Goal: Task Accomplishment & Management: Use online tool/utility

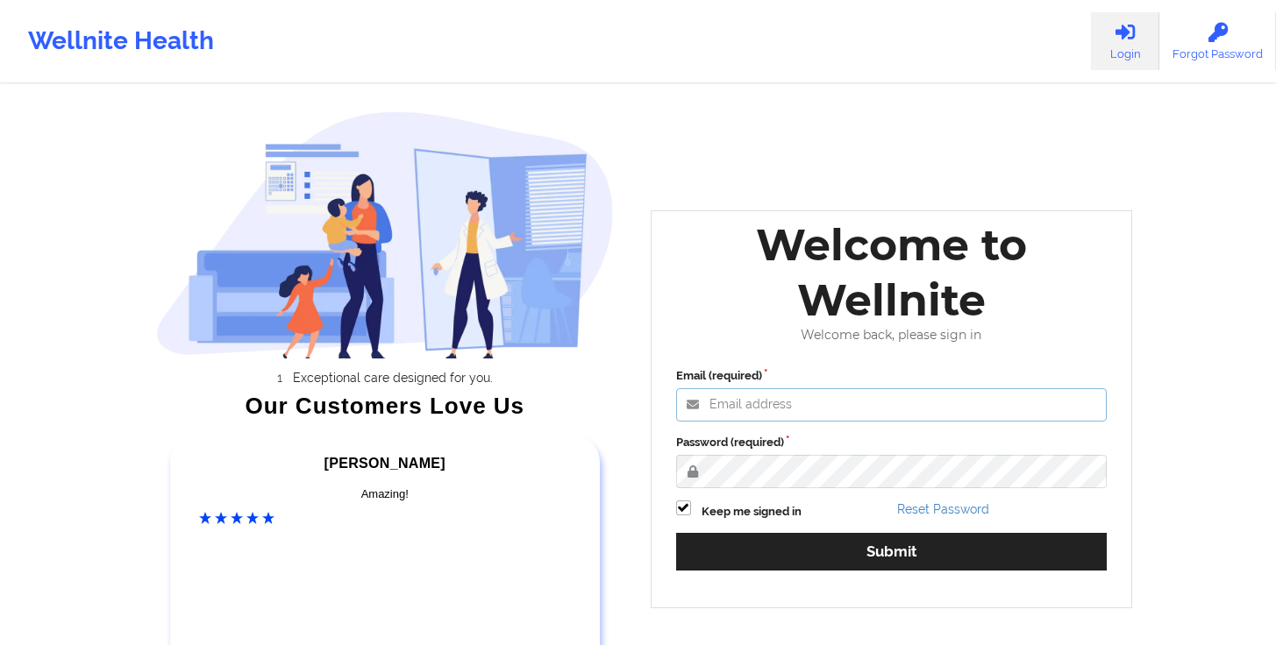
click at [813, 394] on input "Email (required)" at bounding box center [891, 404] width 431 height 33
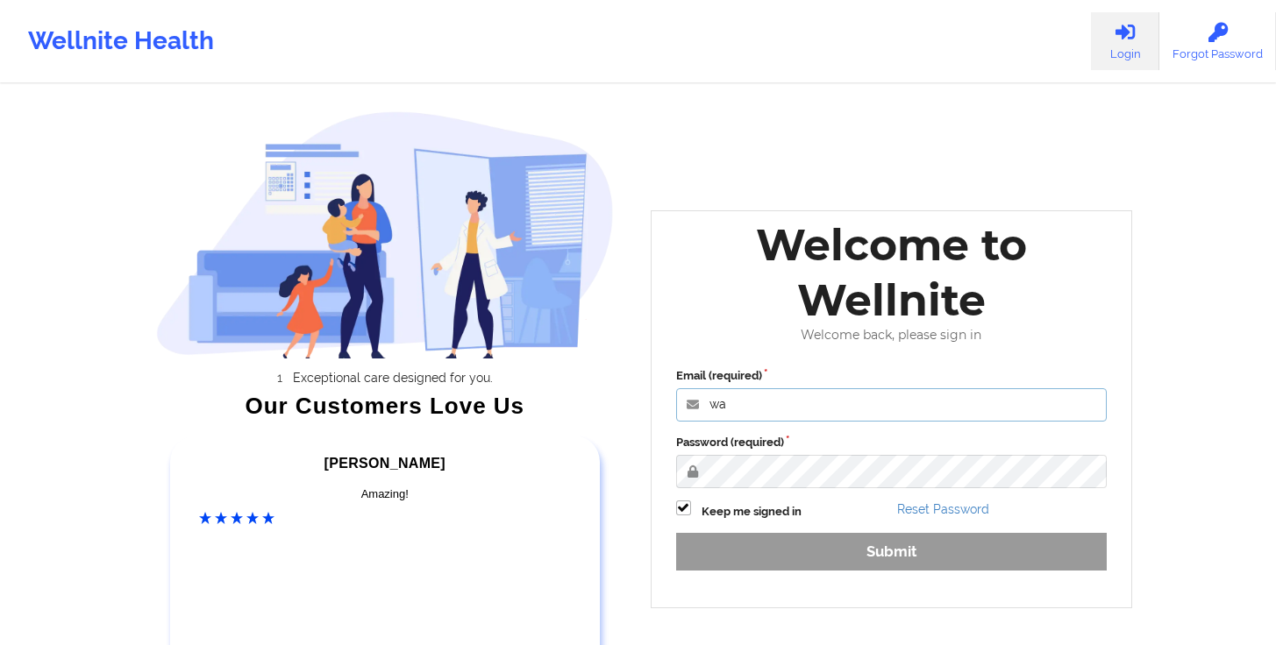
type input "[PERSON_NAME][EMAIL_ADDRESS][DOMAIN_NAME]"
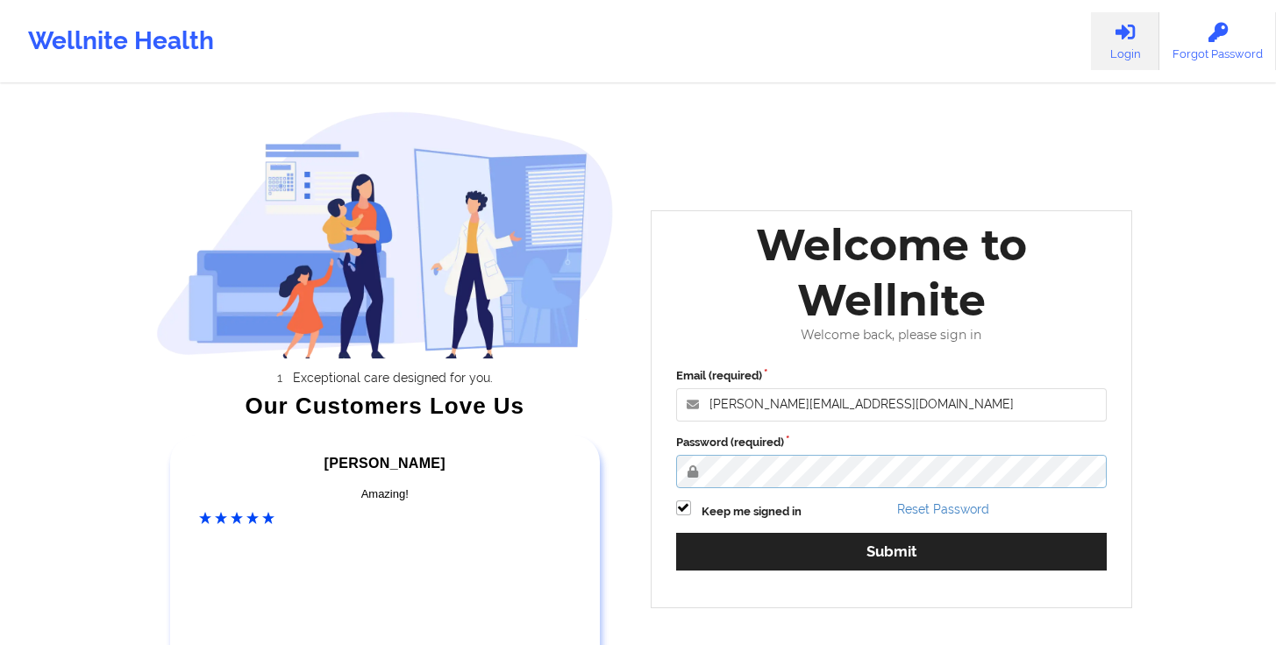
click at [676, 533] on button "Submit" at bounding box center [891, 552] width 431 height 38
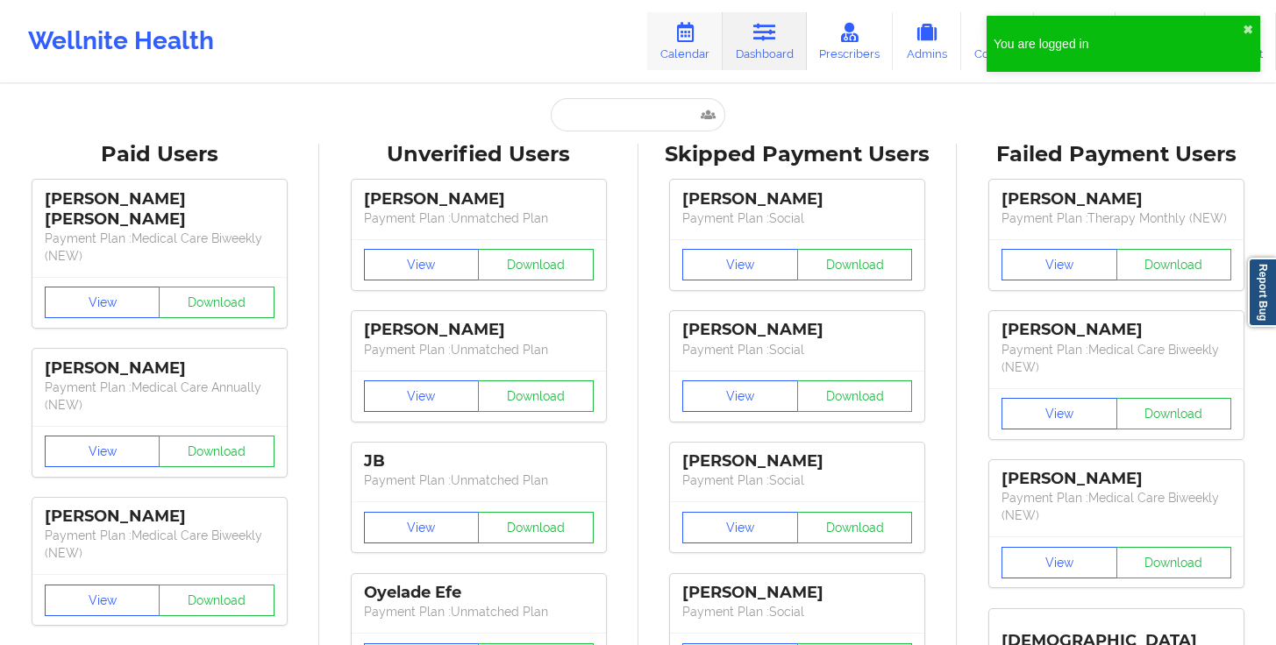
click at [679, 53] on link "Calendar" at bounding box center [684, 41] width 75 height 58
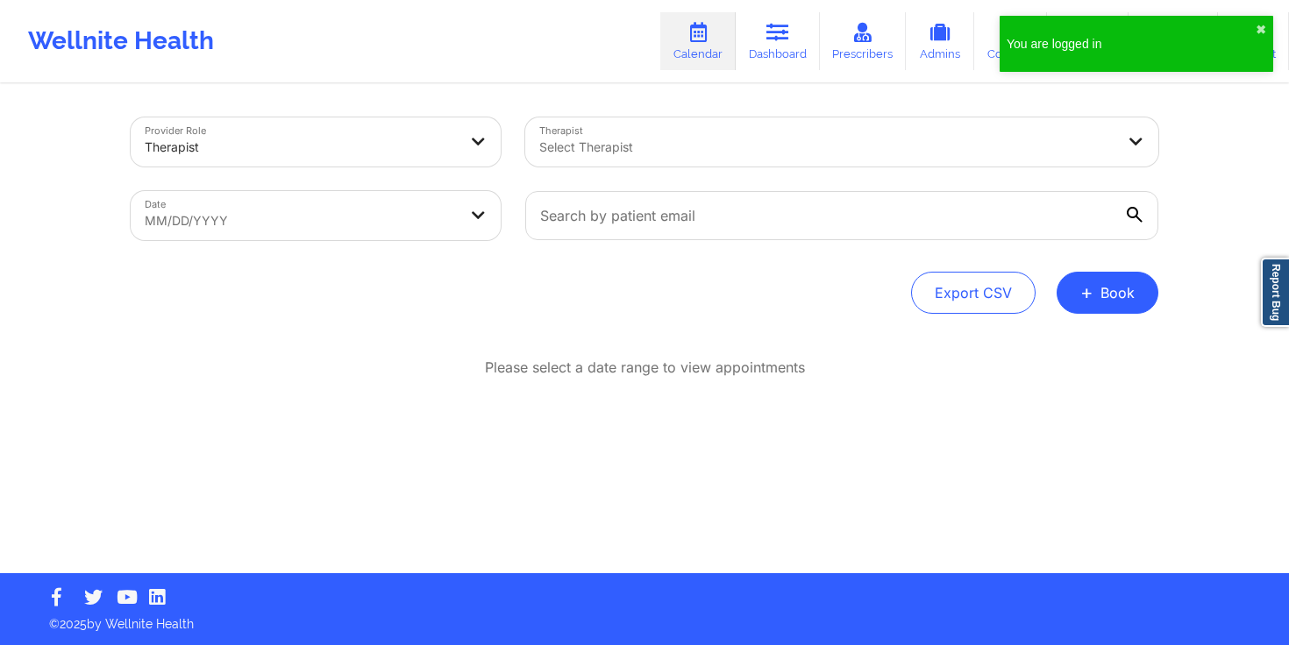
click at [366, 212] on body "You are logged in ✖︎ Wellnite Health Calendar Dashboard Prescribers Admins Coac…" at bounding box center [644, 322] width 1289 height 645
select select "2025-8"
select select "2025-9"
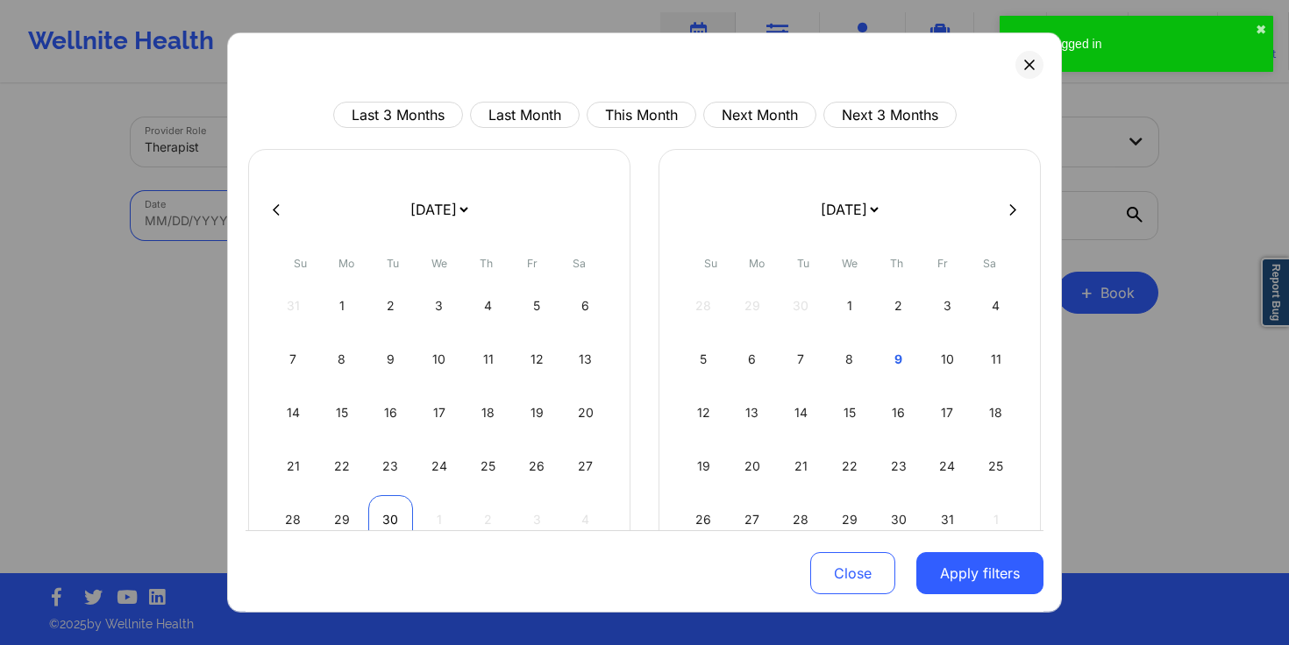
click at [379, 515] on div "30" at bounding box center [390, 519] width 45 height 49
select select "2025-8"
select select "2025-9"
select select "2025-8"
select select "2025-9"
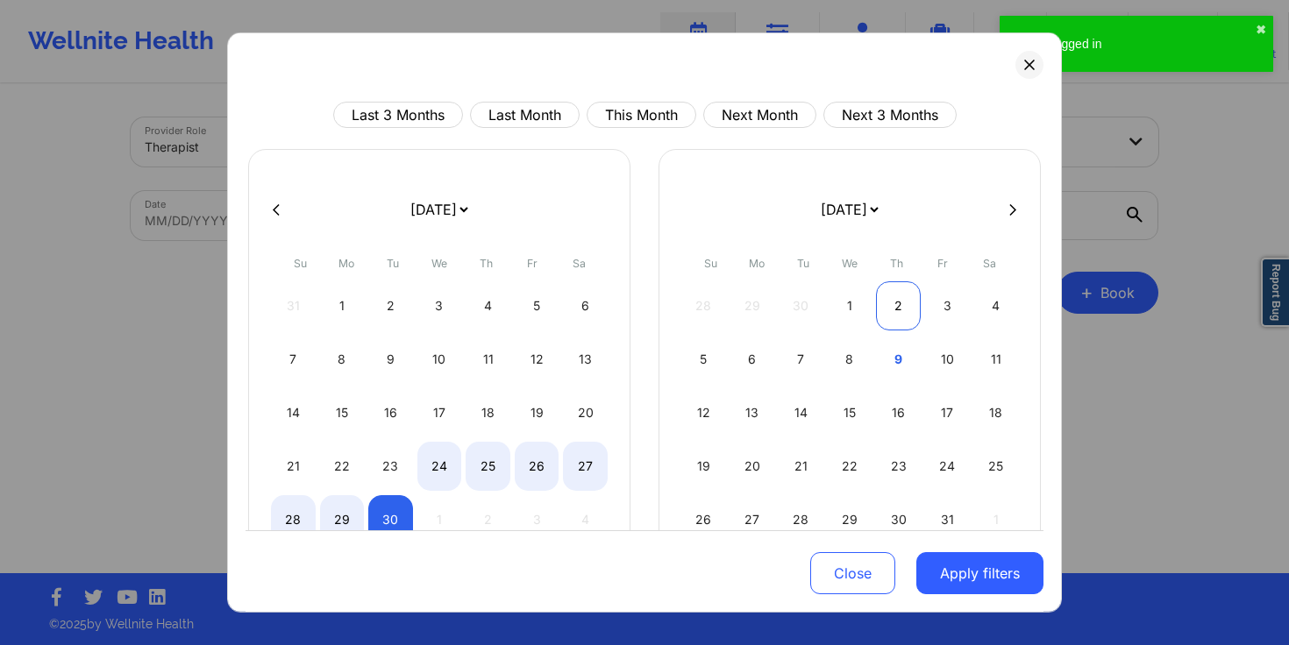
select select "2025-8"
select select "2025-9"
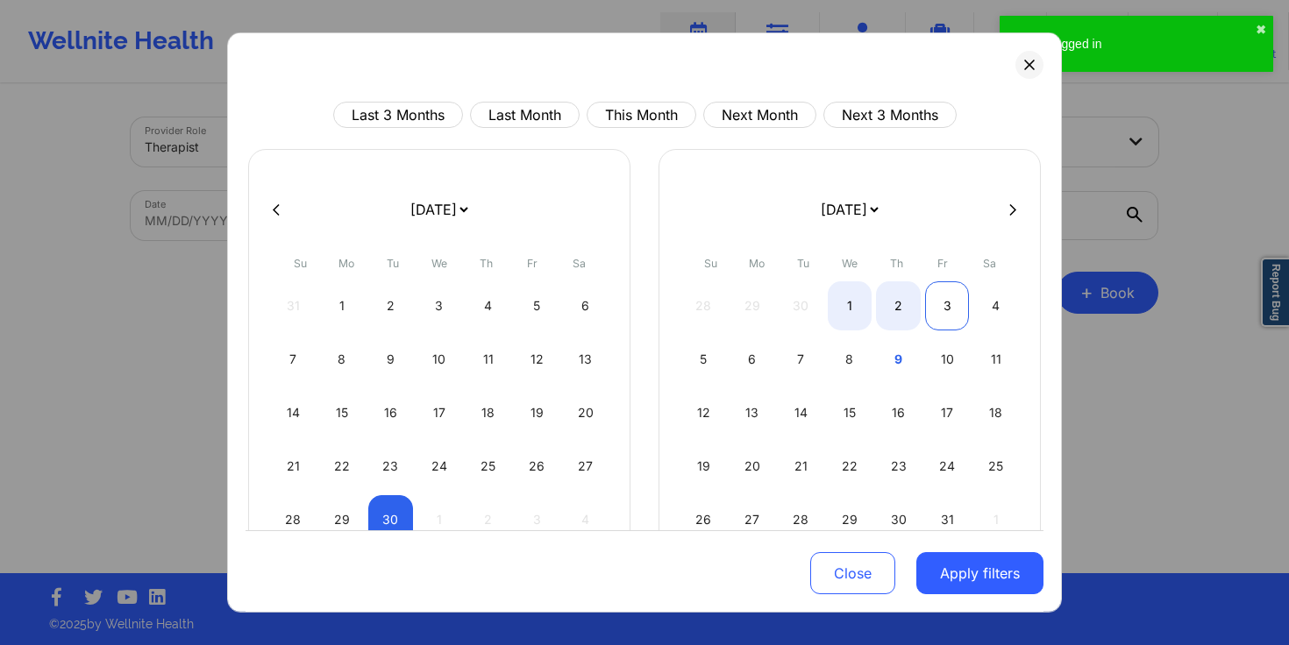
select select "2025-8"
select select "2025-9"
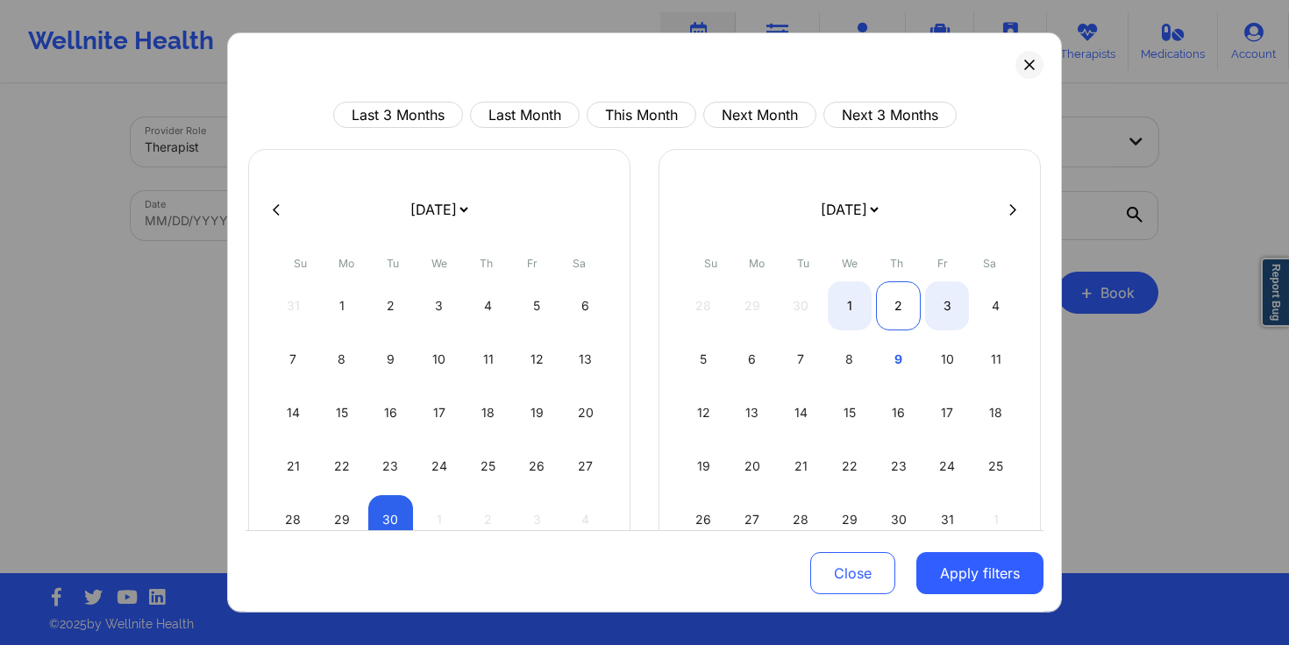
select select "2025-8"
select select "2025-9"
click at [901, 314] on div "2" at bounding box center [898, 305] width 45 height 49
select select "2025-8"
select select "2025-9"
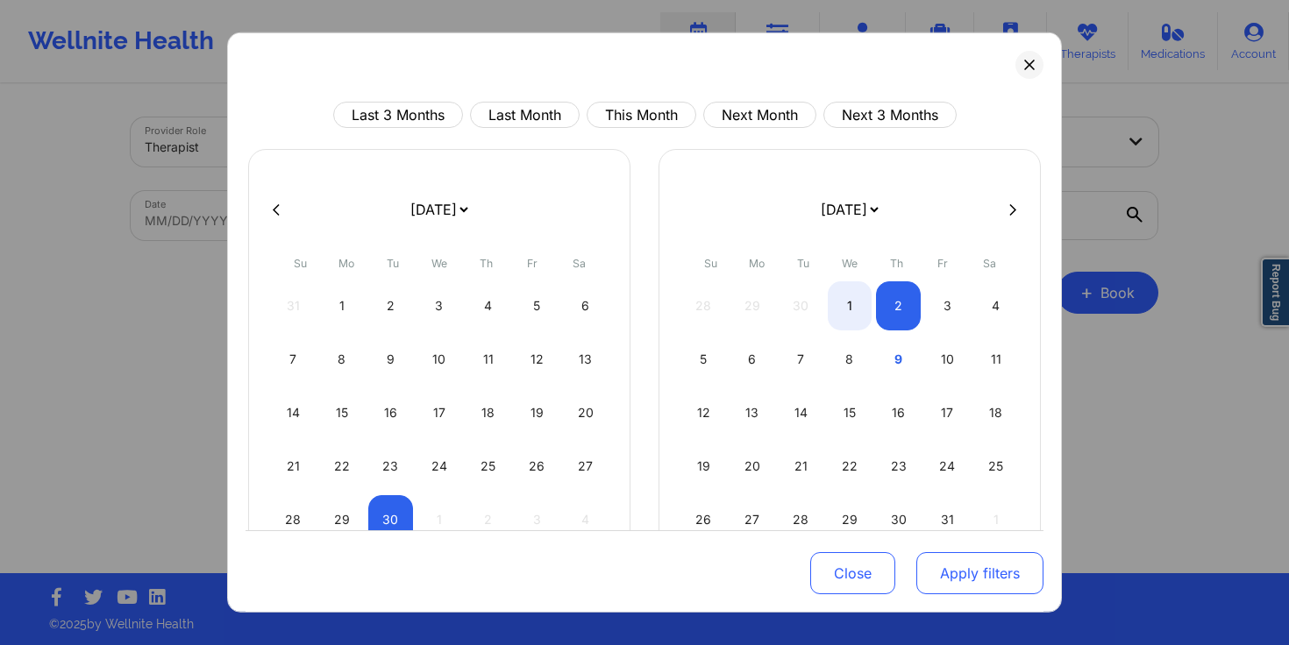
click at [964, 572] on button "Apply filters" at bounding box center [979, 573] width 127 height 42
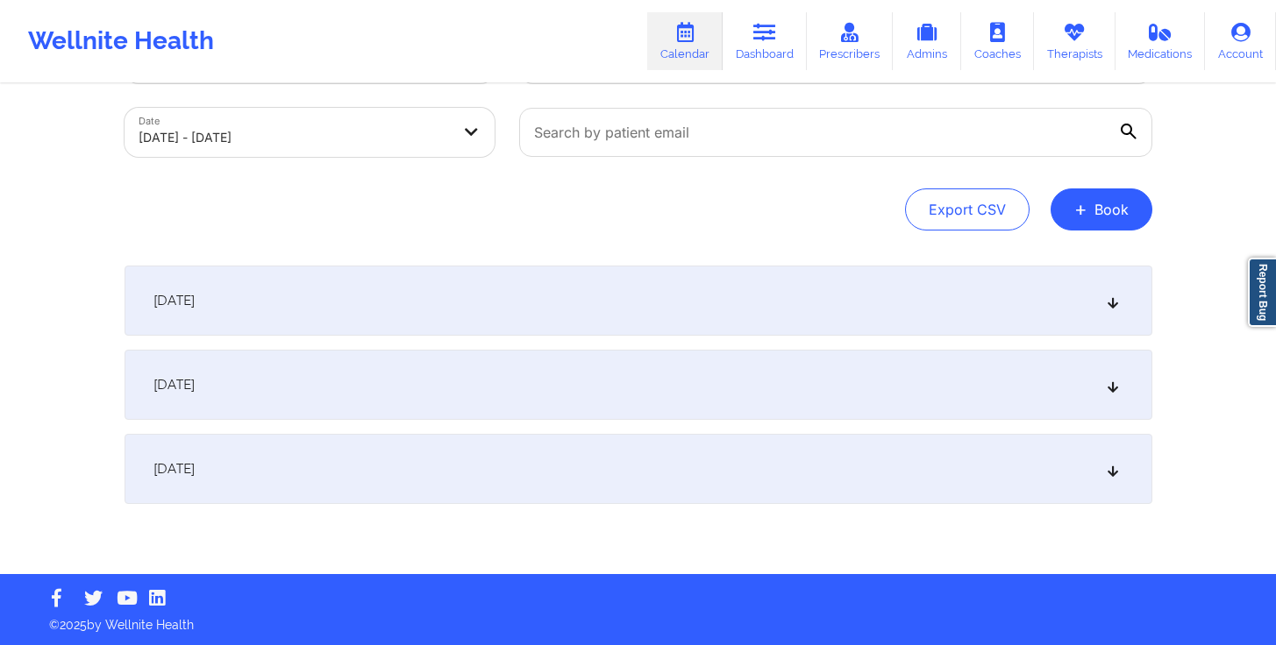
click at [514, 316] on div "[DATE]" at bounding box center [638, 301] width 1028 height 70
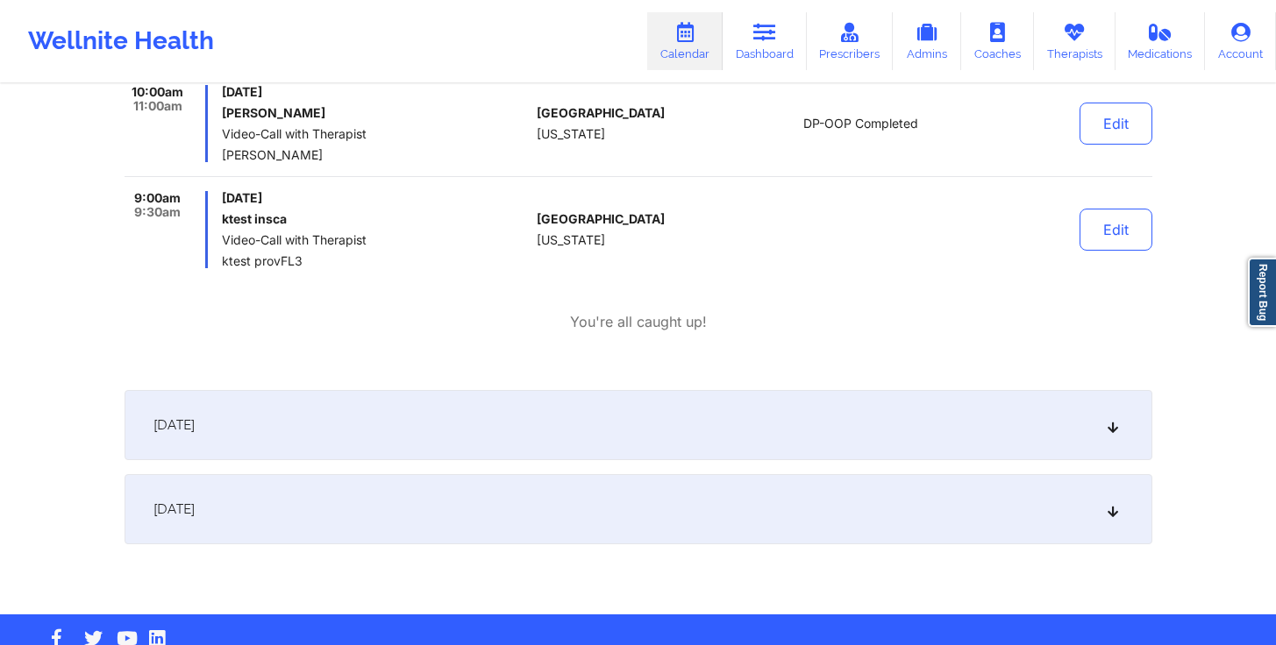
scroll to position [6197, 0]
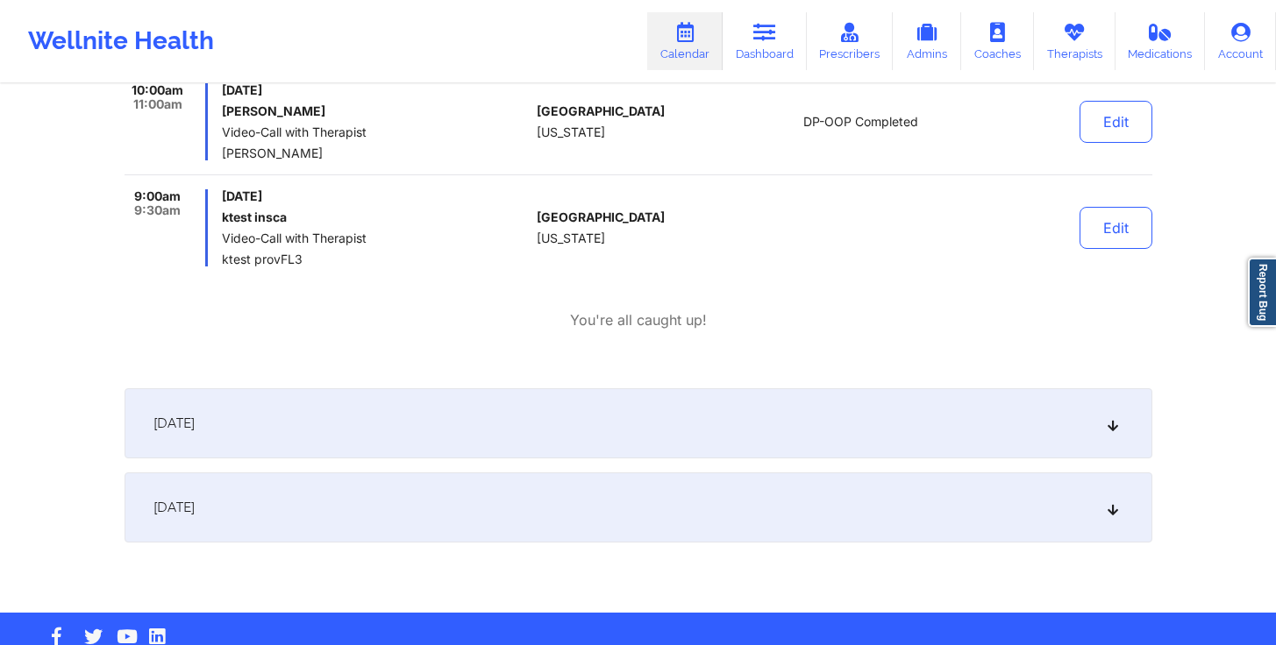
click at [648, 421] on div "[DATE]" at bounding box center [638, 423] width 1028 height 70
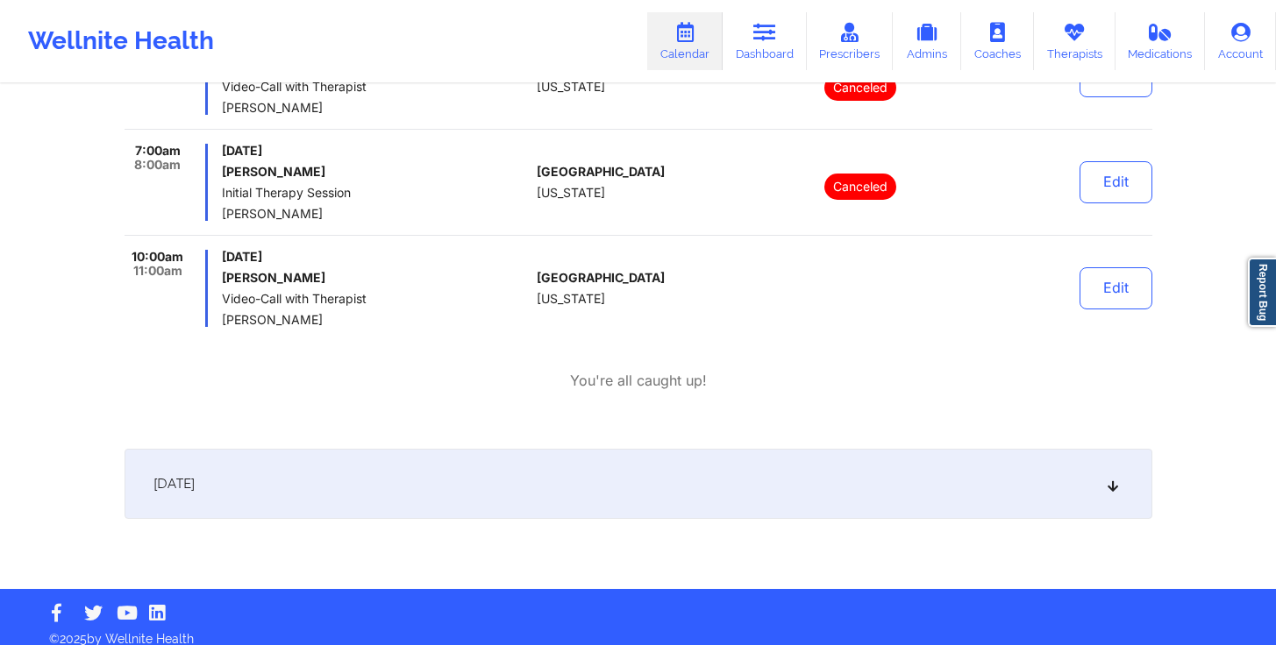
scroll to position [12529, 0]
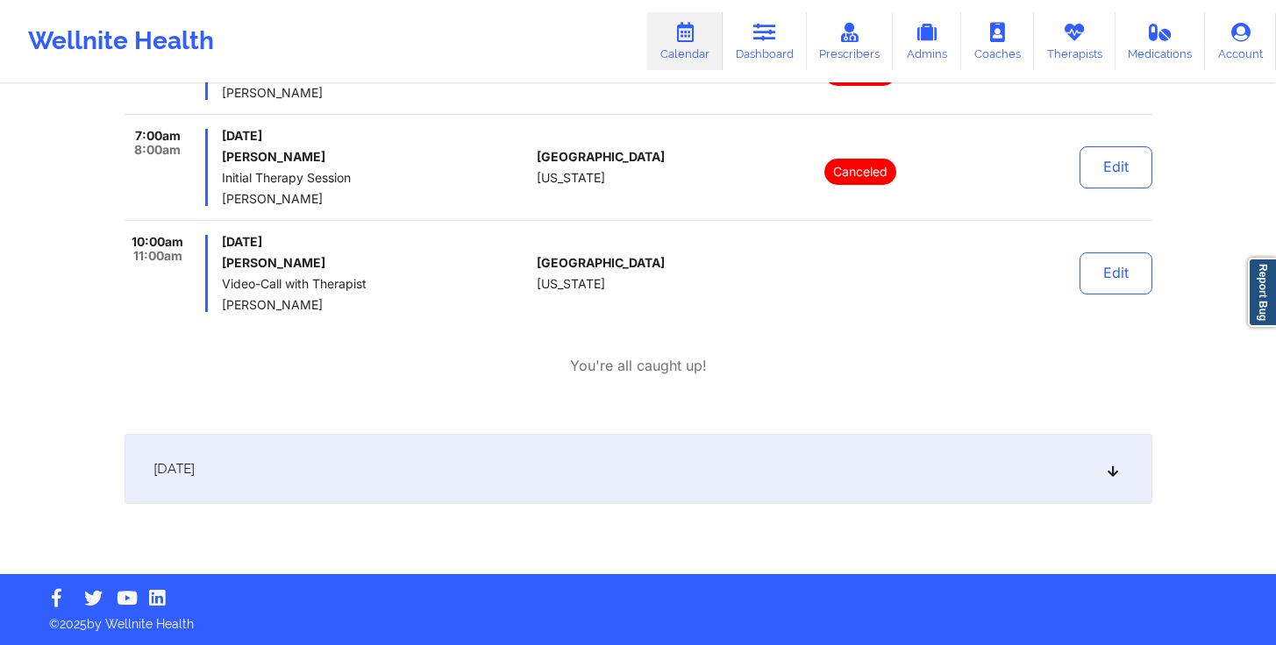
click at [629, 463] on div "[DATE]" at bounding box center [638, 469] width 1028 height 70
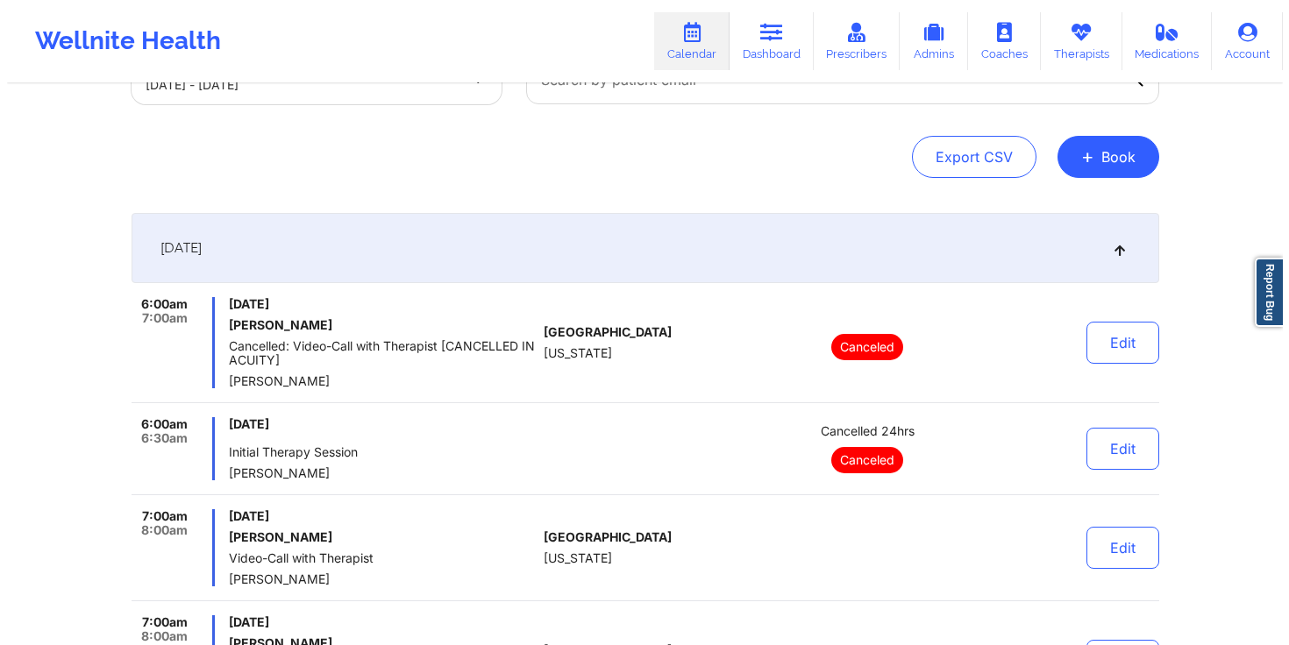
scroll to position [0, 0]
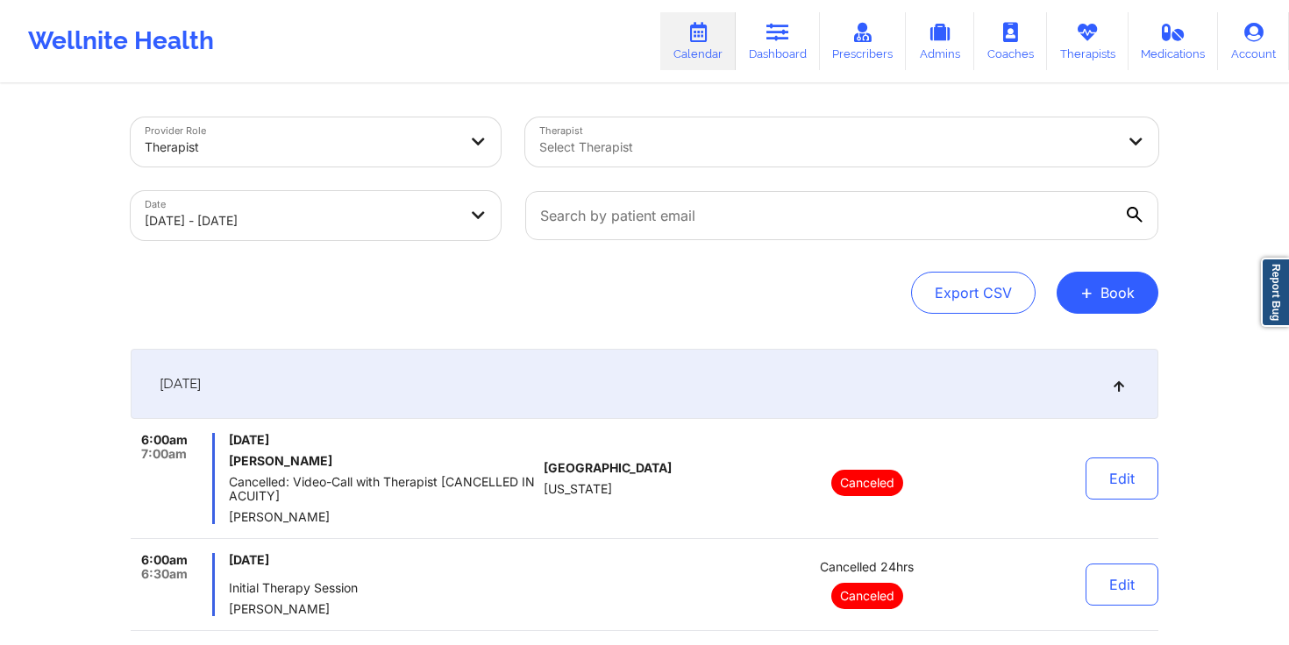
click at [457, 216] on body "Wellnite Health Calendar Dashboard Prescribers Admins Coaches Therapists Medica…" at bounding box center [644, 322] width 1289 height 645
select select "2025-8"
select select "2025-9"
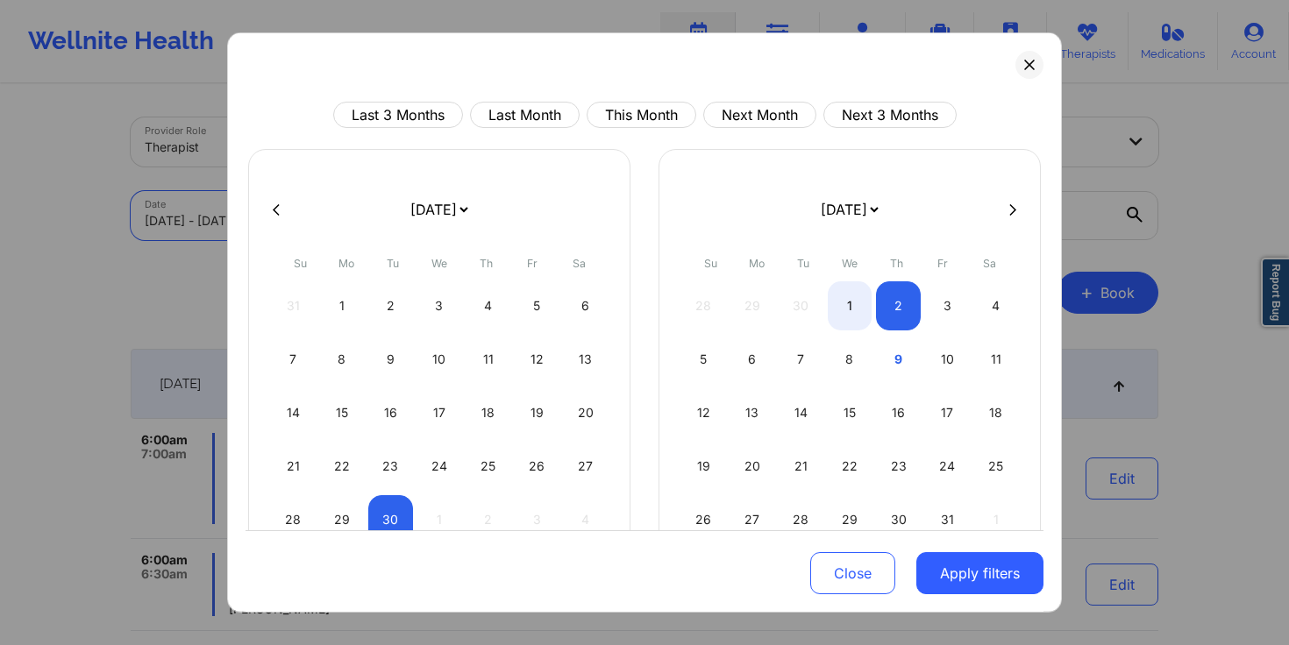
click at [882, 573] on button "Close" at bounding box center [852, 573] width 85 height 42
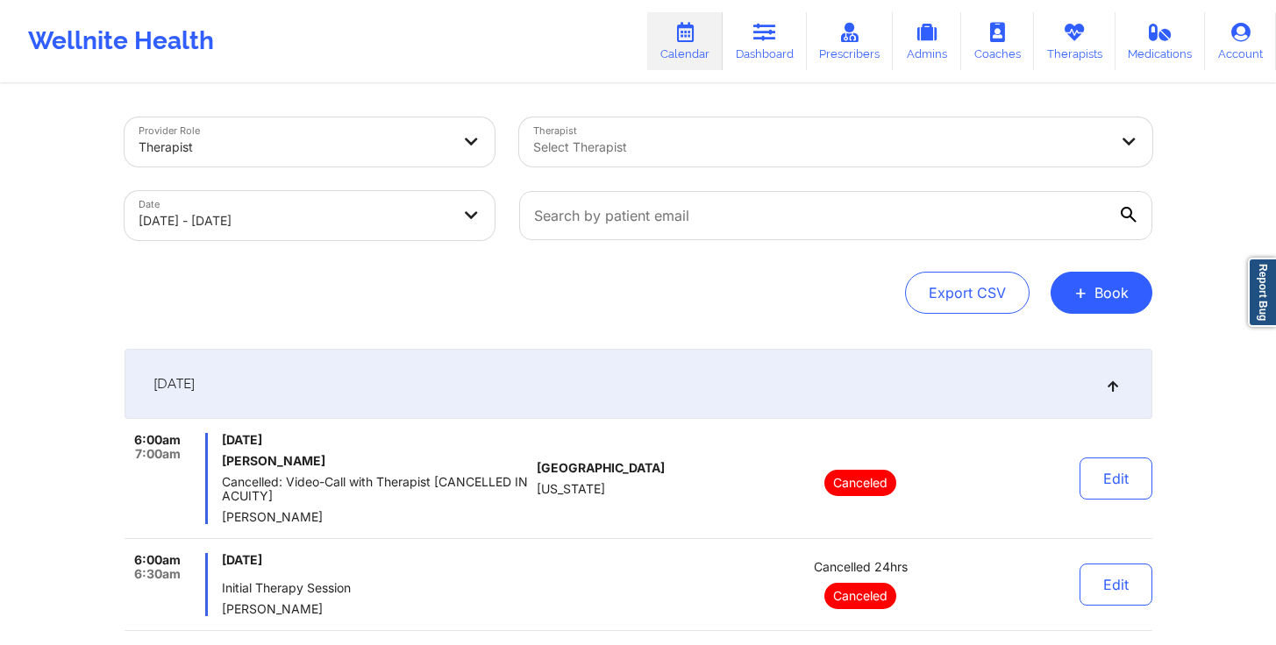
click at [424, 143] on div at bounding box center [295, 147] width 312 height 21
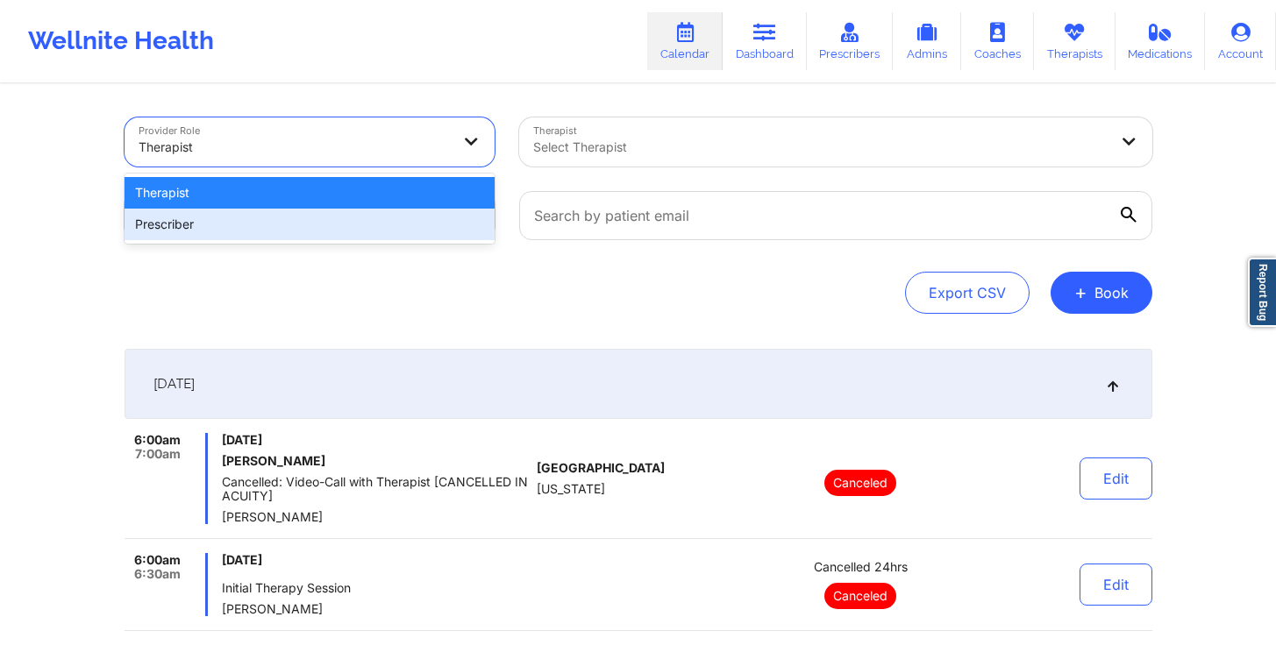
drag, startPoint x: 449, startPoint y: 308, endPoint x: 436, endPoint y: 289, distance: 22.6
click at [448, 308] on div "Export CSV + Book" at bounding box center [638, 293] width 1028 height 42
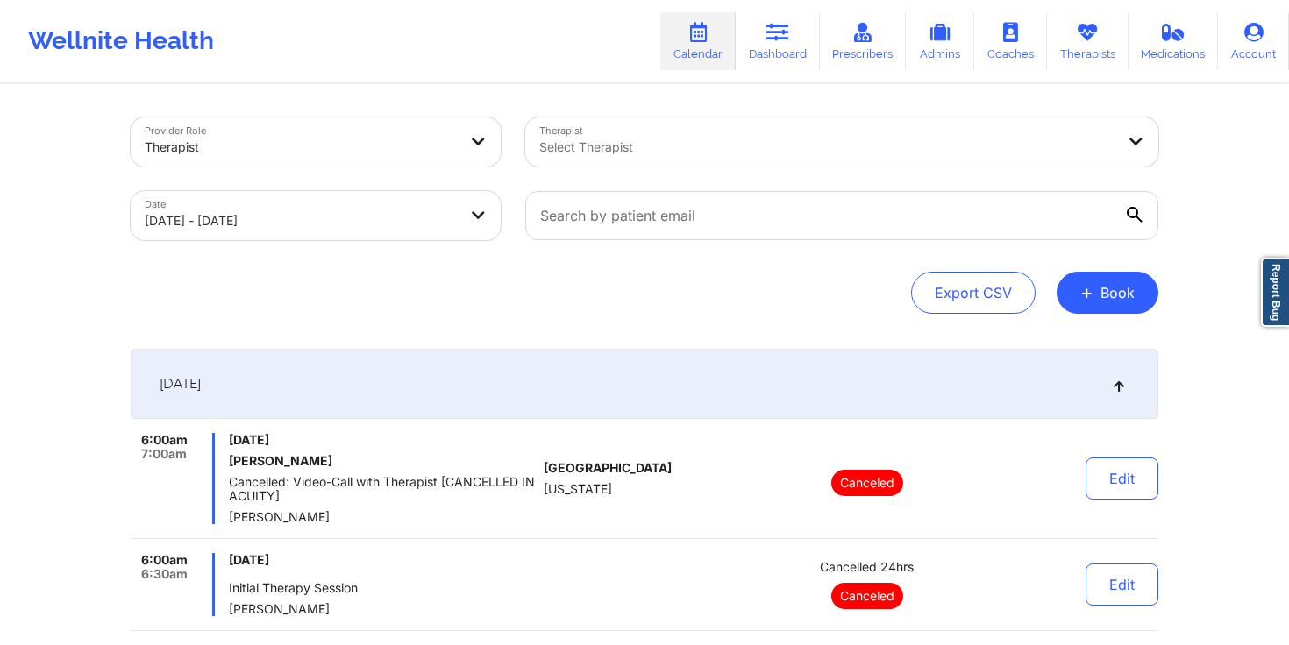
click at [445, 204] on body "Wellnite Health Calendar Dashboard Prescribers Admins Coaches Therapists Medica…" at bounding box center [644, 322] width 1289 height 645
select select "2025-8"
select select "2025-9"
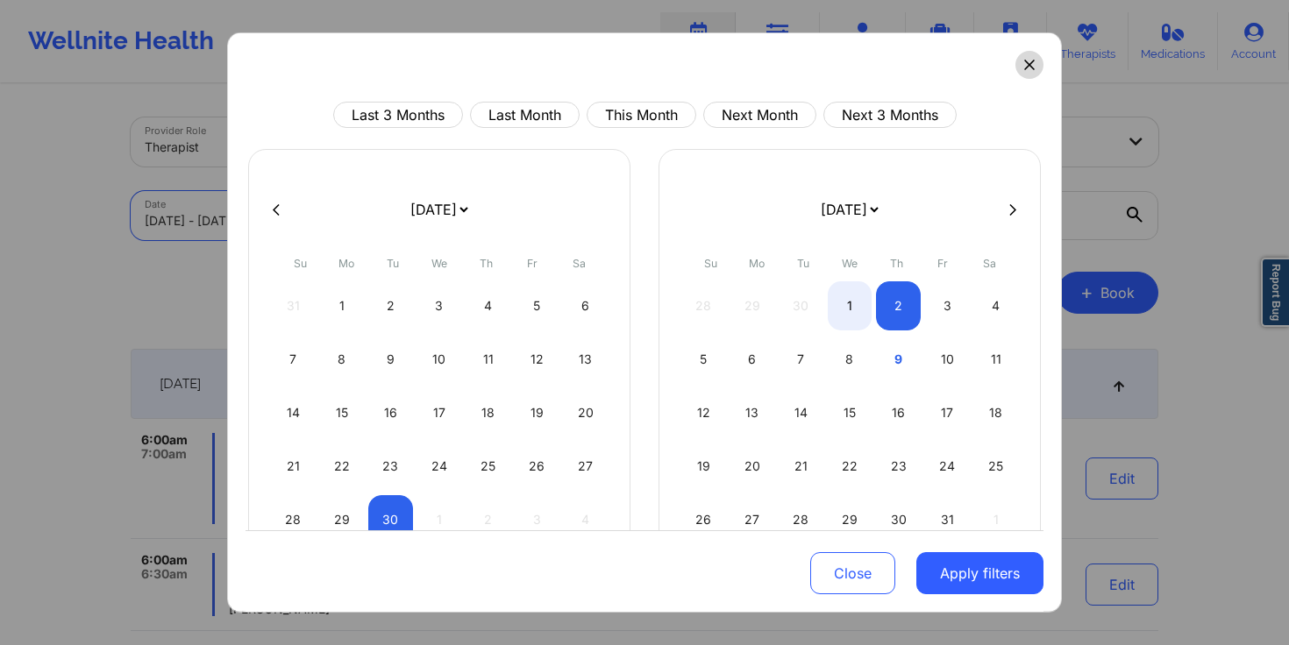
click at [1015, 74] on button at bounding box center [1029, 65] width 28 height 28
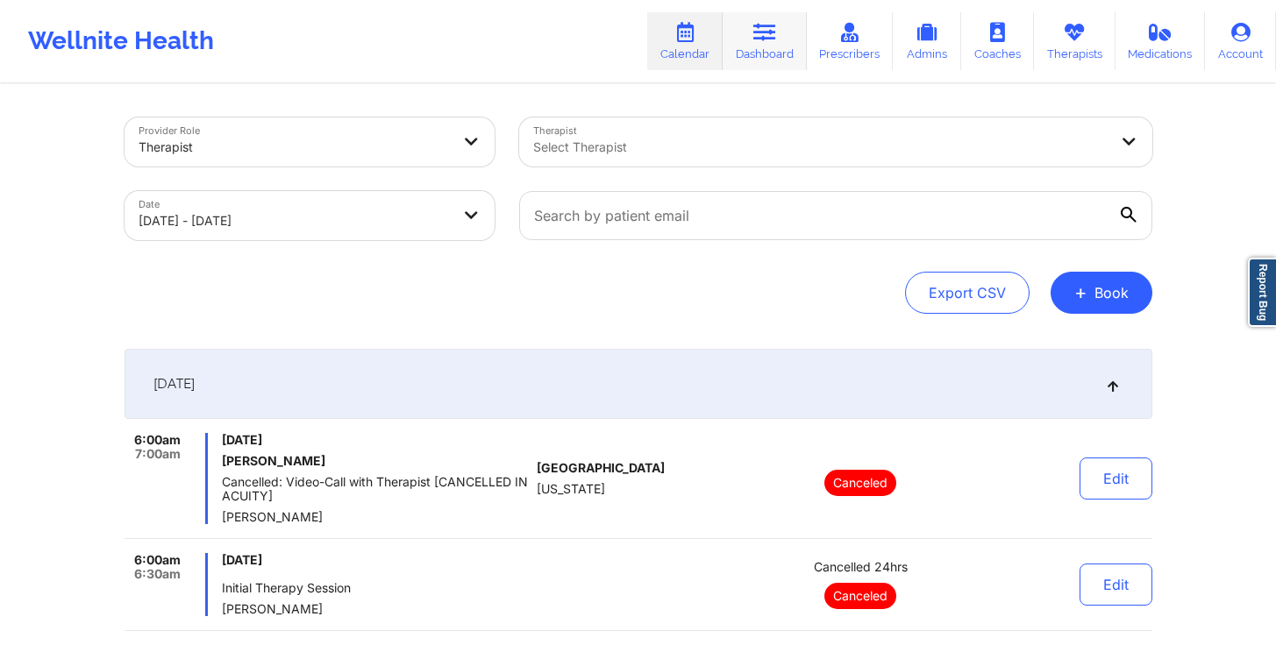
click at [800, 49] on link "Dashboard" at bounding box center [764, 41] width 84 height 58
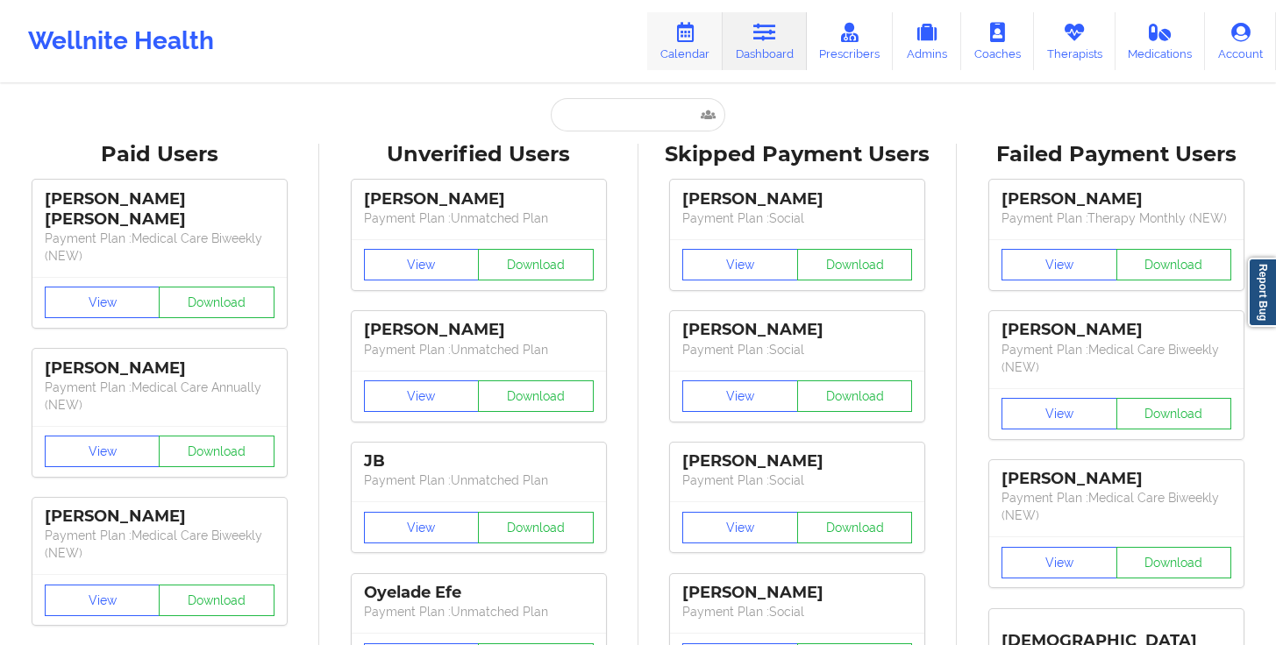
click at [680, 40] on icon at bounding box center [684, 32] width 23 height 19
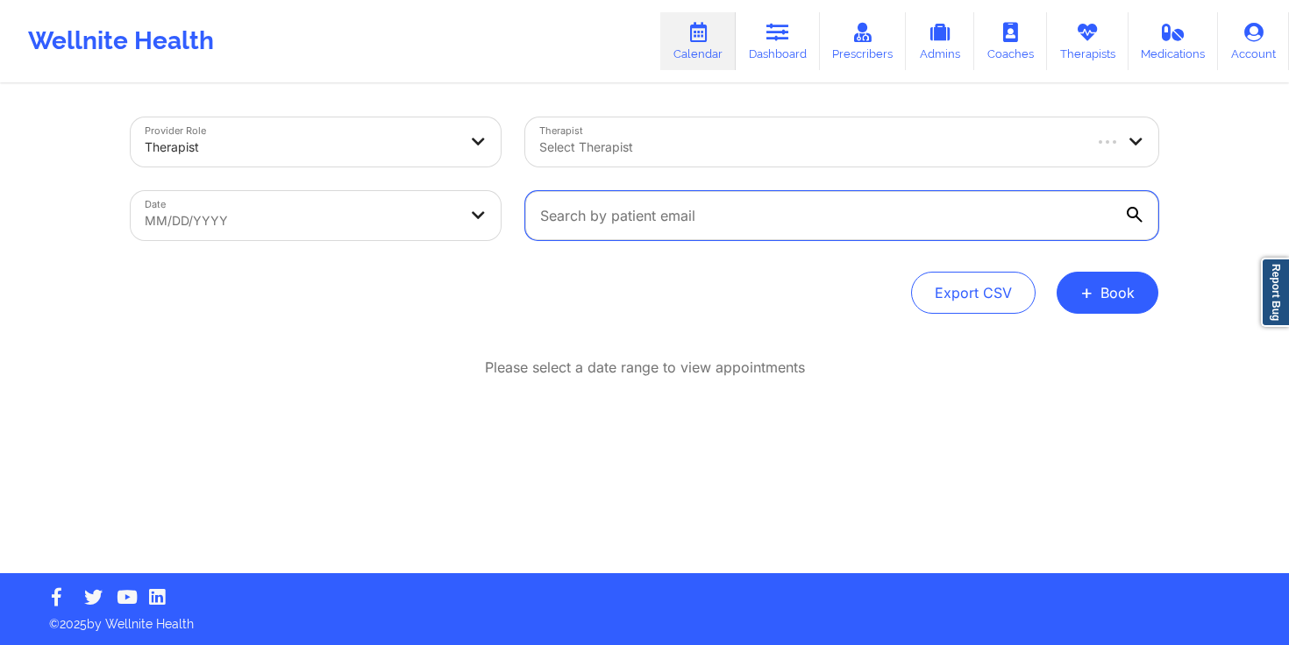
click at [750, 210] on input "text" at bounding box center [841, 215] width 633 height 49
paste input "[PERSON_NAME][EMAIL_ADDRESS][DOMAIN_NAME]"
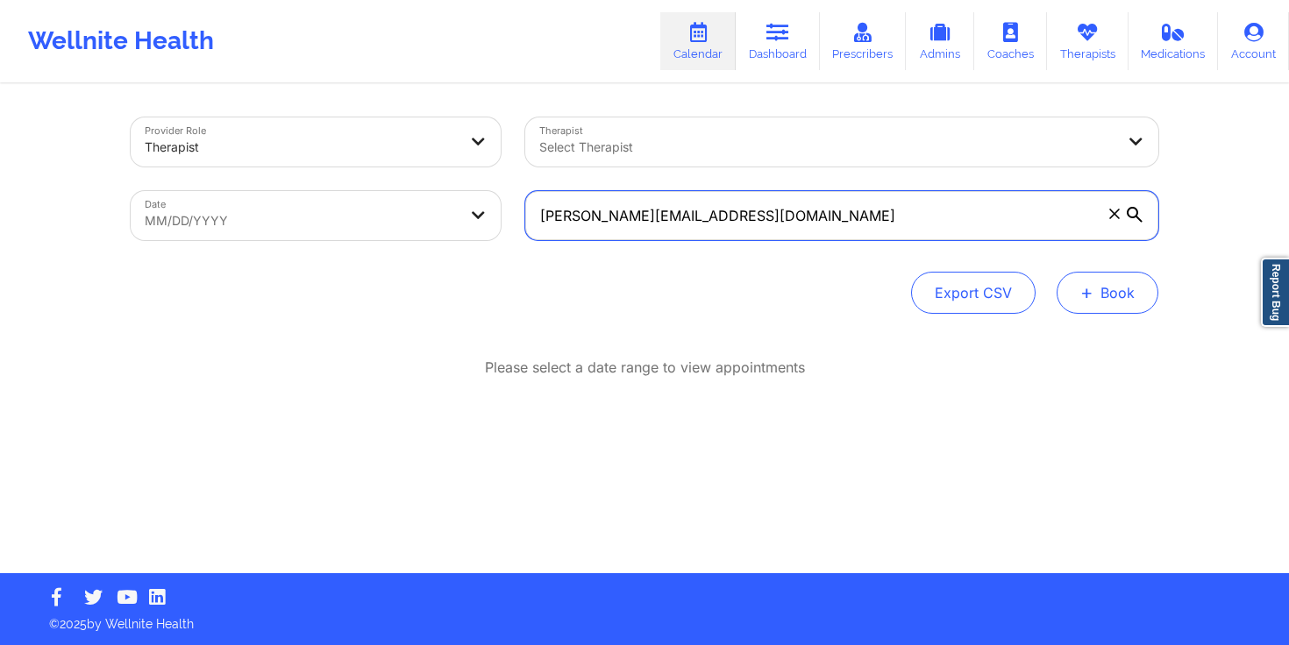
type input "[PERSON_NAME][EMAIL_ADDRESS][DOMAIN_NAME]"
click at [1076, 297] on button "+ Book" at bounding box center [1107, 293] width 102 height 42
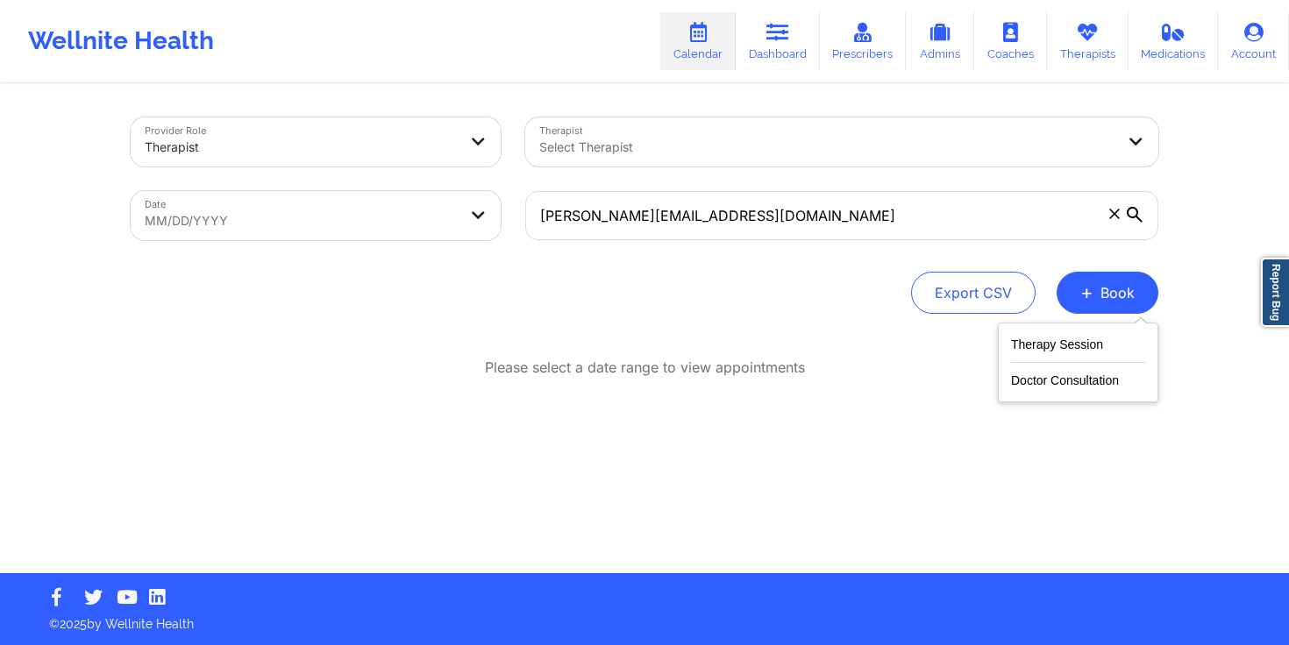
click at [909, 247] on div "[PERSON_NAME][EMAIL_ADDRESS][DOMAIN_NAME]" at bounding box center [842, 216] width 658 height 74
click at [1131, 212] on icon at bounding box center [1135, 215] width 16 height 16
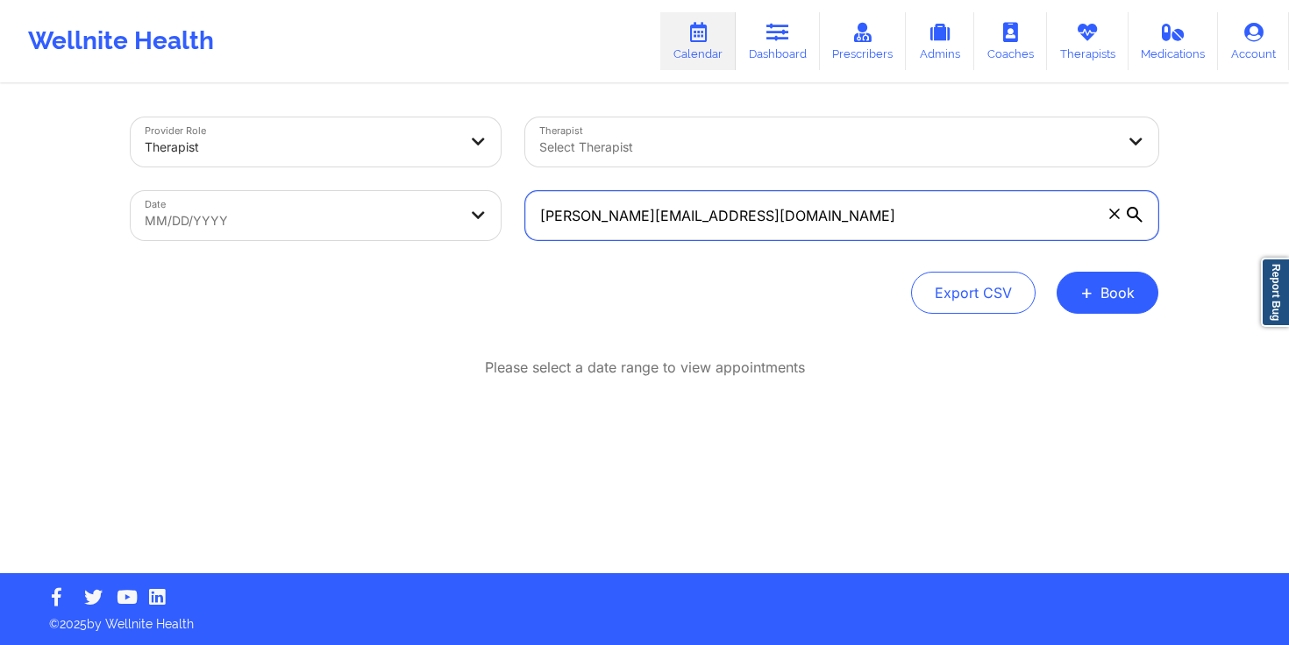
click at [1131, 212] on input "[PERSON_NAME][EMAIL_ADDRESS][DOMAIN_NAME]" at bounding box center [841, 215] width 633 height 49
click at [759, 224] on input "[PERSON_NAME][EMAIL_ADDRESS][DOMAIN_NAME]" at bounding box center [841, 215] width 633 height 49
select select "2025-8"
select select "2025-9"
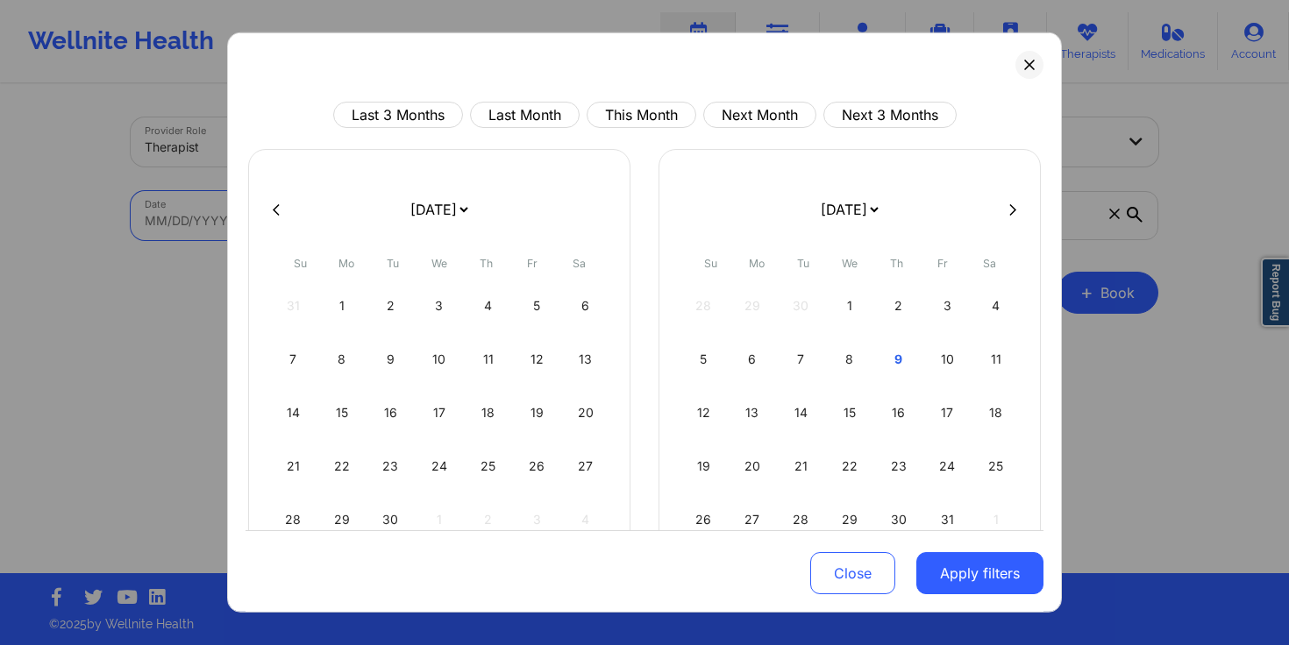
click at [474, 228] on body "Wellnite Health Calendar Dashboard Prescribers Admins Coaches Therapists Medica…" at bounding box center [644, 322] width 1289 height 645
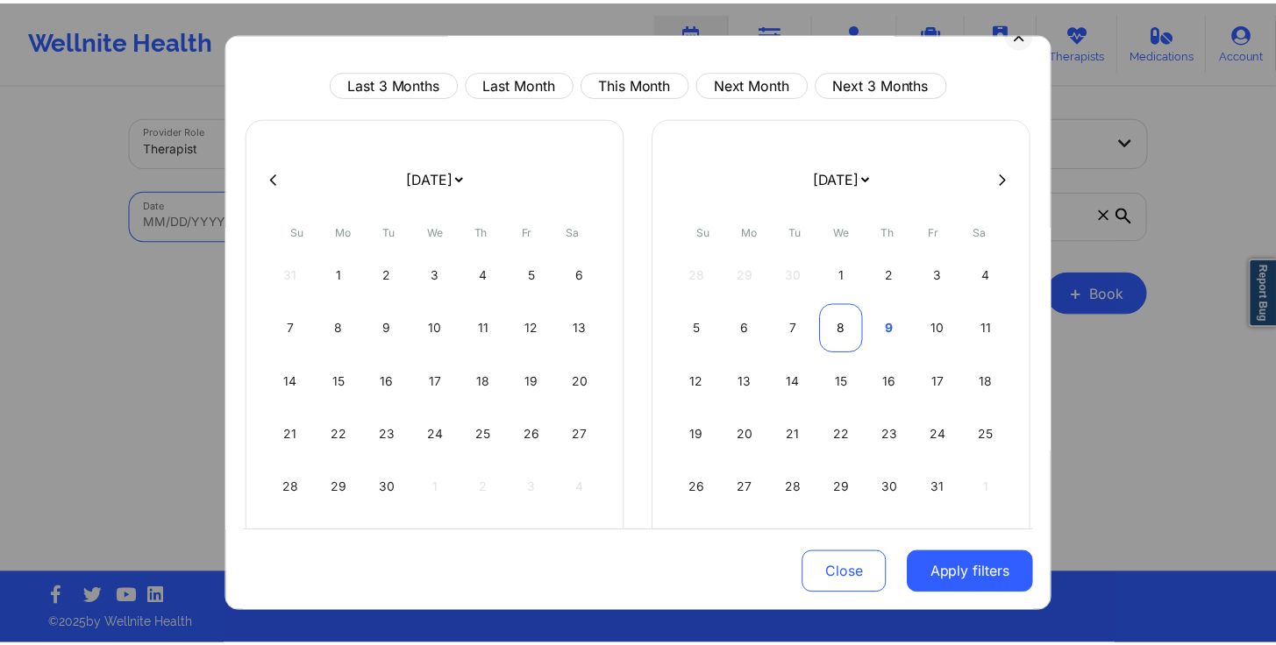
scroll to position [70, 0]
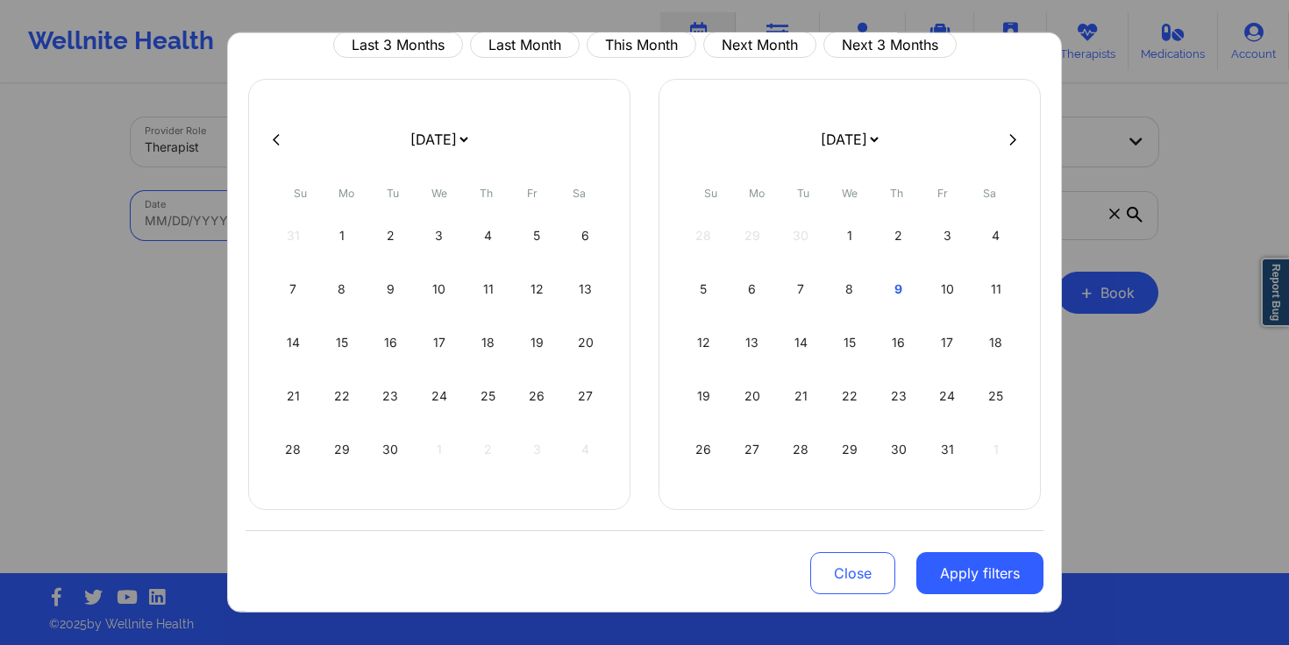
click at [1009, 139] on icon at bounding box center [1012, 138] width 7 height 13
select select "2025-9"
select select "2025-10"
click at [805, 337] on div "11" at bounding box center [801, 342] width 45 height 49
select select "2025-10"
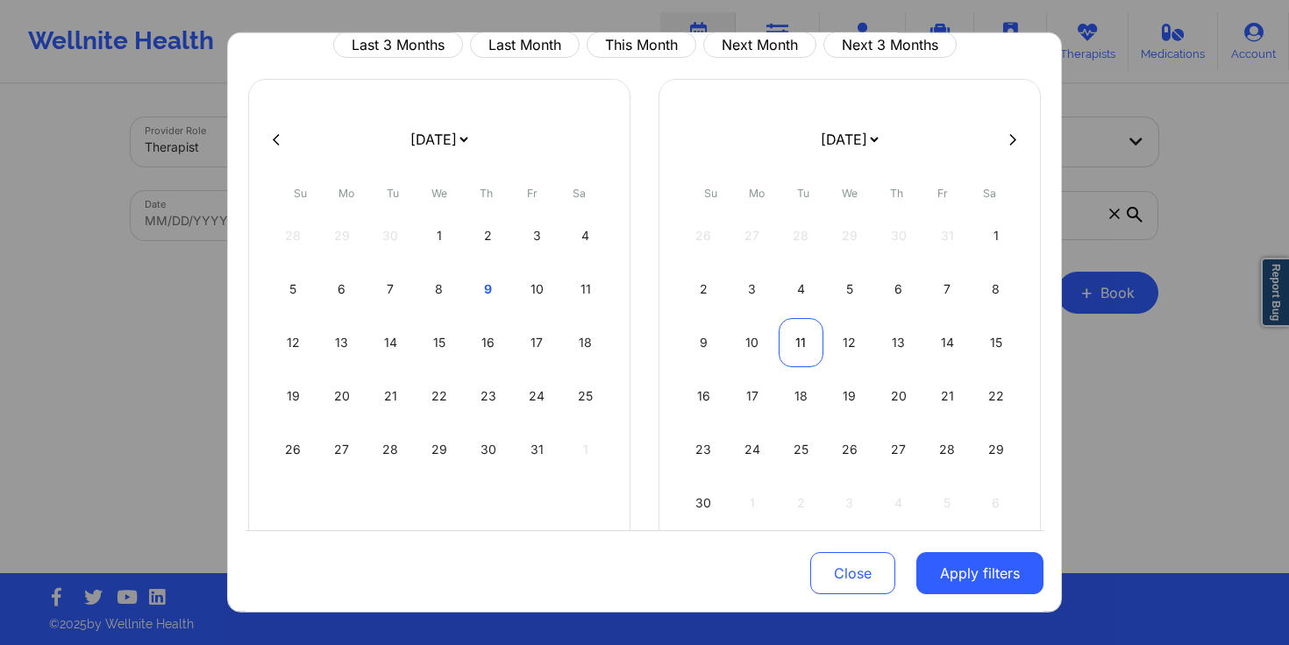
select select "2025-11"
select select "2025-10"
select select "2025-11"
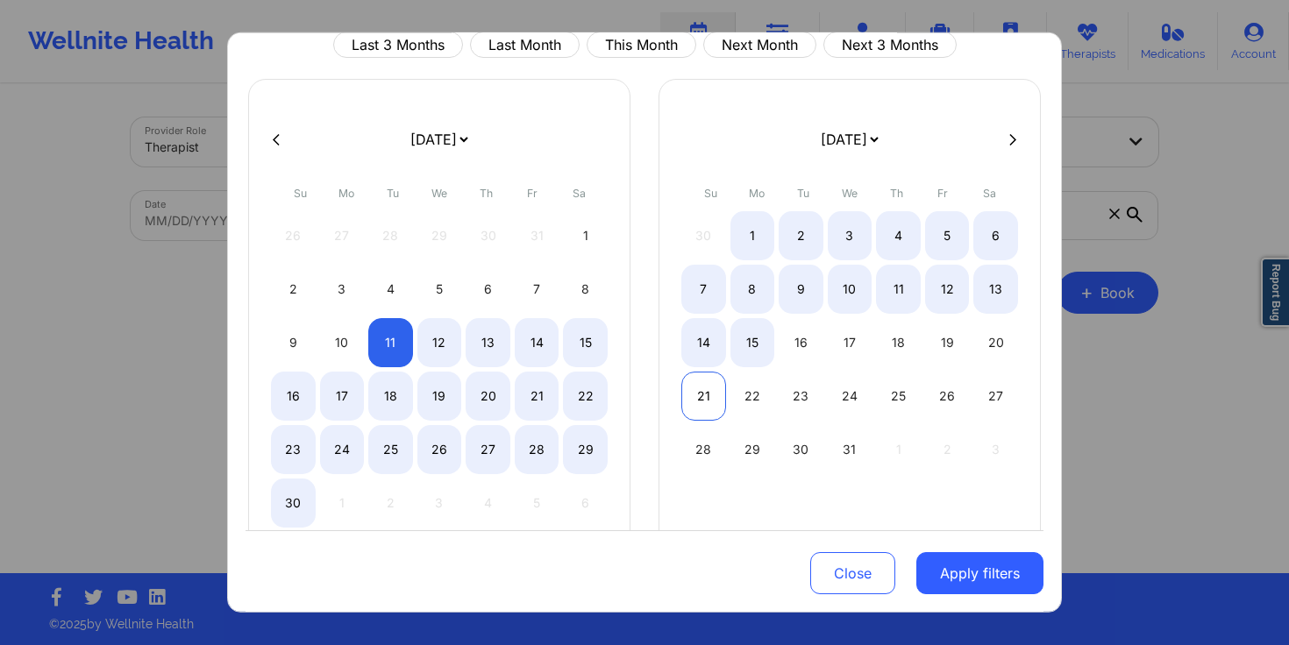
select select "2025-10"
select select "2025-11"
select select "2025-10"
select select "2025-11"
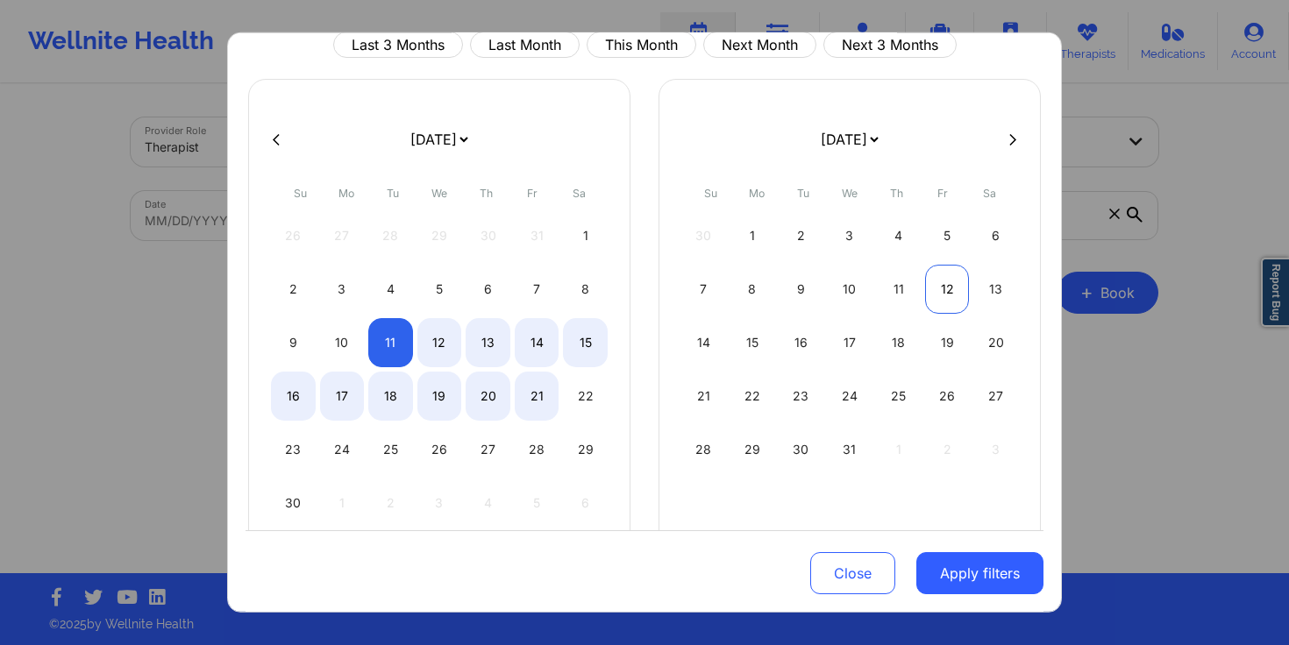
select select "2025-10"
select select "2025-11"
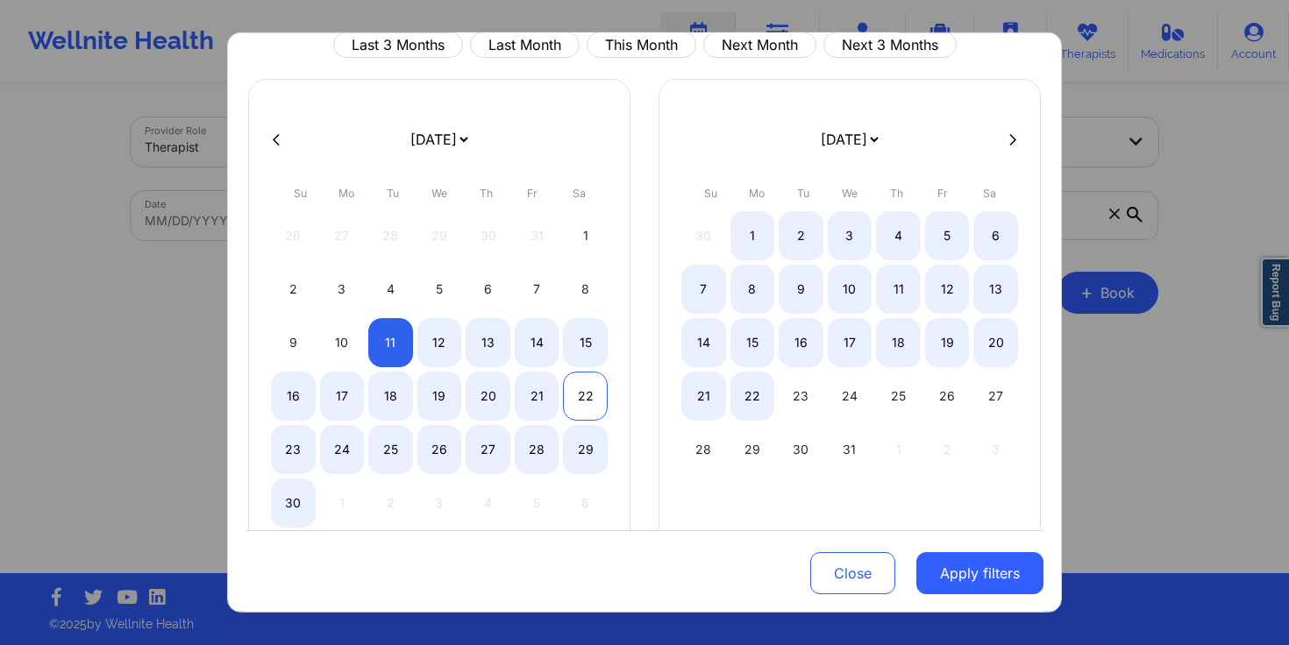
select select "2025-10"
select select "2025-11"
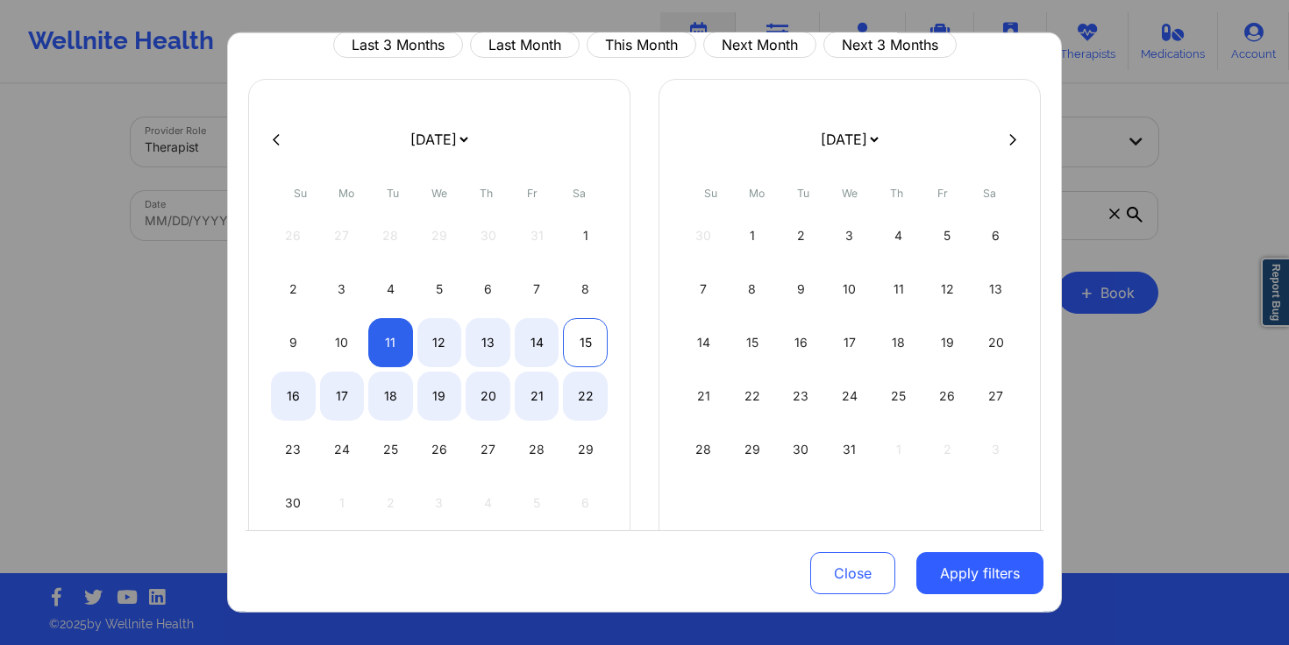
select select "2025-10"
select select "2025-11"
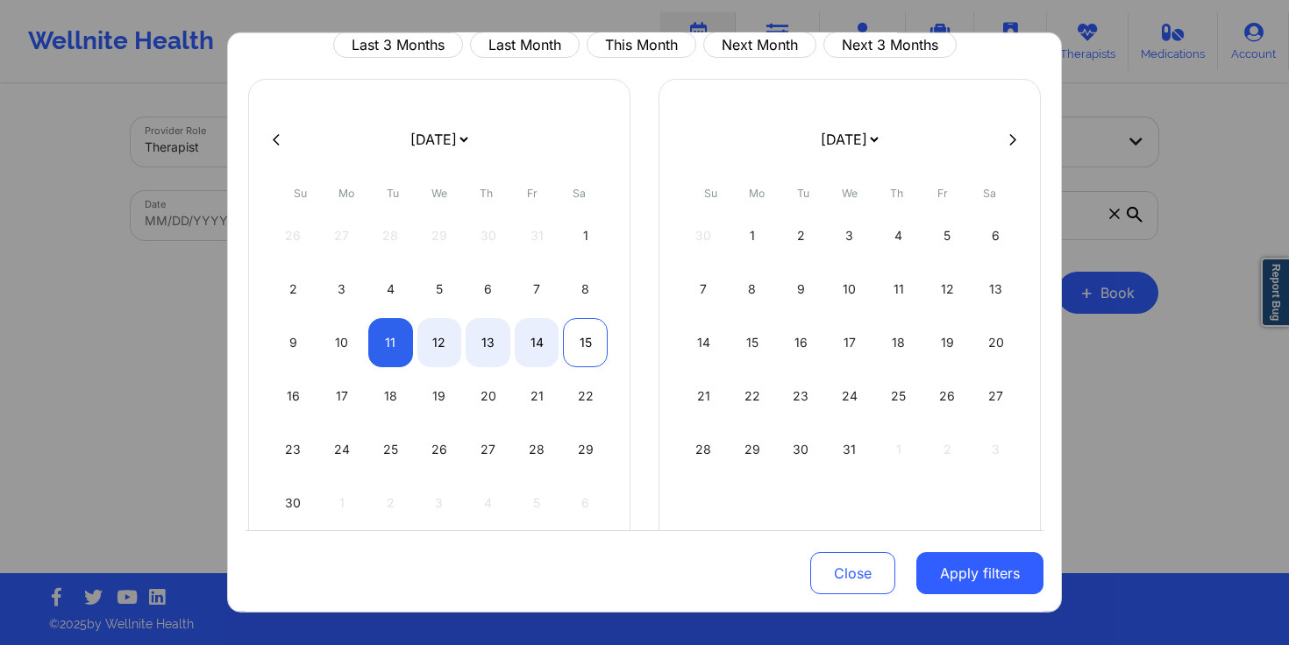
click at [579, 341] on div "15" at bounding box center [585, 342] width 45 height 49
select select "2025-10"
select select "2025-11"
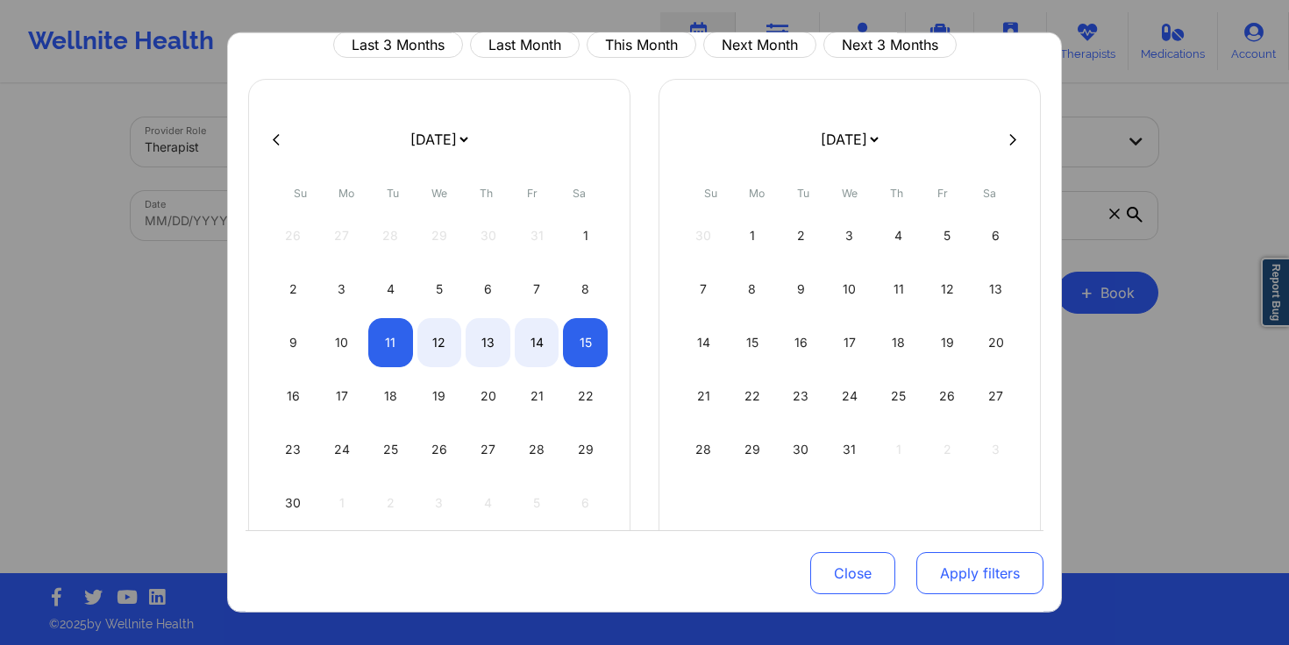
click at [944, 569] on button "Apply filters" at bounding box center [979, 573] width 127 height 42
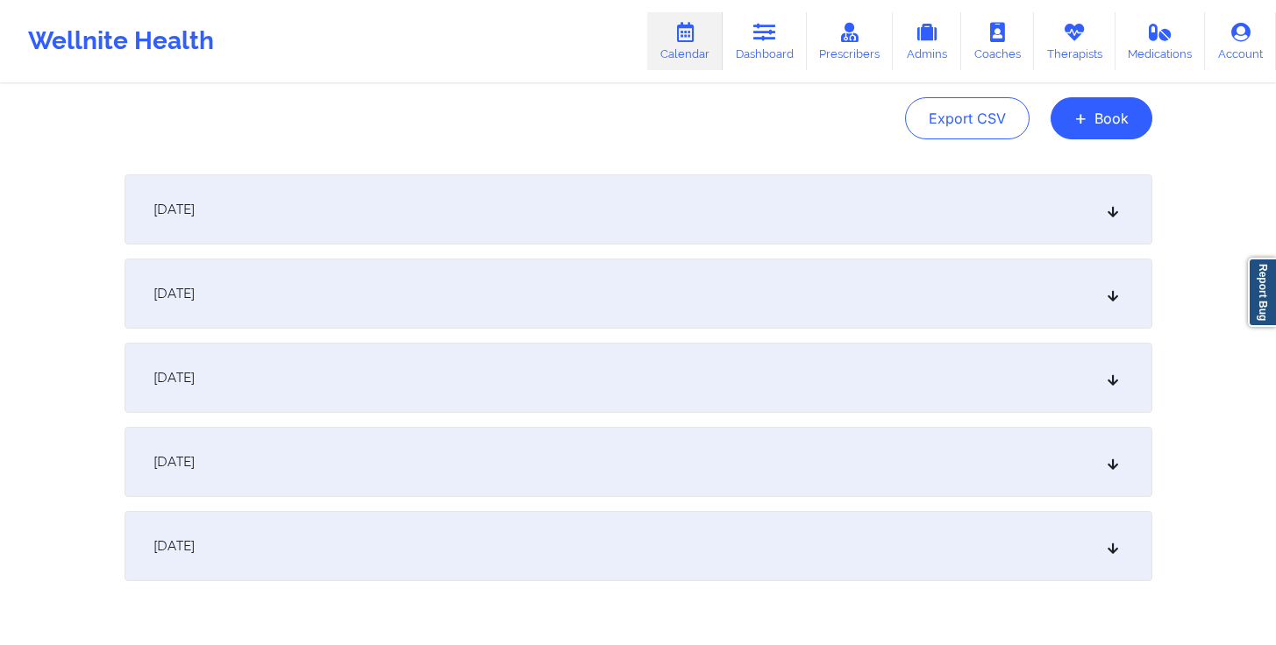
scroll to position [252, 0]
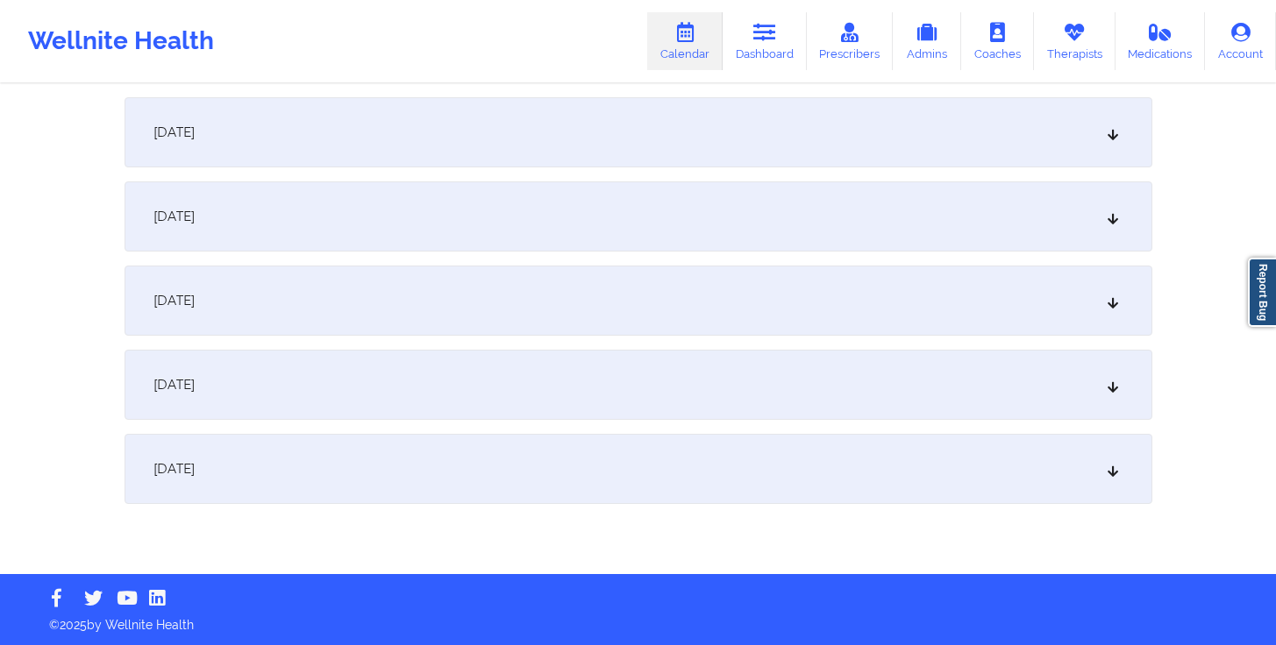
click at [663, 129] on div "[DATE]" at bounding box center [638, 132] width 1028 height 70
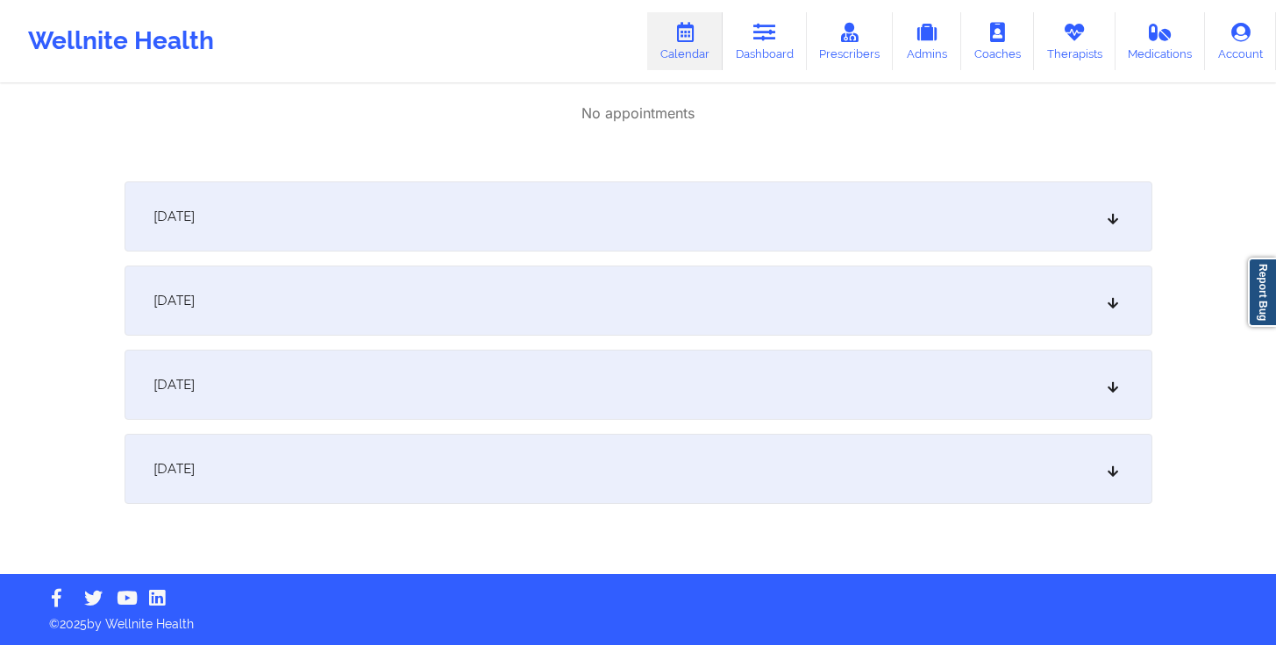
click at [536, 223] on div "[DATE]" at bounding box center [638, 216] width 1028 height 70
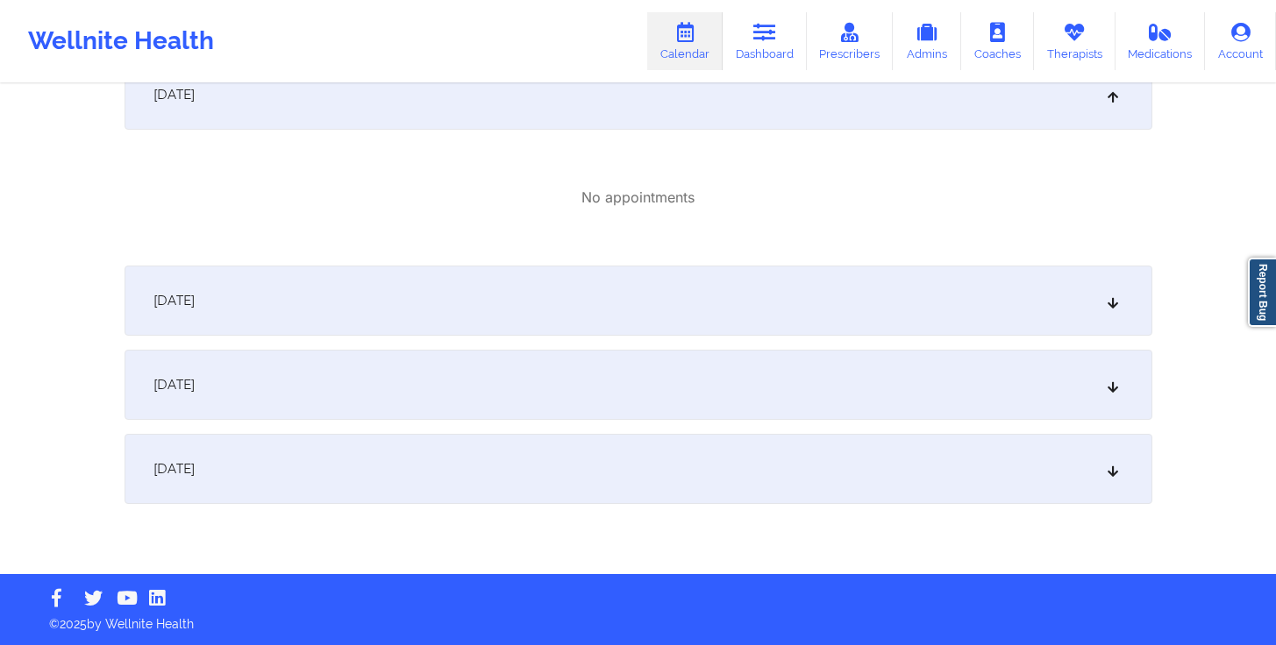
click at [533, 287] on div "[DATE]" at bounding box center [638, 301] width 1028 height 70
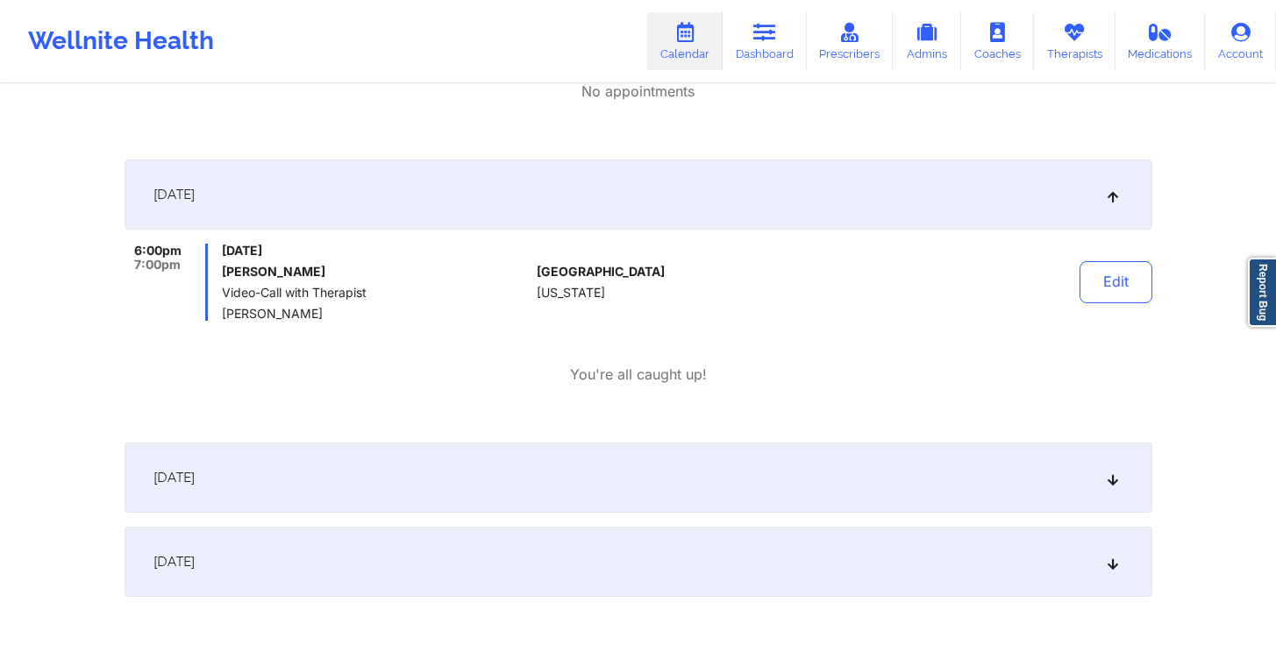
scroll to position [611, 0]
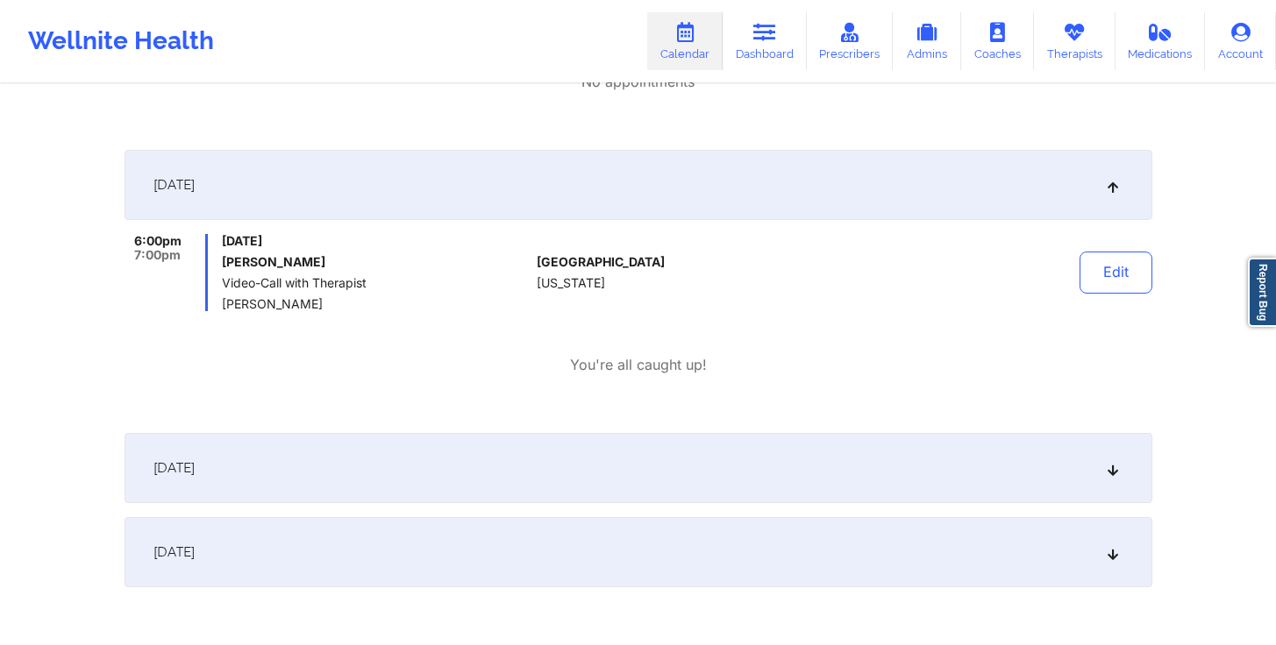
click at [536, 461] on div "[DATE]" at bounding box center [638, 468] width 1028 height 70
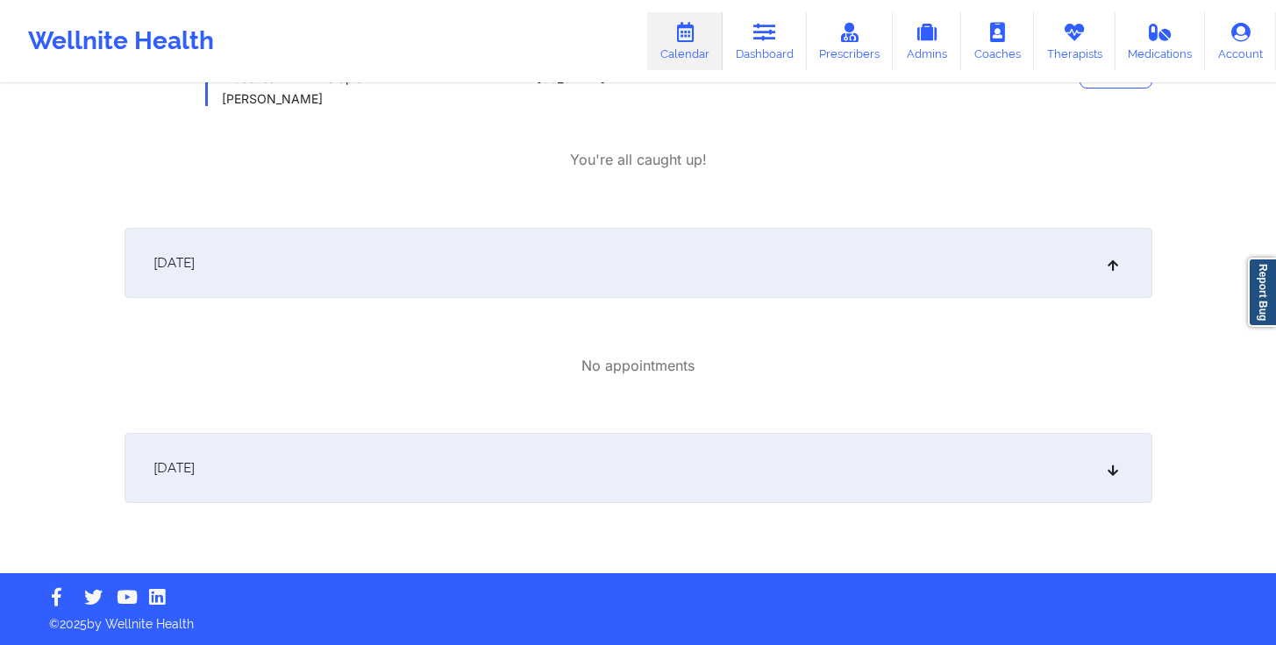
click at [615, 472] on div "[DATE]" at bounding box center [638, 468] width 1028 height 70
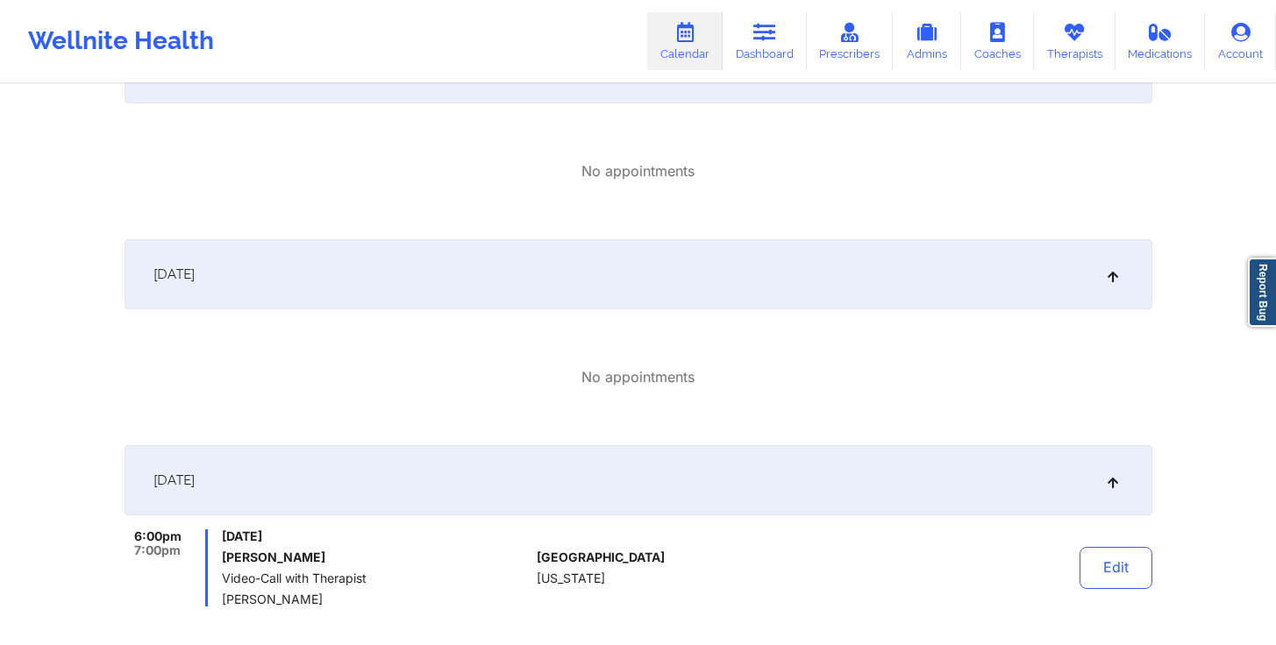
scroll to position [0, 0]
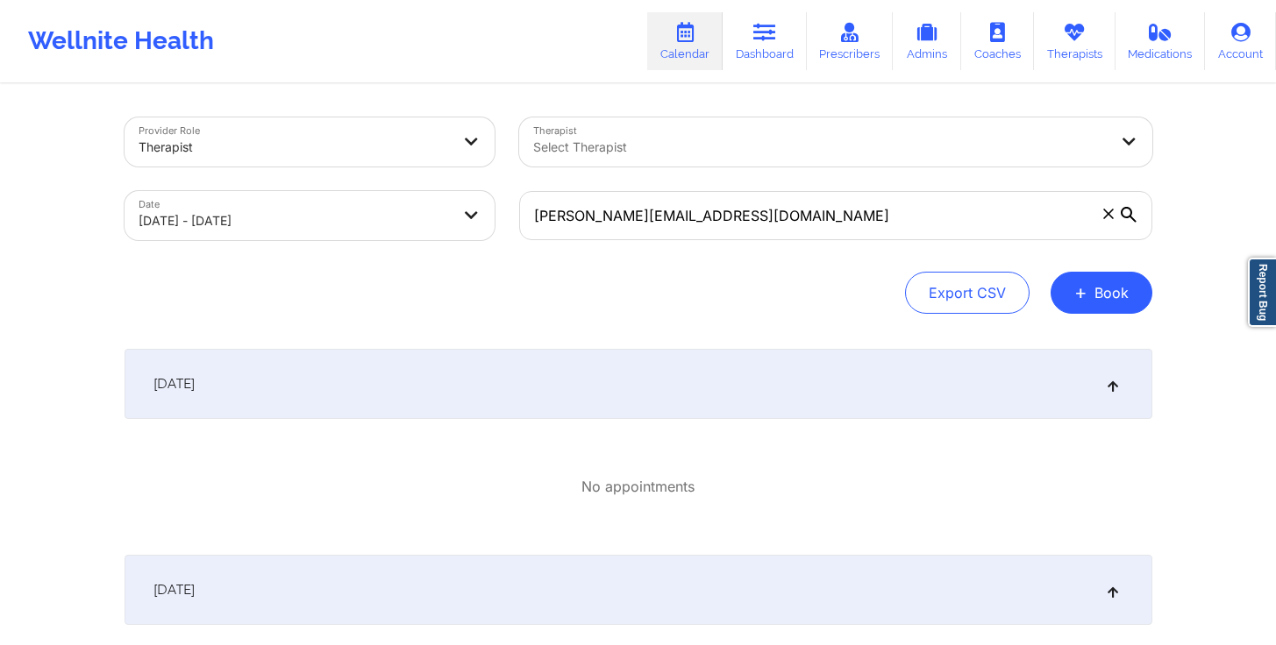
select select "2025-10"
select select "2025-11"
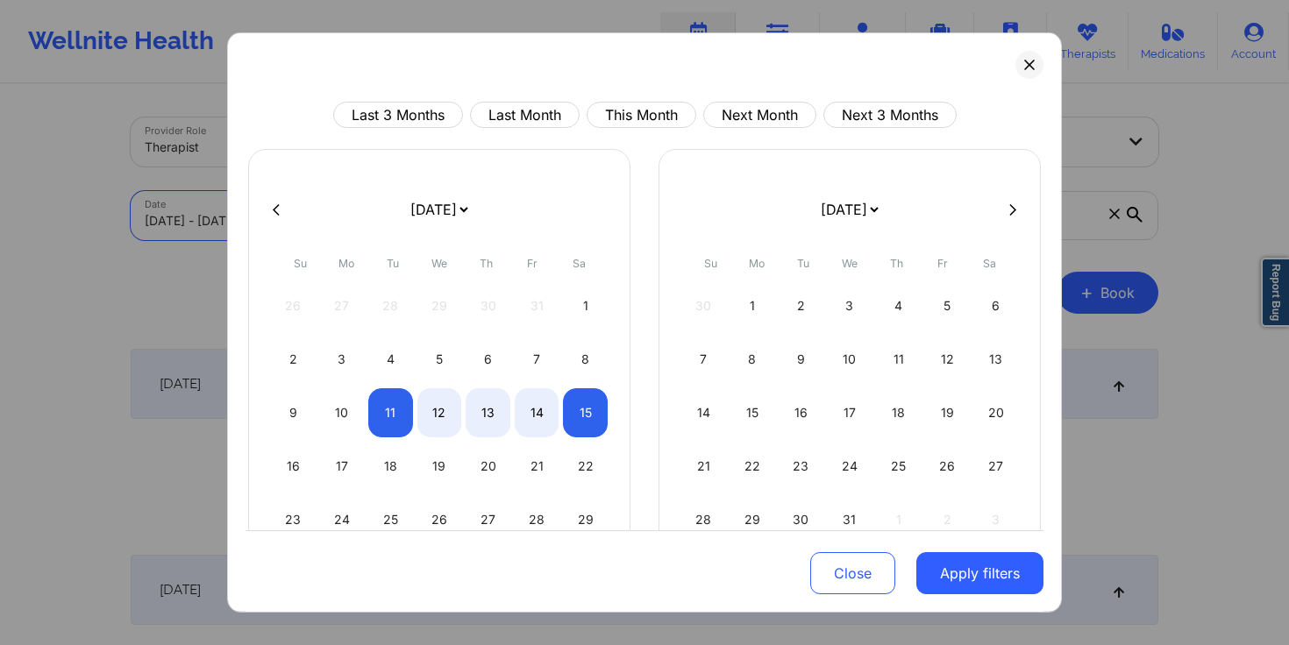
click at [435, 209] on body "Wellnite Health Calendar Dashboard Prescribers Admins Coaches Therapists Medica…" at bounding box center [644, 322] width 1289 height 645
click at [281, 467] on div "16" at bounding box center [293, 466] width 45 height 49
select select "2025-10"
select select "2025-11"
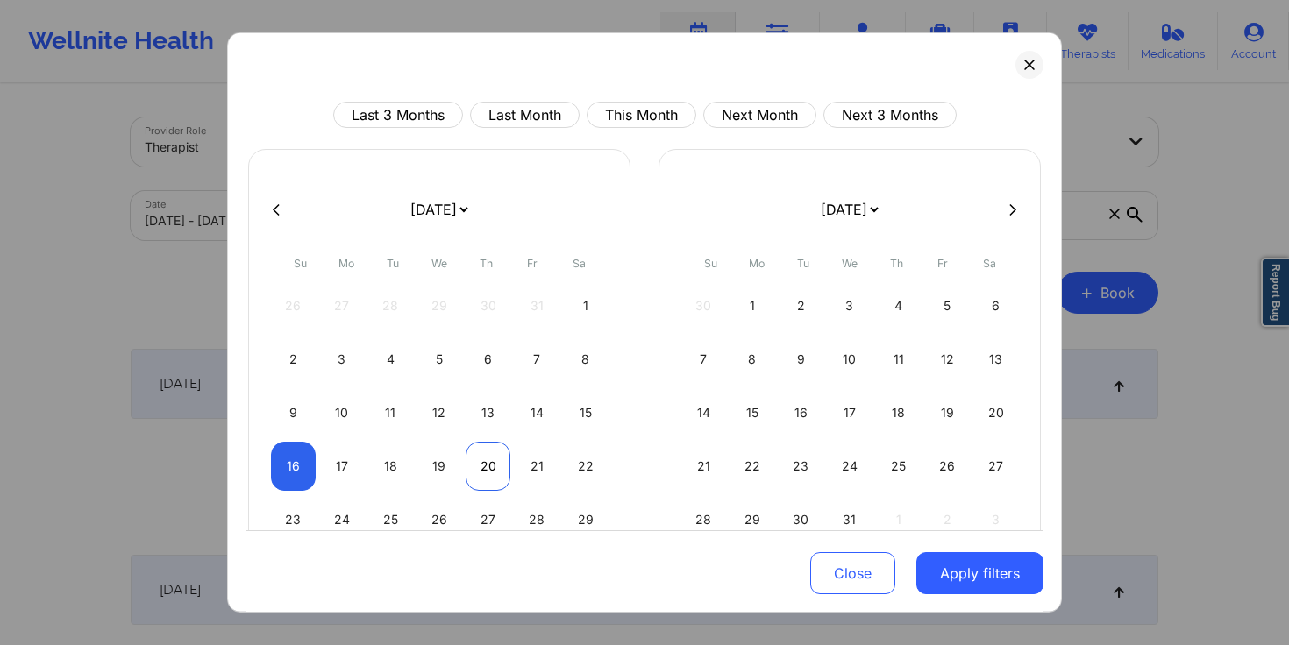
select select "2025-10"
select select "2025-11"
select select "2025-10"
select select "2025-11"
select select "2025-10"
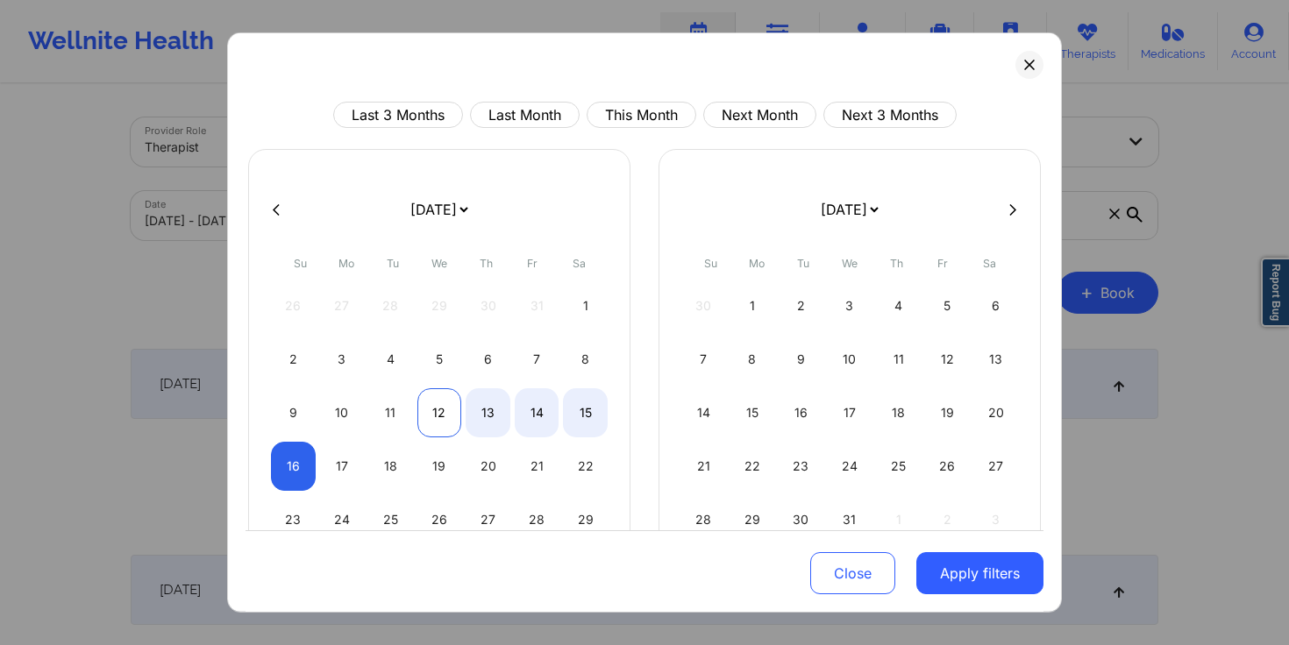
select select "2025-11"
select select "2025-10"
select select "2025-11"
click at [396, 416] on div "11" at bounding box center [390, 412] width 45 height 49
select select "2025-10"
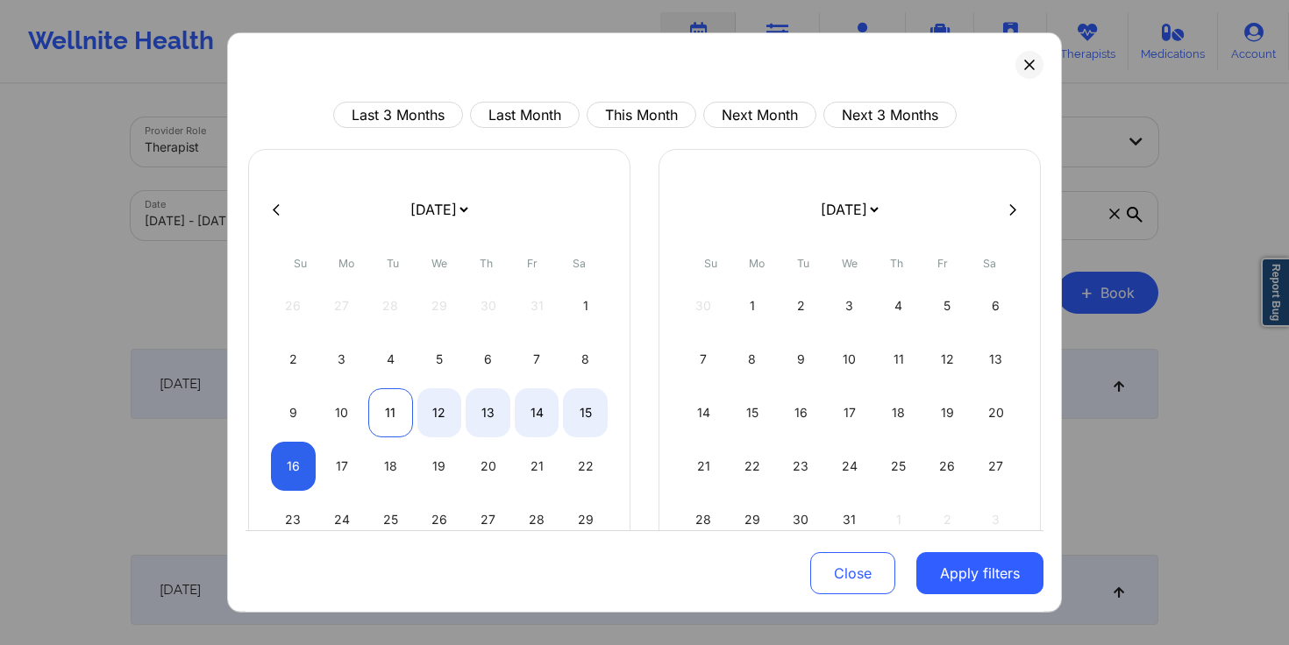
select select "2025-11"
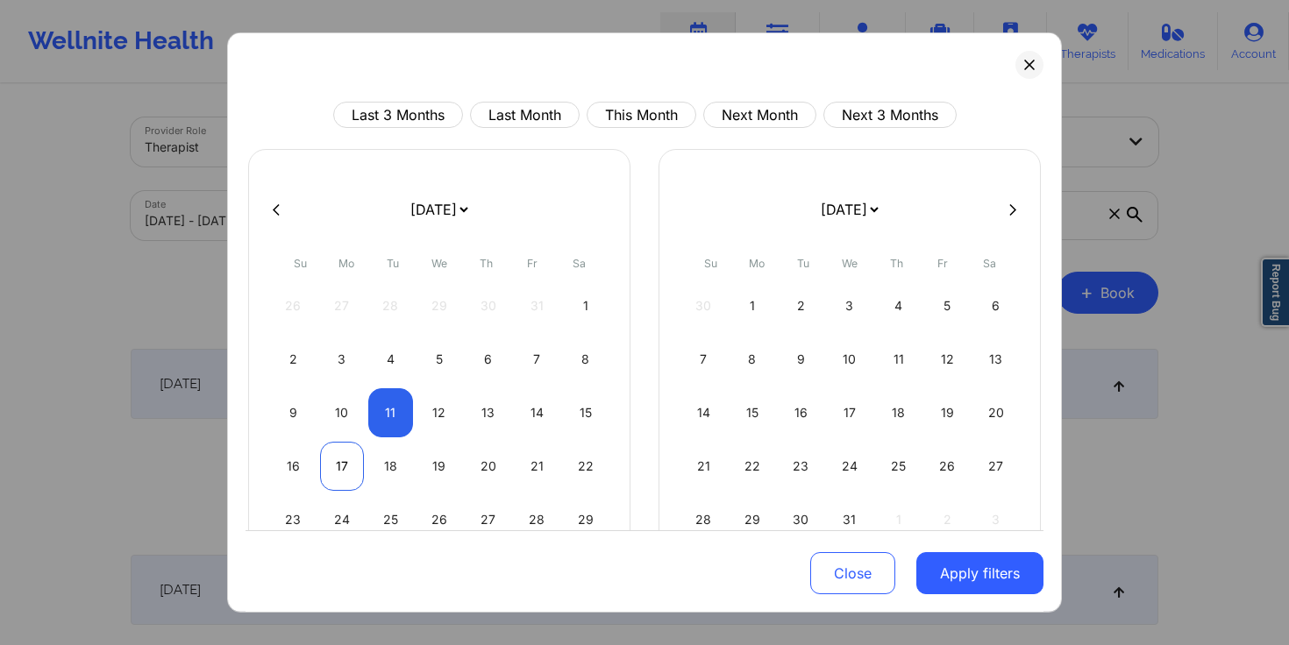
select select "2025-10"
select select "2025-11"
select select "2025-10"
select select "2025-11"
click at [331, 461] on div "17" at bounding box center [342, 466] width 45 height 49
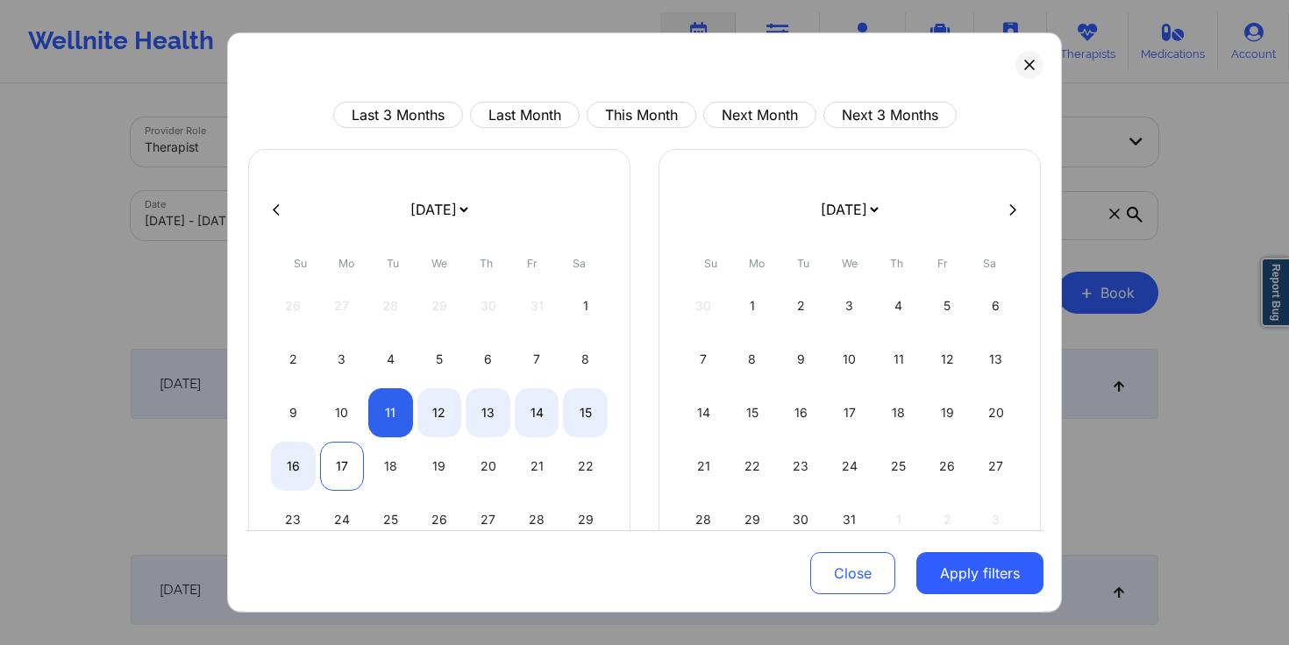
select select "2025-10"
select select "2025-11"
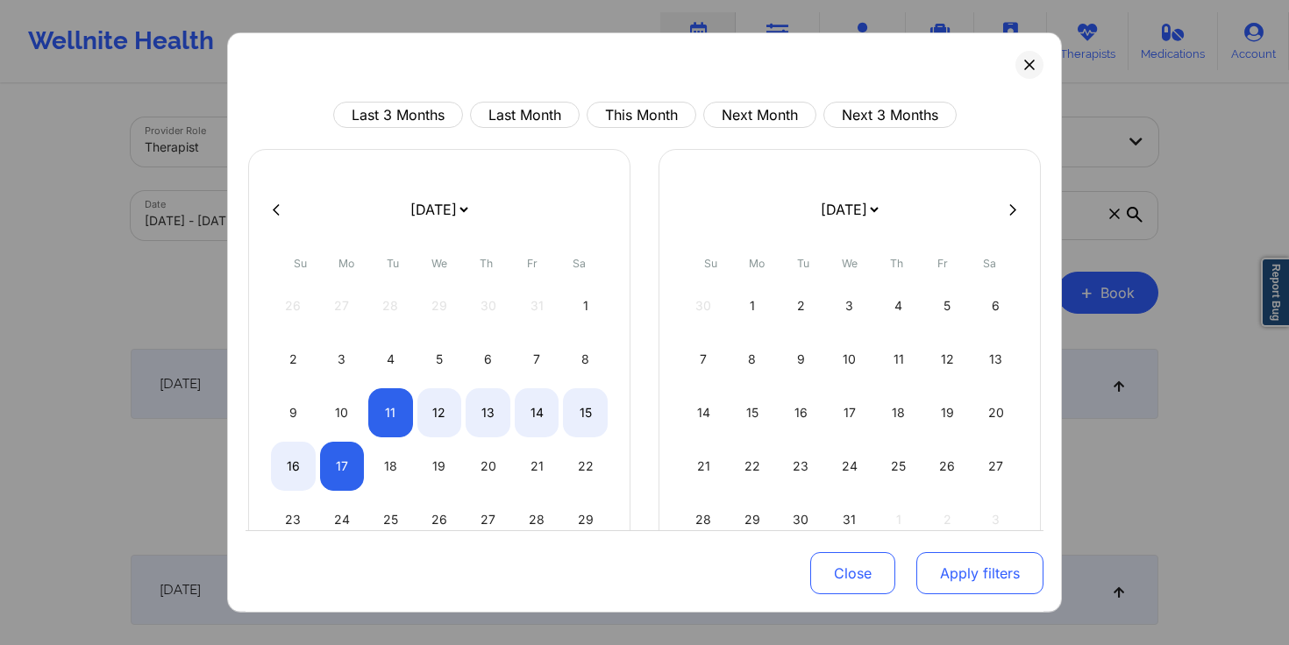
click at [985, 580] on button "Apply filters" at bounding box center [979, 573] width 127 height 42
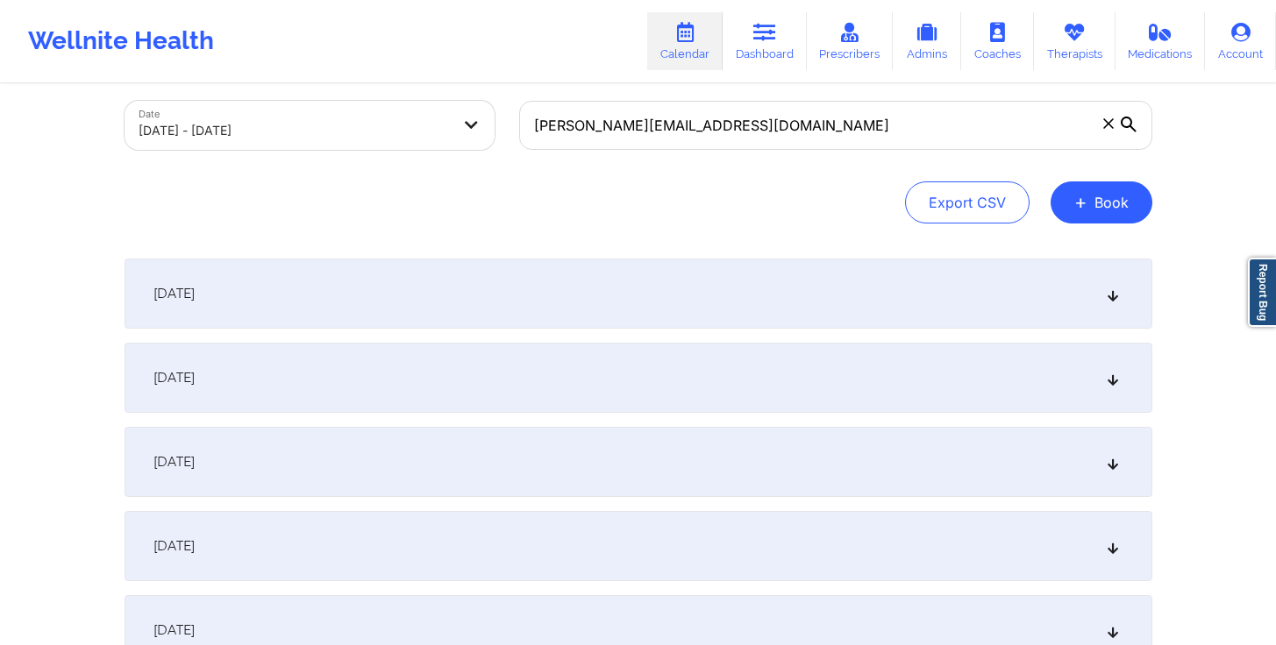
scroll to position [179, 0]
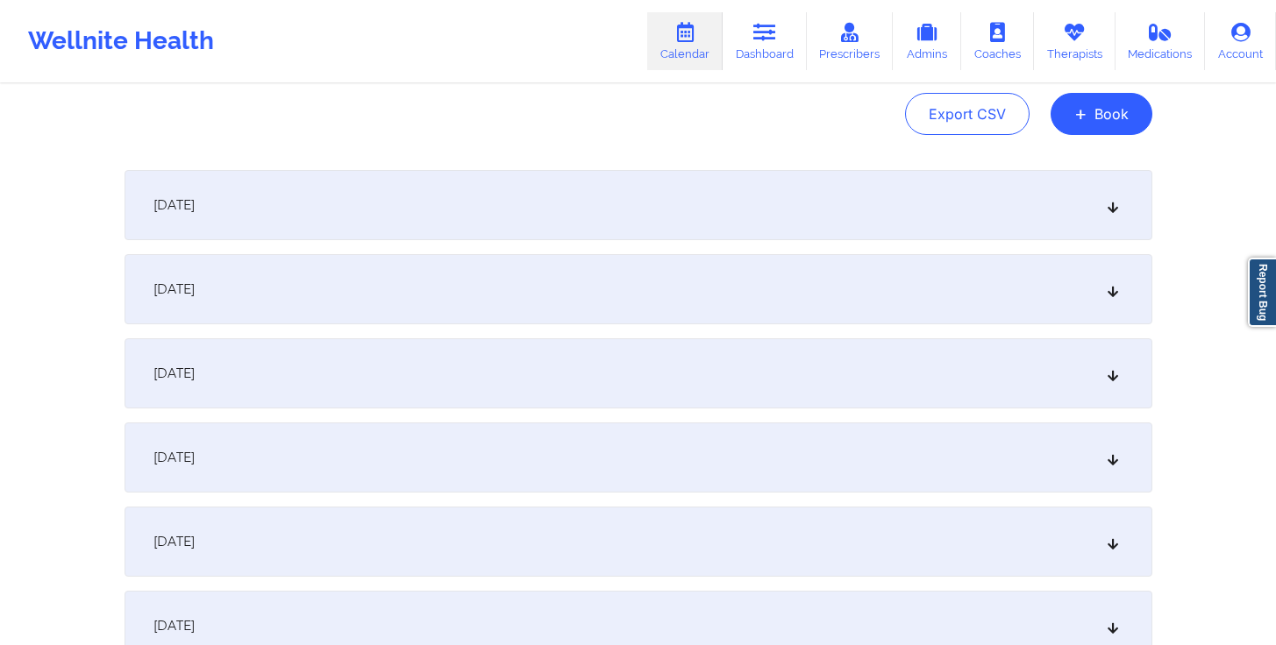
click at [663, 217] on div "[DATE]" at bounding box center [638, 205] width 1028 height 70
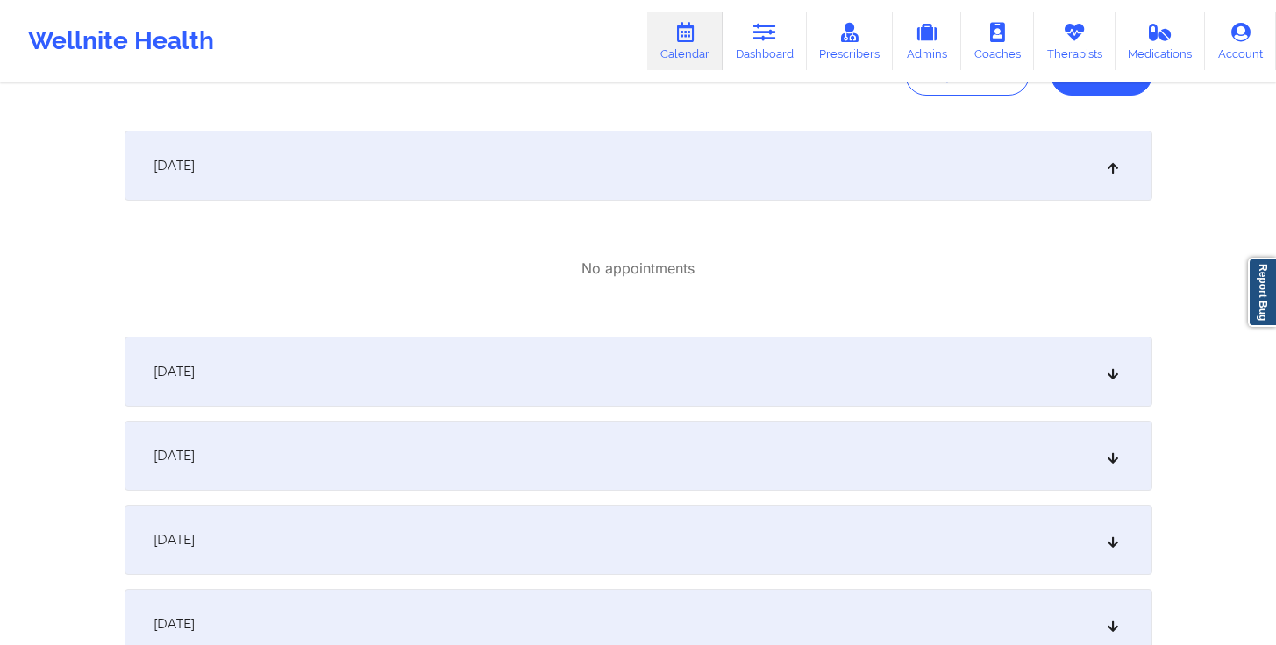
click at [608, 350] on div "[DATE]" at bounding box center [638, 372] width 1028 height 70
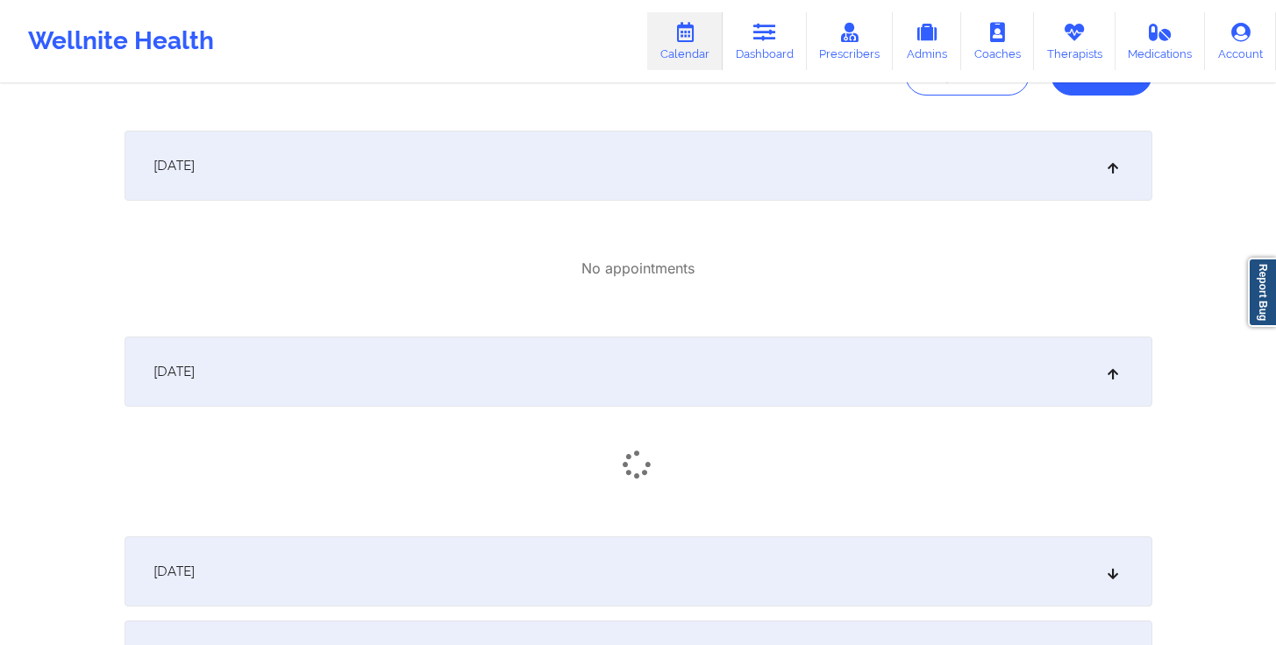
scroll to position [558, 0]
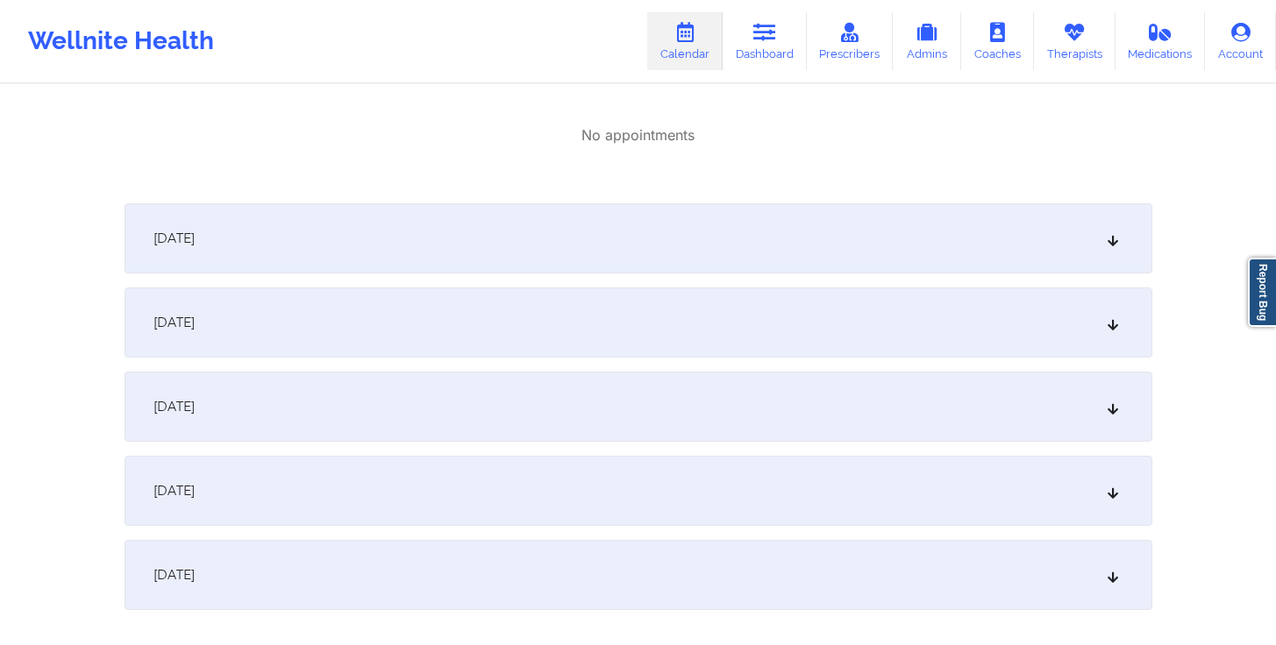
click at [580, 240] on div "[DATE]" at bounding box center [638, 238] width 1028 height 70
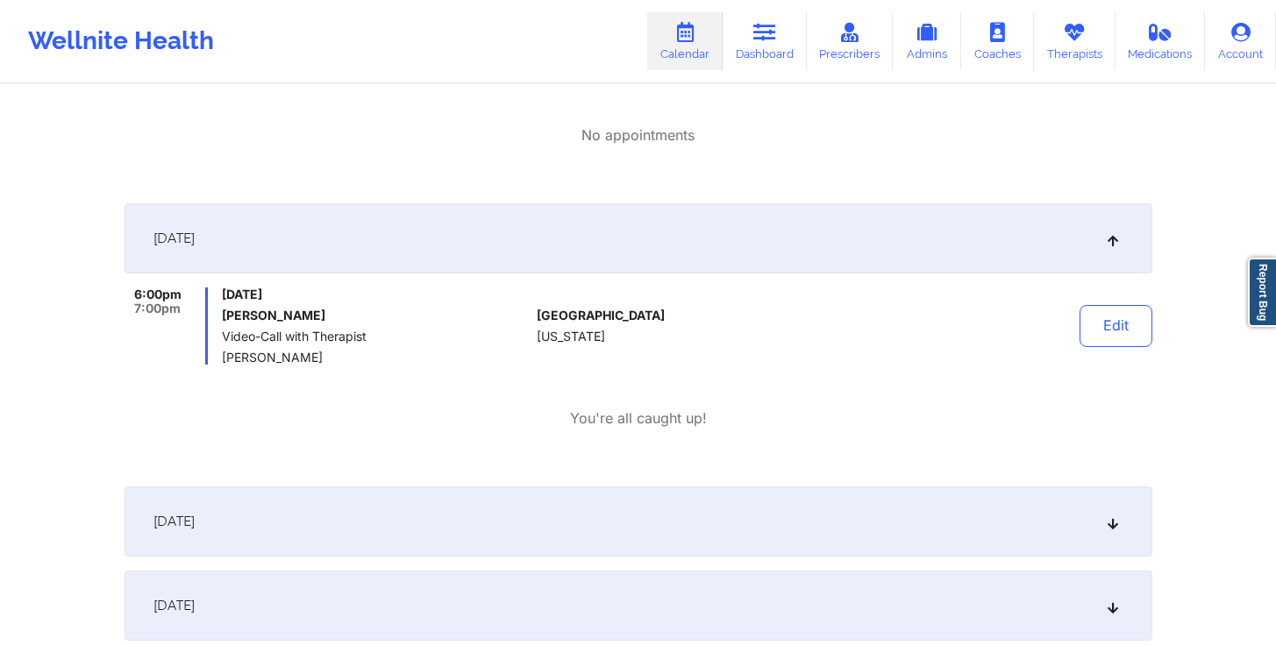
click at [568, 423] on div "You're all caught up!" at bounding box center [638, 419] width 1028 height 20
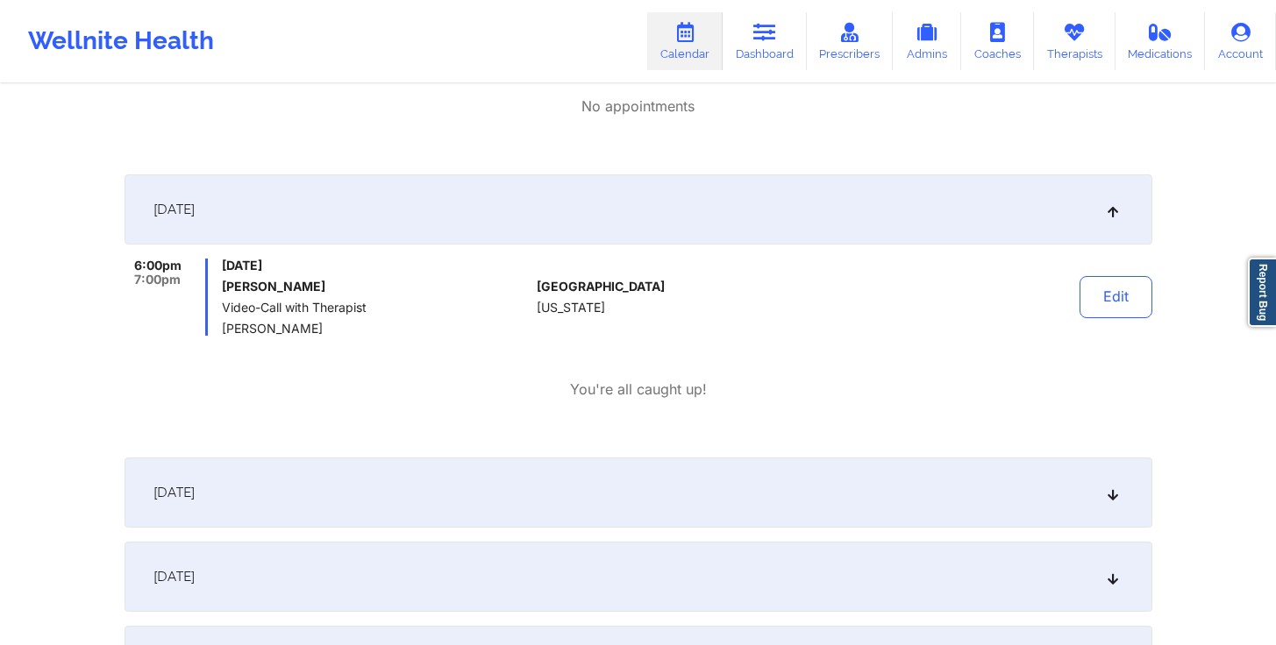
click at [545, 491] on div "[DATE]" at bounding box center [638, 493] width 1028 height 70
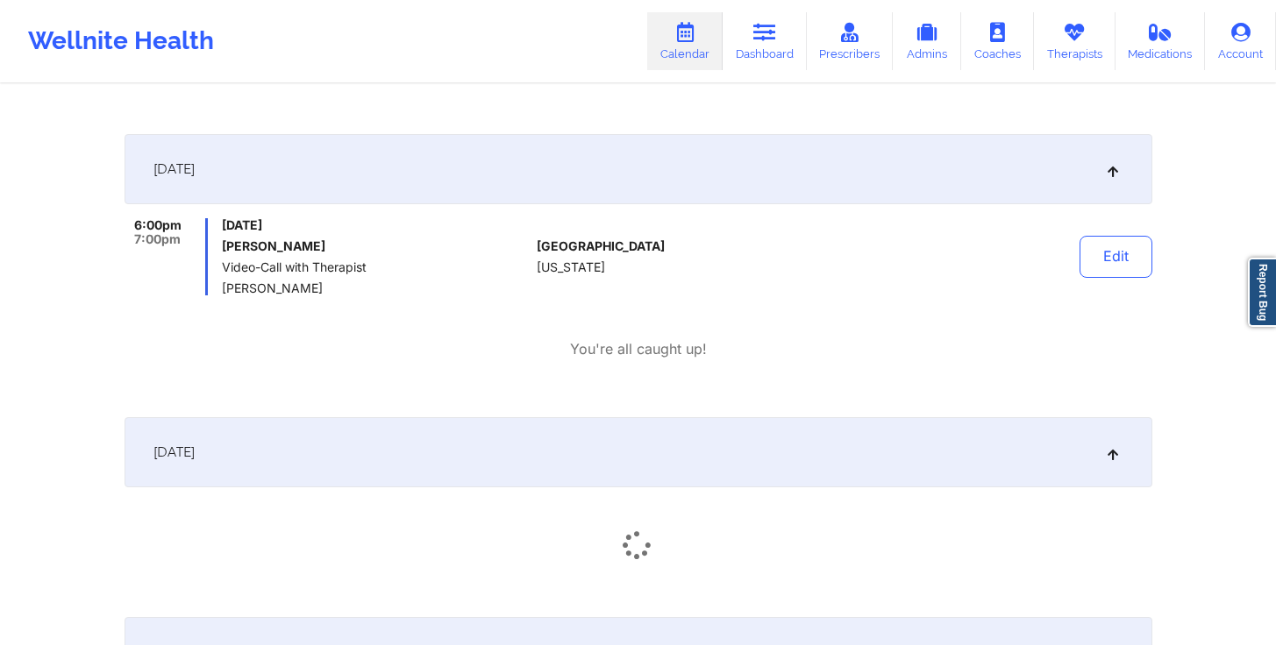
scroll to position [727, 0]
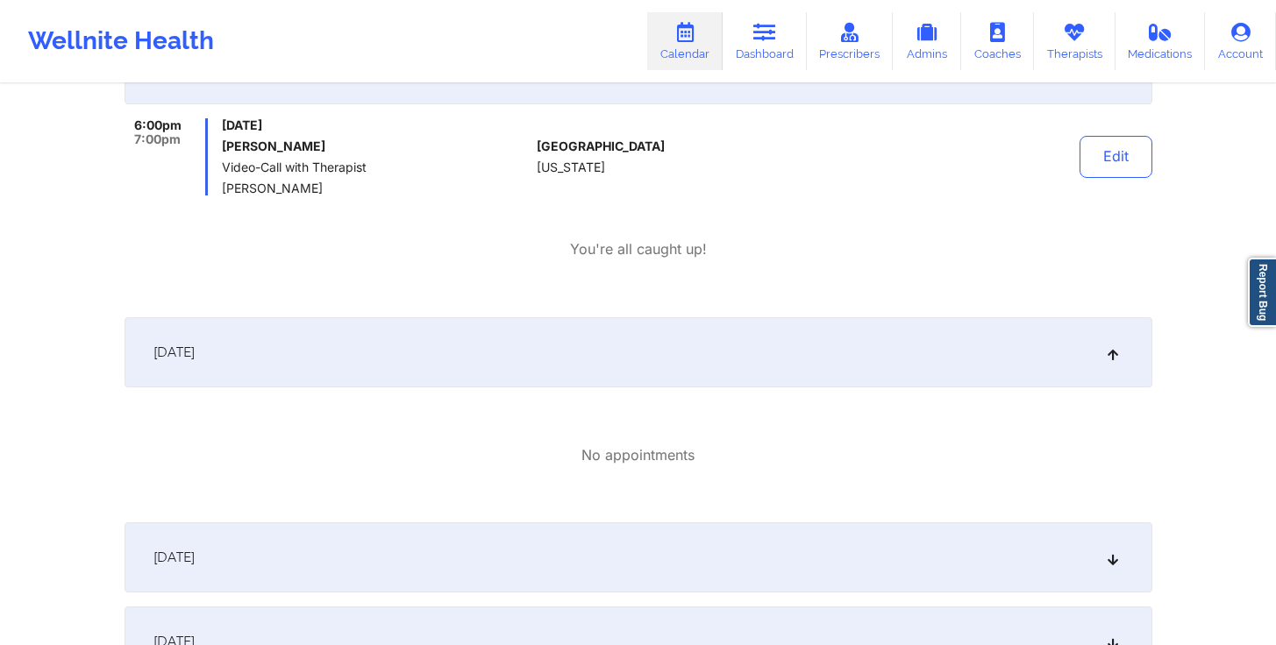
click at [532, 559] on div "[DATE]" at bounding box center [638, 558] width 1028 height 70
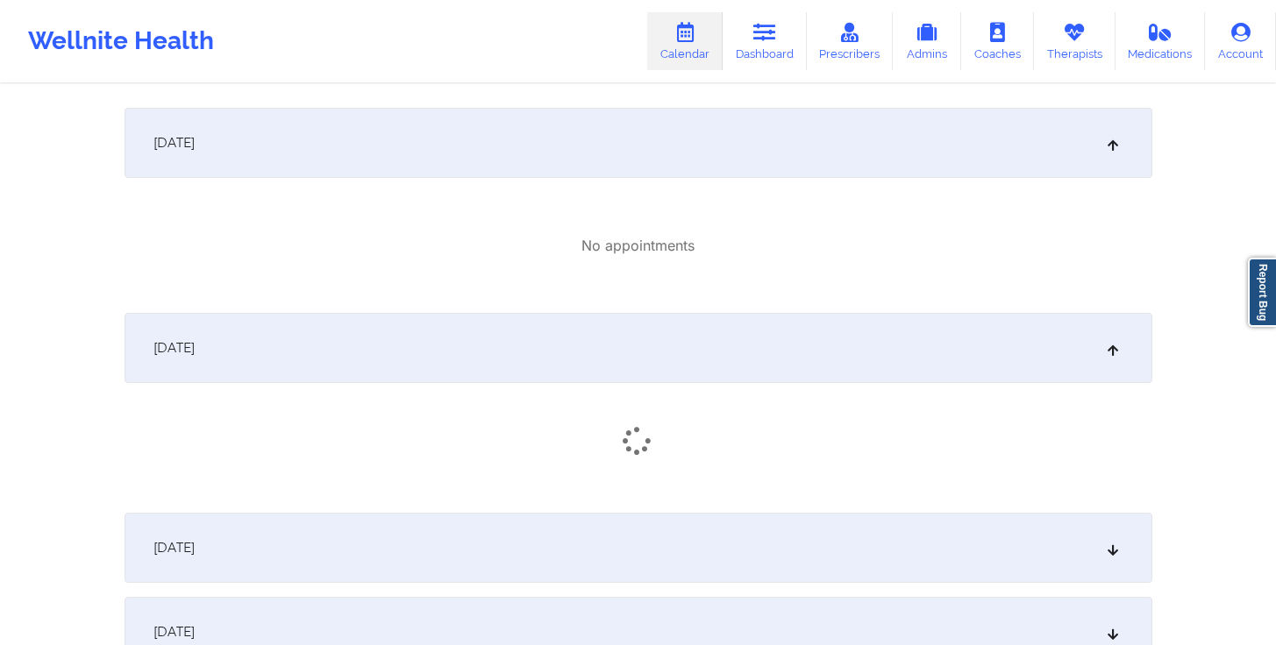
scroll to position [1056, 0]
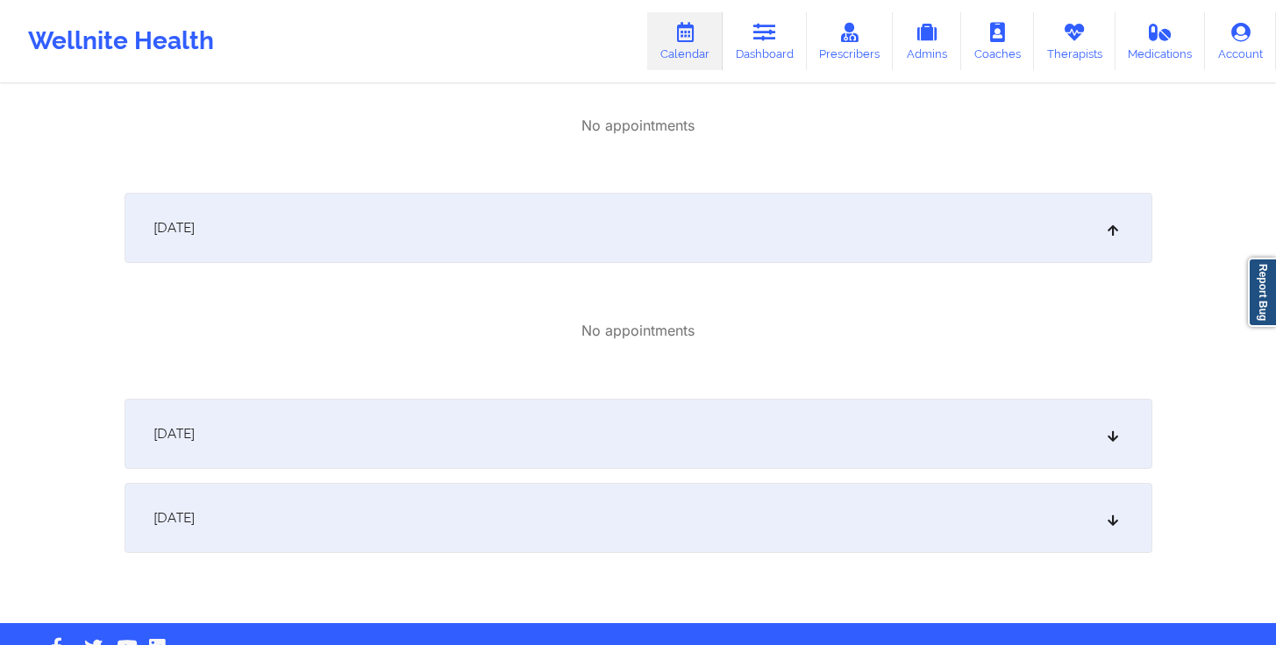
click at [567, 439] on div "[DATE]" at bounding box center [638, 434] width 1028 height 70
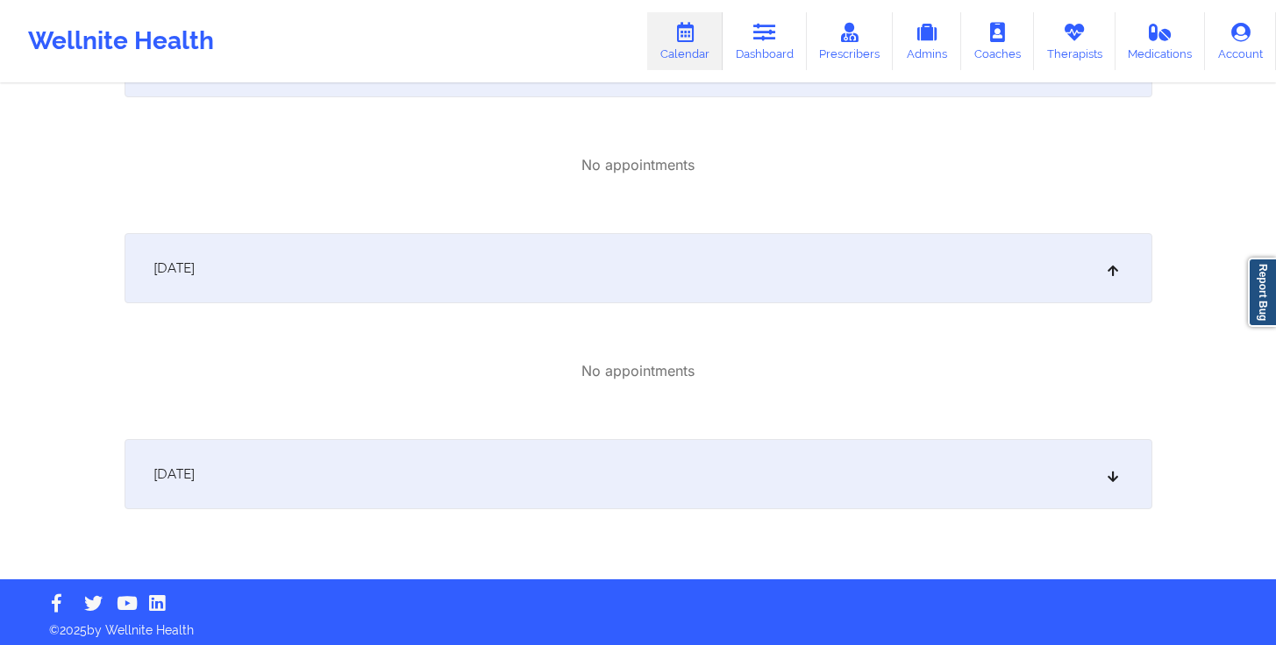
click at [562, 482] on div "[DATE]" at bounding box center [638, 474] width 1028 height 70
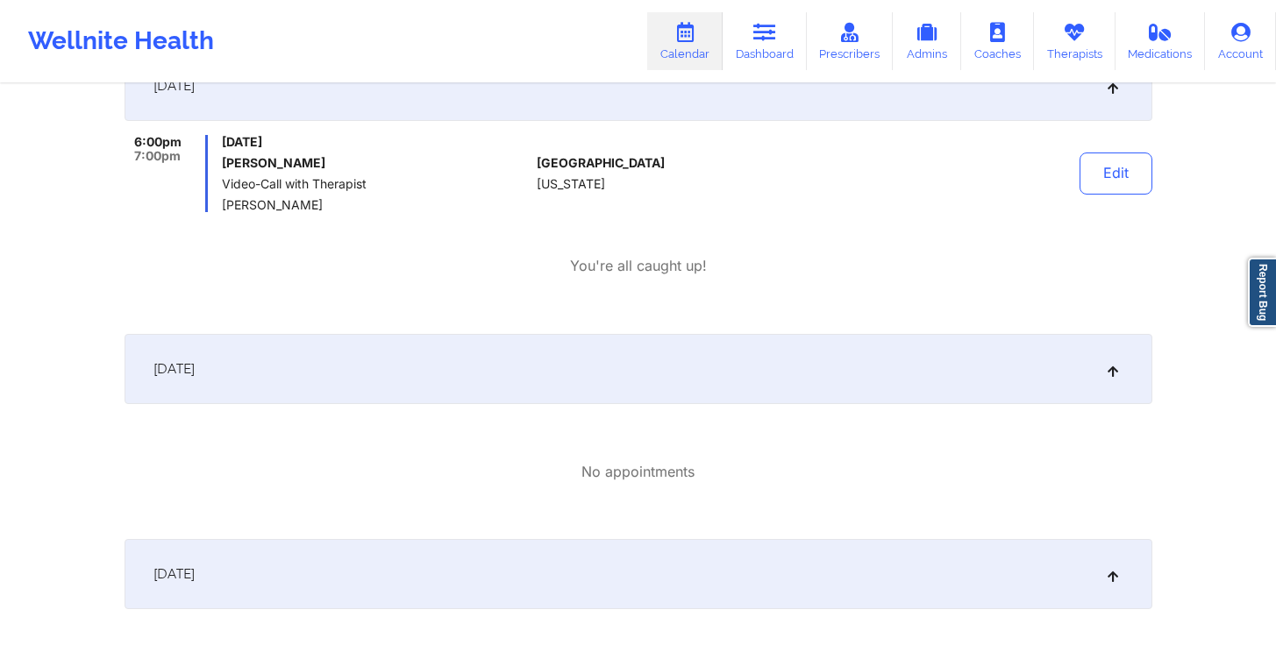
scroll to position [0, 0]
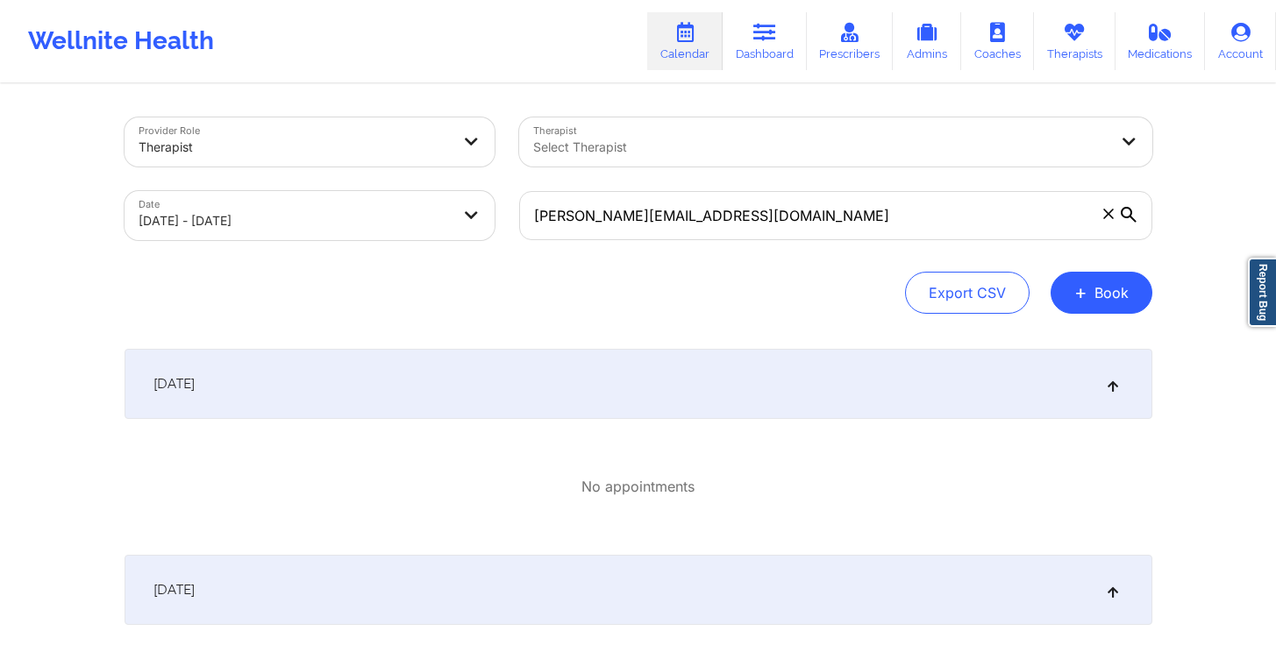
click at [312, 224] on body "Wellnite Health Calendar Dashboard Prescribers Admins Coaches Therapists Medica…" at bounding box center [638, 322] width 1276 height 645
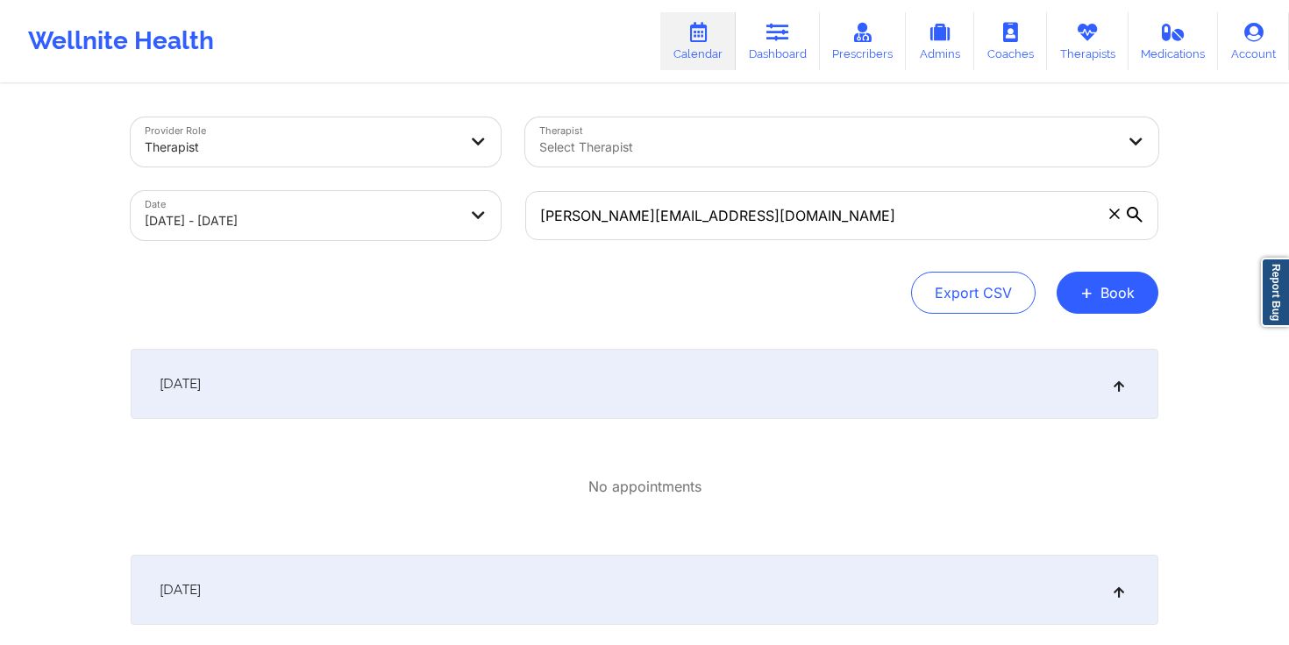
select select "2025-10"
select select "2025-11"
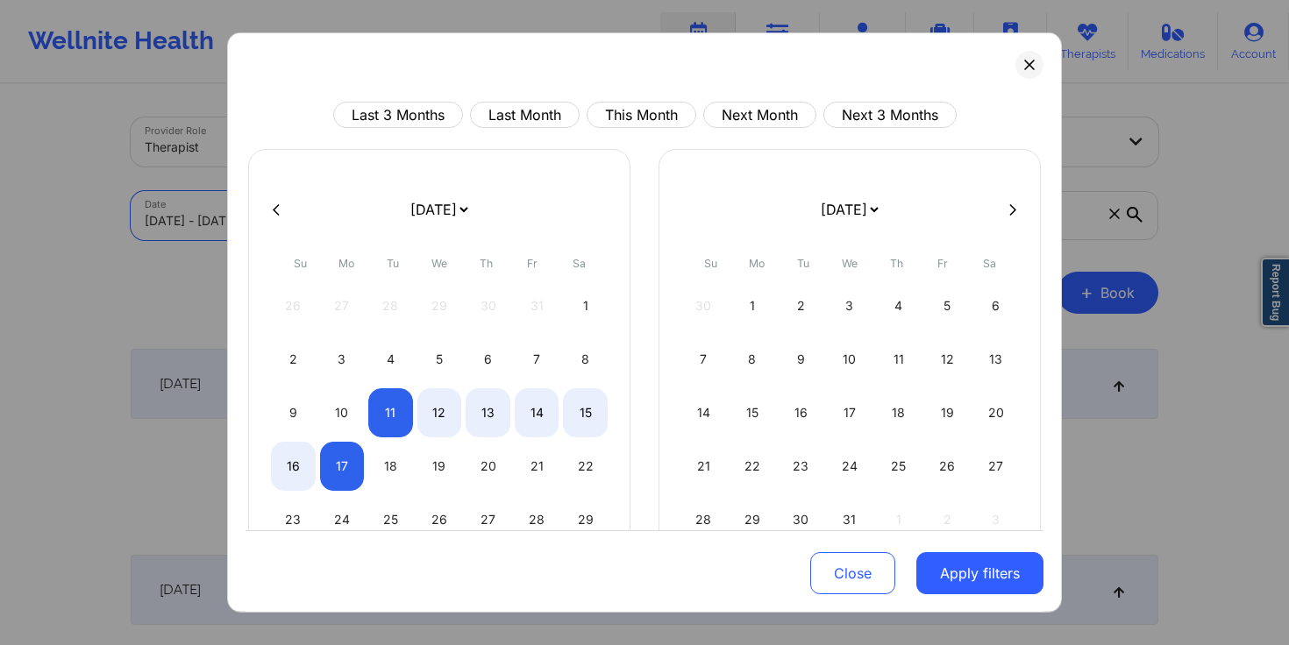
click at [296, 224] on form "[DATE] [DATE] [DATE] [DATE] [DATE] [DATE] [DATE] [DATE] [DATE] [DATE] [DATE] [D…" at bounding box center [439, 209] width 286 height 49
click at [283, 216] on button at bounding box center [276, 209] width 18 height 15
select select "2025-9"
select select "2025-10"
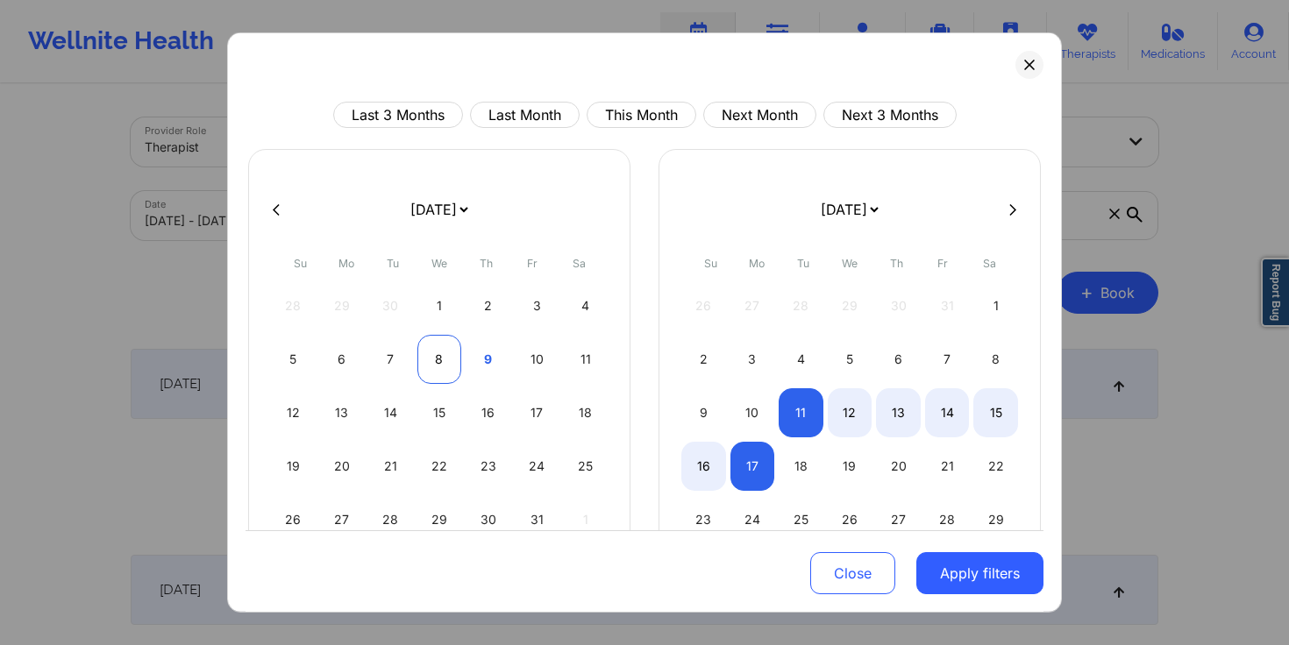
click at [431, 348] on div "8" at bounding box center [439, 359] width 45 height 49
select select "2025-9"
select select "2025-10"
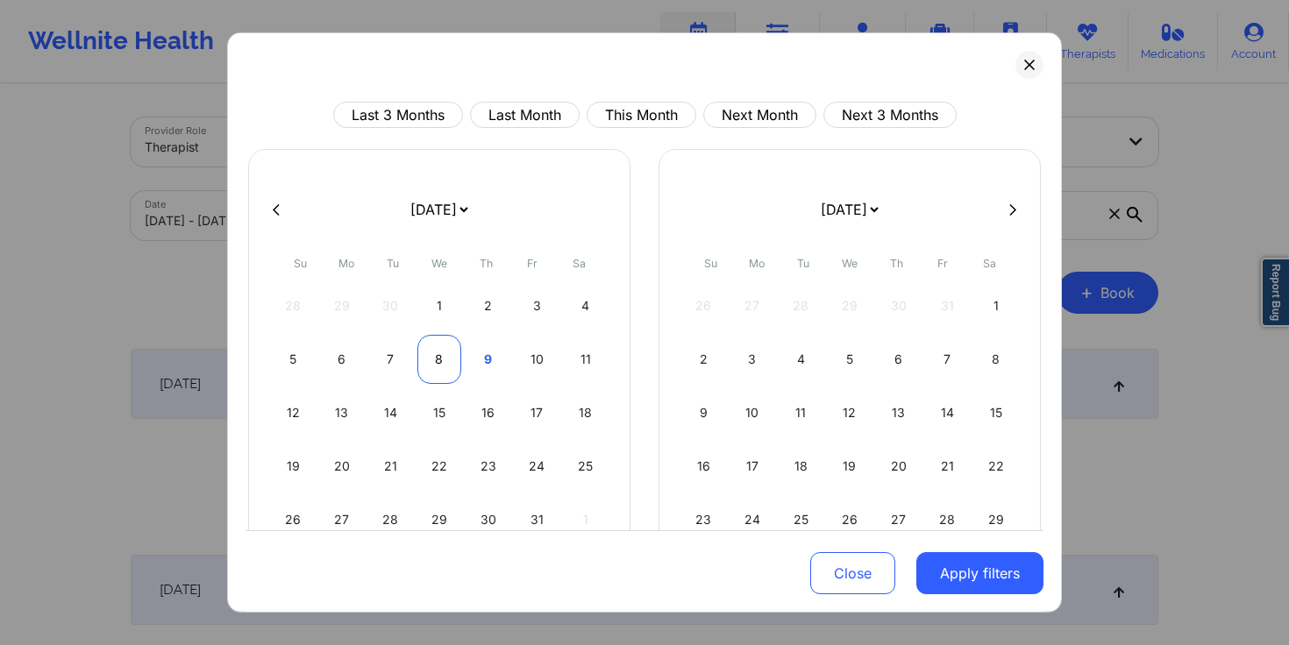
click at [431, 348] on div "8" at bounding box center [439, 359] width 45 height 49
select select "2025-9"
select select "2025-10"
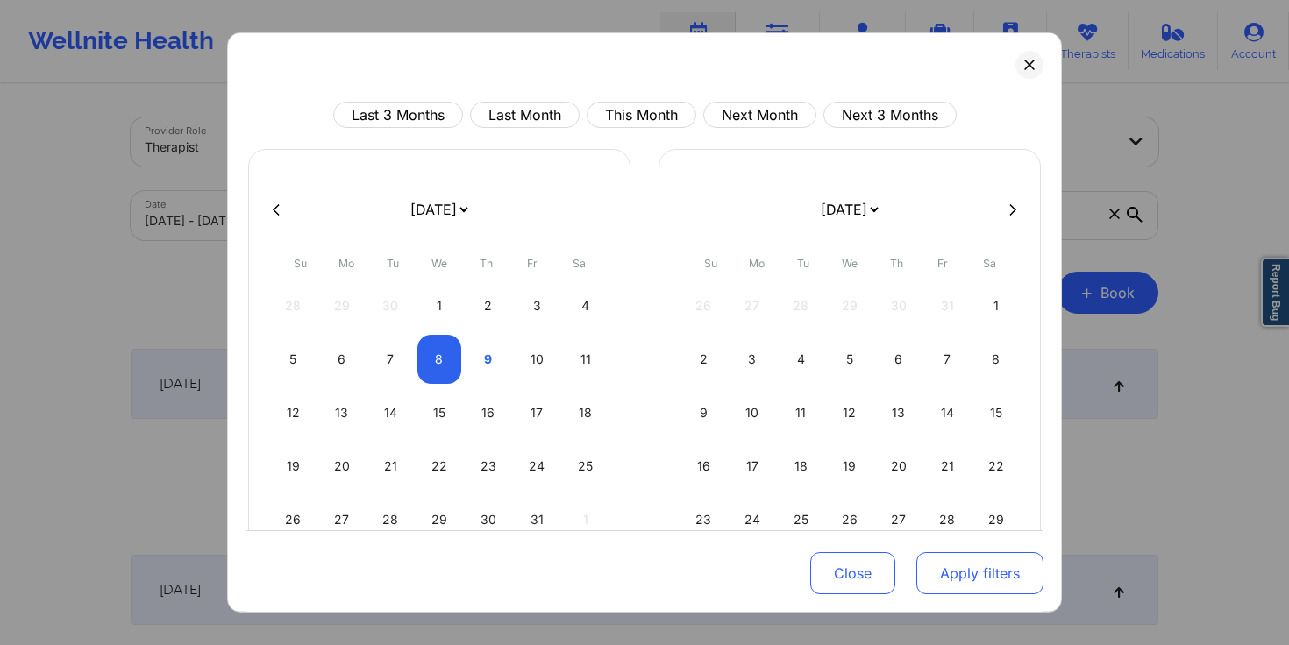
click at [971, 579] on button "Apply filters" at bounding box center [979, 573] width 127 height 42
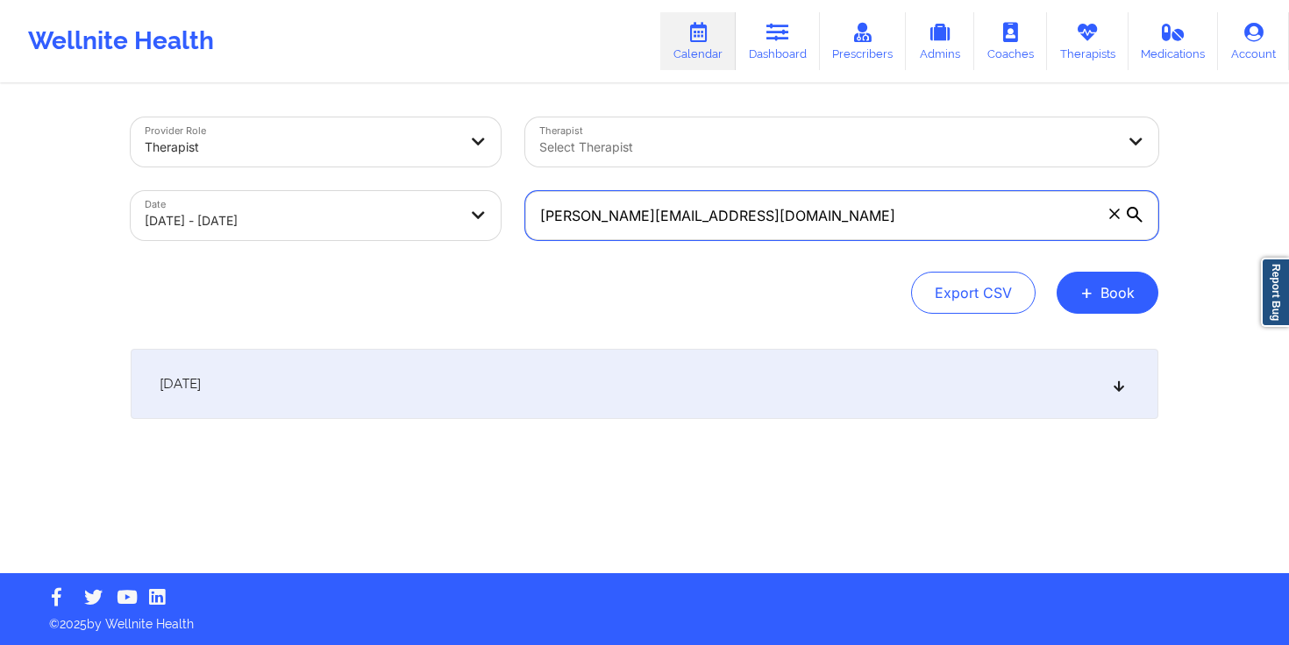
drag, startPoint x: 799, startPoint y: 203, endPoint x: 500, endPoint y: 192, distance: 299.2
click at [501, 193] on div "Provider Role Therapist Therapist Select Therapist Date [DATE] - [DATE] [PERSON…" at bounding box center [644, 178] width 1052 height 147
drag, startPoint x: 771, startPoint y: 201, endPoint x: 453, endPoint y: 204, distance: 317.4
click at [453, 204] on div "Provider Role Therapist Therapist Select Therapist Date [DATE] - [DATE] [PERSON…" at bounding box center [644, 178] width 1052 height 147
paste input "[EMAIL_ADDRESS]"
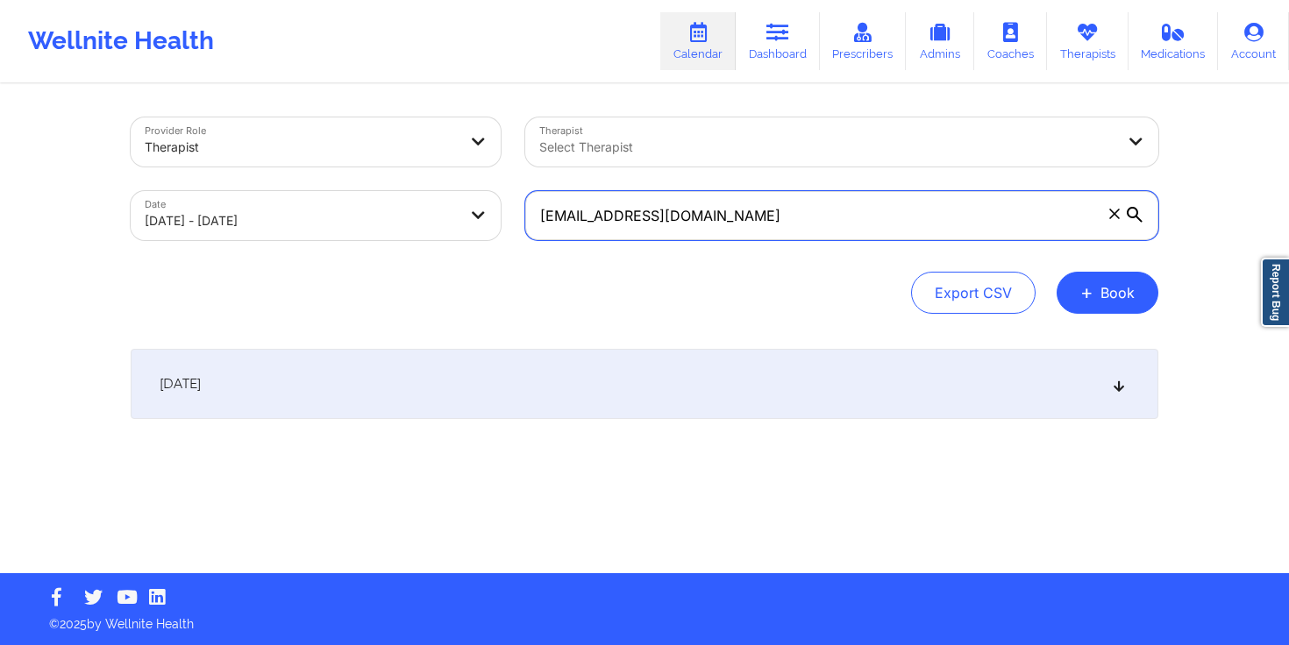
type input "[EMAIL_ADDRESS][DOMAIN_NAME]"
click at [537, 301] on div "Export CSV + Book" at bounding box center [645, 293] width 1028 height 42
select select "2025-9"
select select "2025-10"
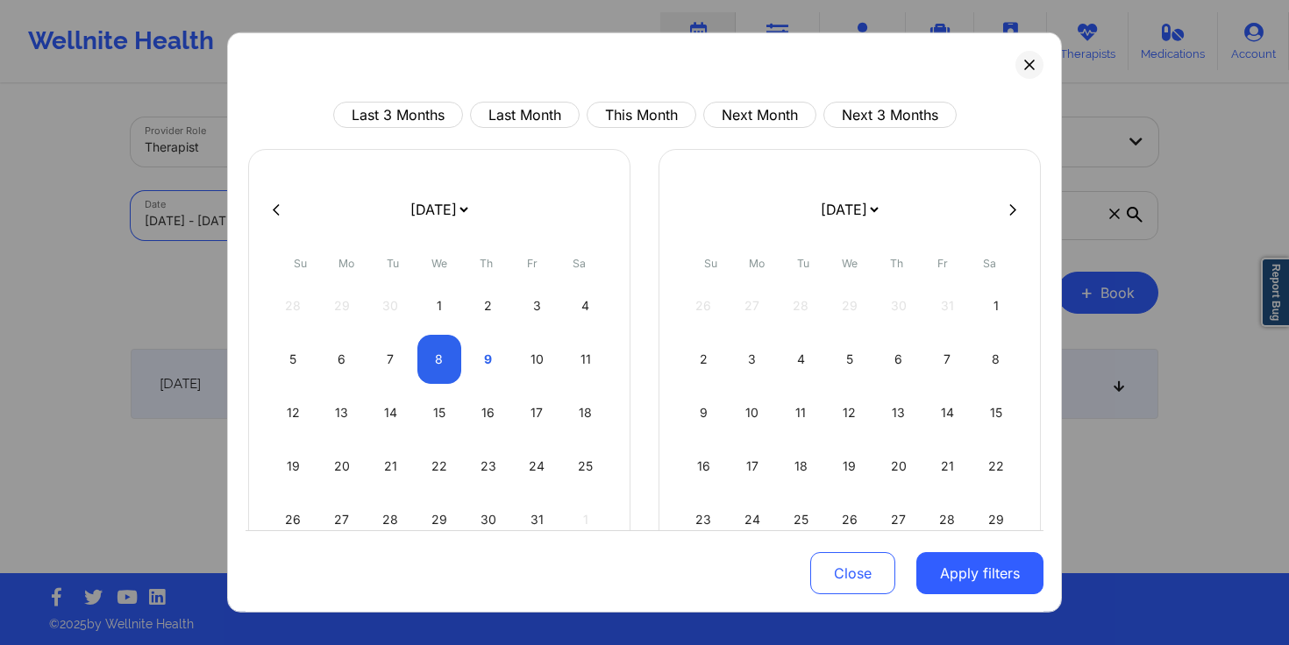
click at [427, 220] on body "Wellnite Health Calendar Dashboard Prescribers Admins Coaches Therapists Medica…" at bounding box center [644, 322] width 1289 height 645
click at [997, 579] on button "Apply filters" at bounding box center [979, 573] width 127 height 42
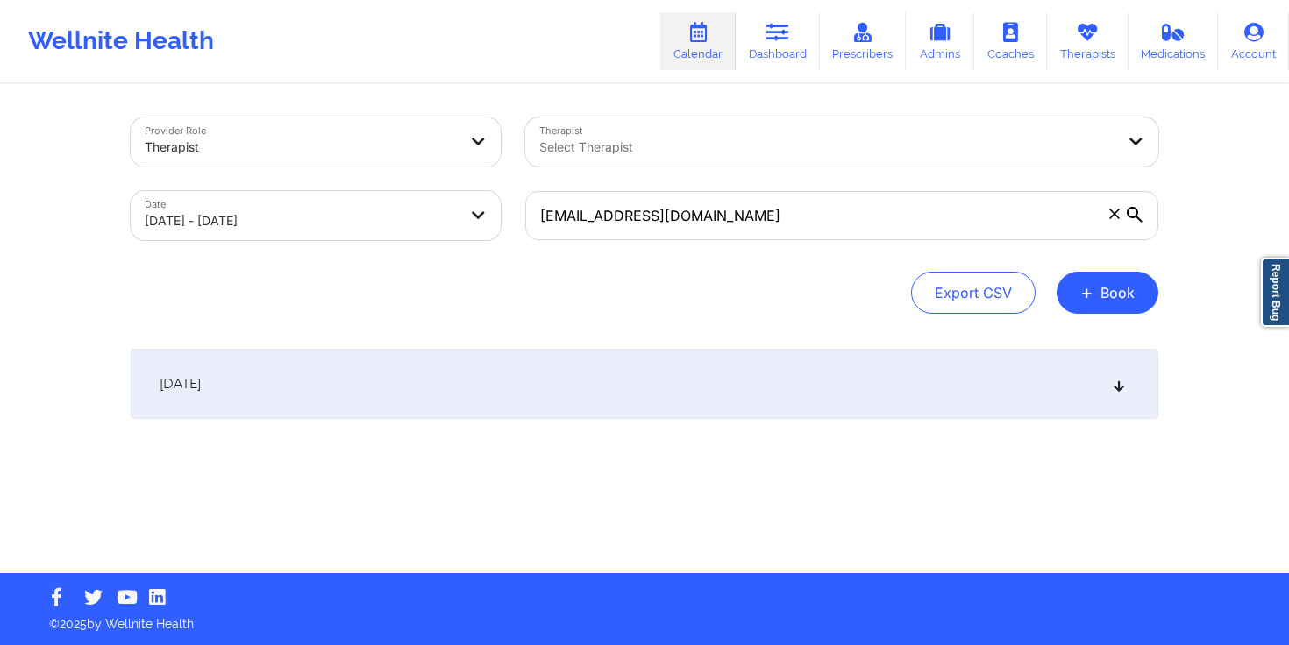
click at [719, 386] on div "[DATE]" at bounding box center [645, 384] width 1028 height 70
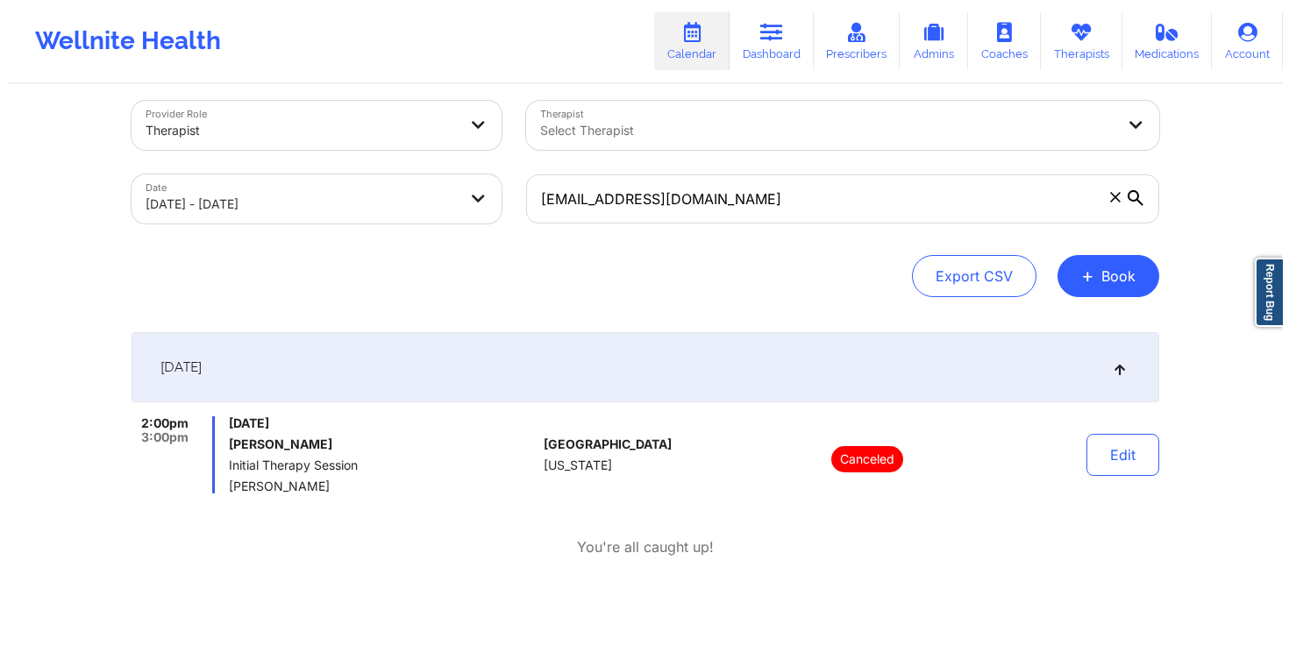
scroll to position [18, 0]
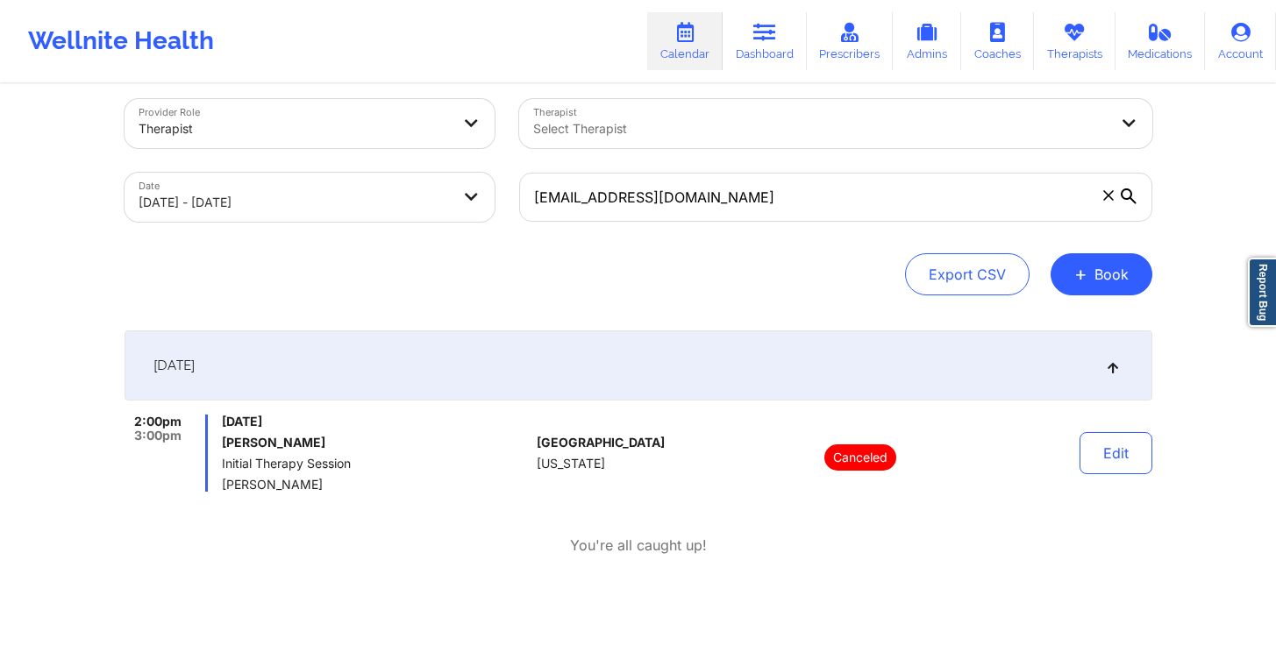
select select "2025-9"
select select "2025-10"
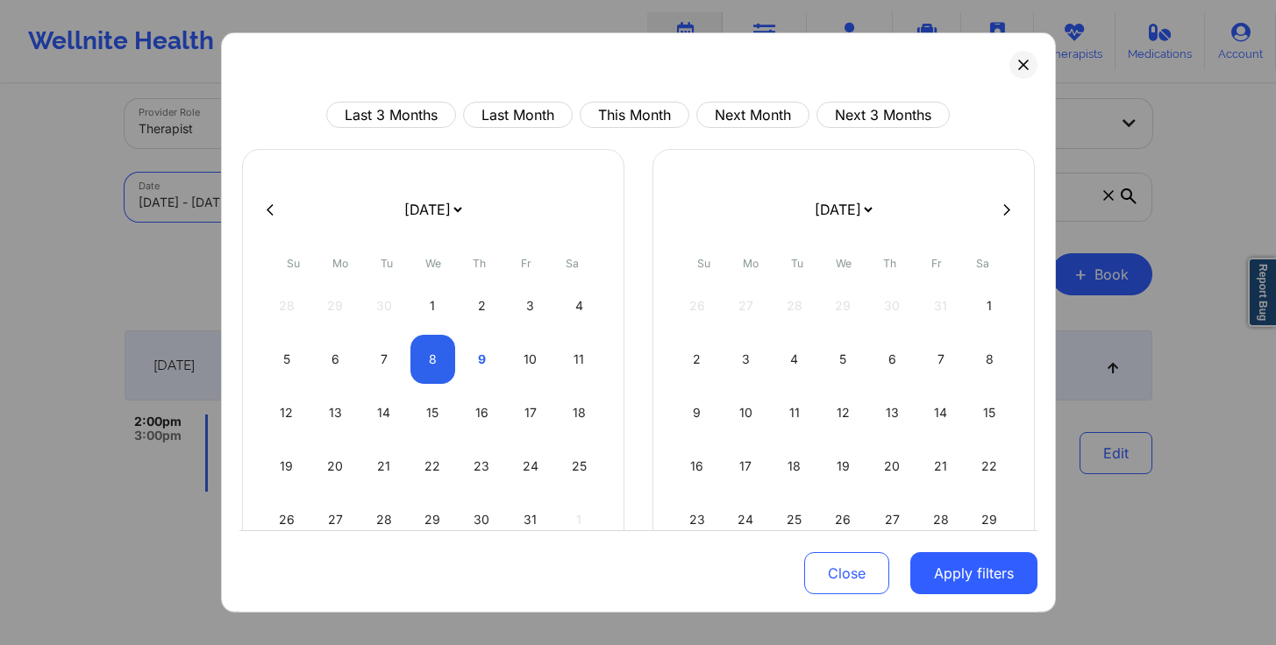
click at [476, 212] on body "Wellnite Health Calendar Dashboard Prescribers Admins Coaches Therapists Medica…" at bounding box center [638, 304] width 1276 height 645
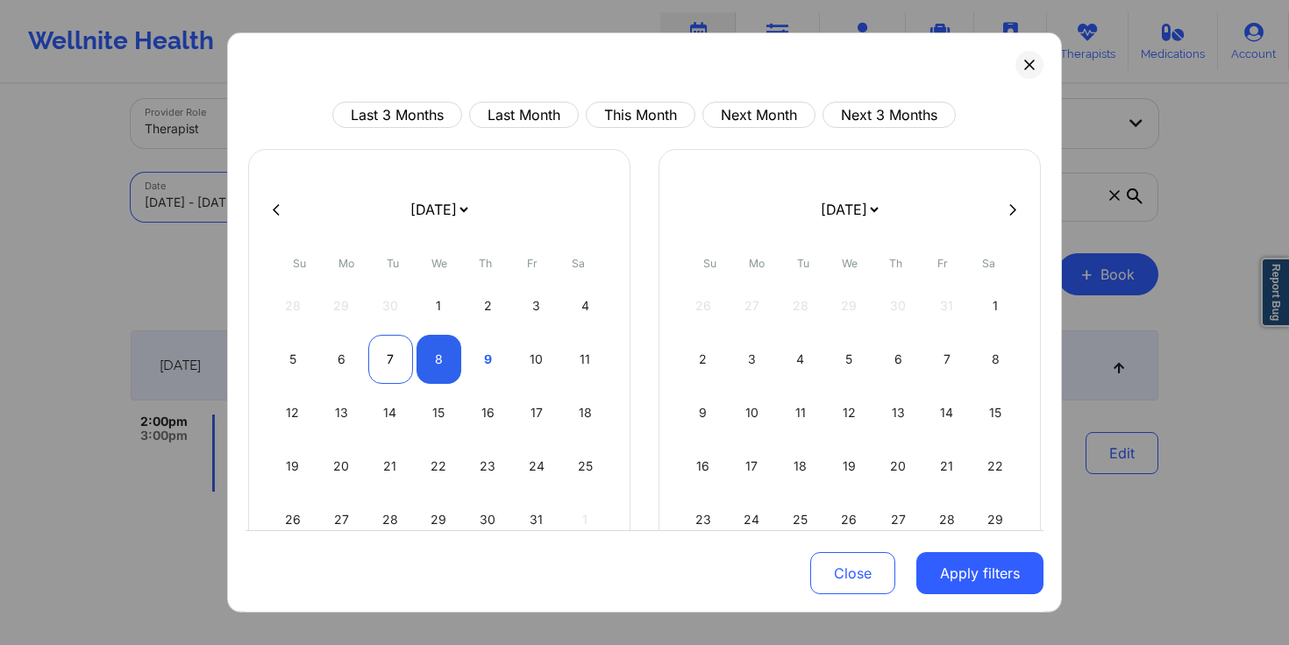
click at [389, 370] on div "7" at bounding box center [390, 359] width 45 height 49
select select "2025-9"
select select "2025-10"
click at [390, 370] on div "7" at bounding box center [390, 359] width 45 height 49
select select "2025-9"
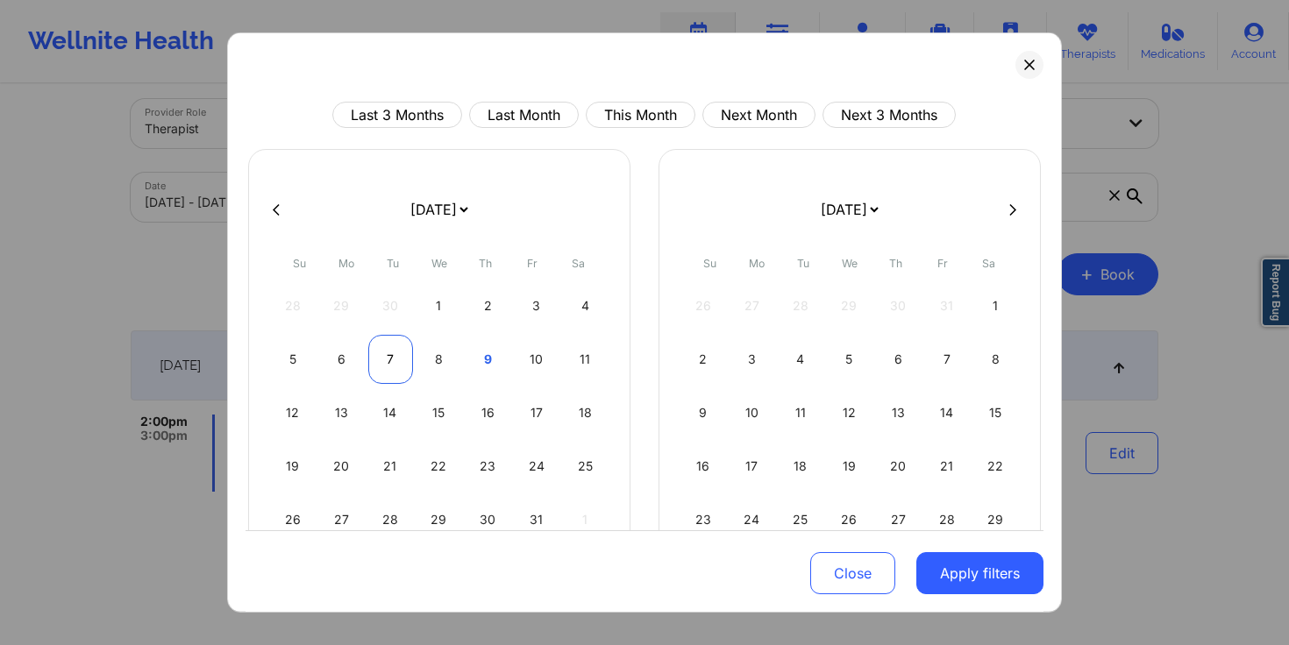
select select "2025-10"
click at [943, 588] on button "Apply filters" at bounding box center [979, 573] width 127 height 42
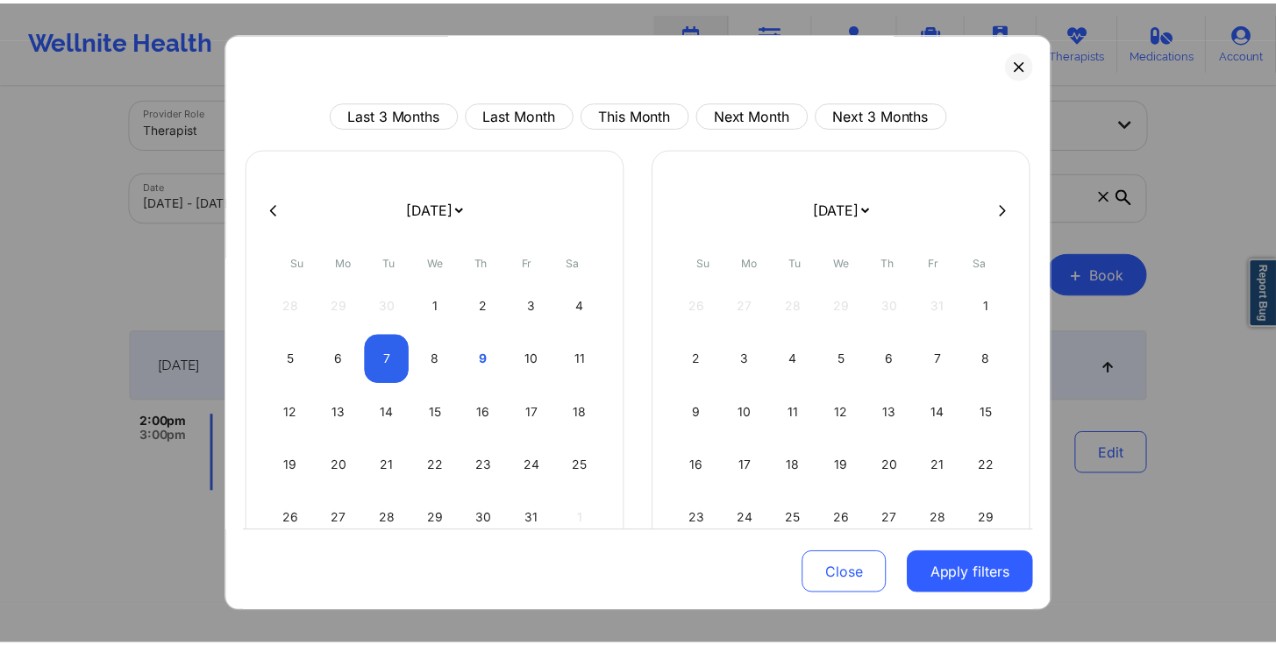
scroll to position [0, 0]
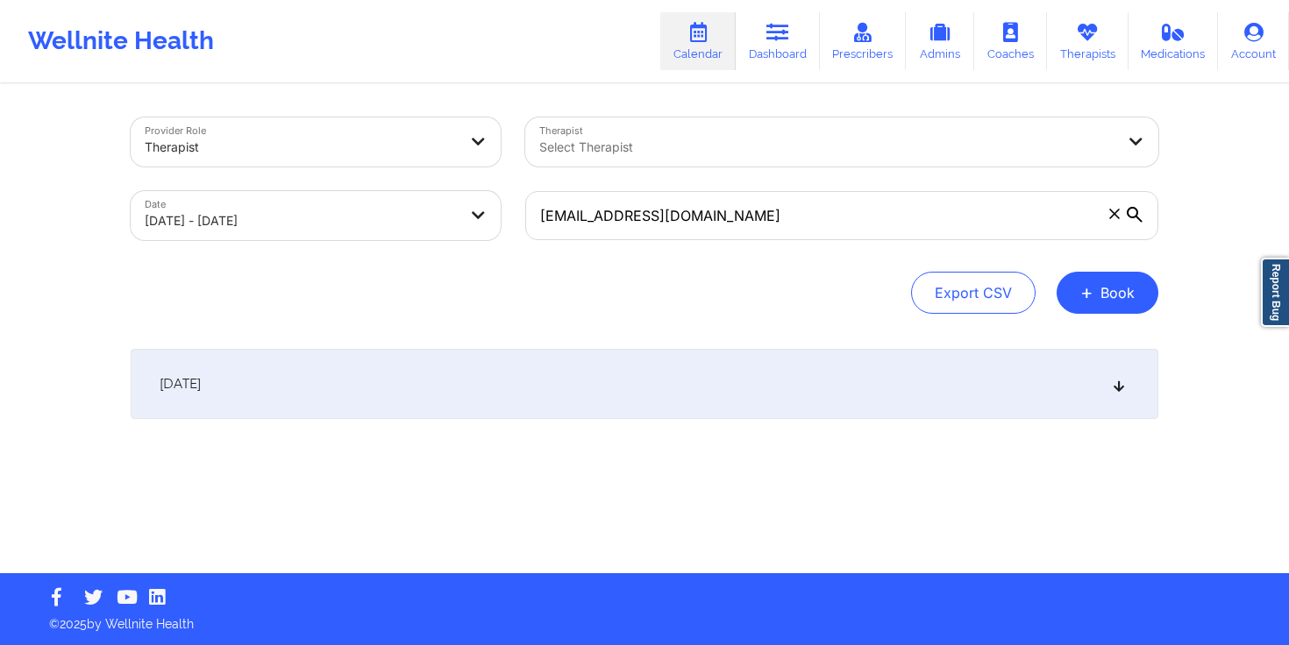
click at [648, 389] on div "[DATE]" at bounding box center [645, 384] width 1028 height 70
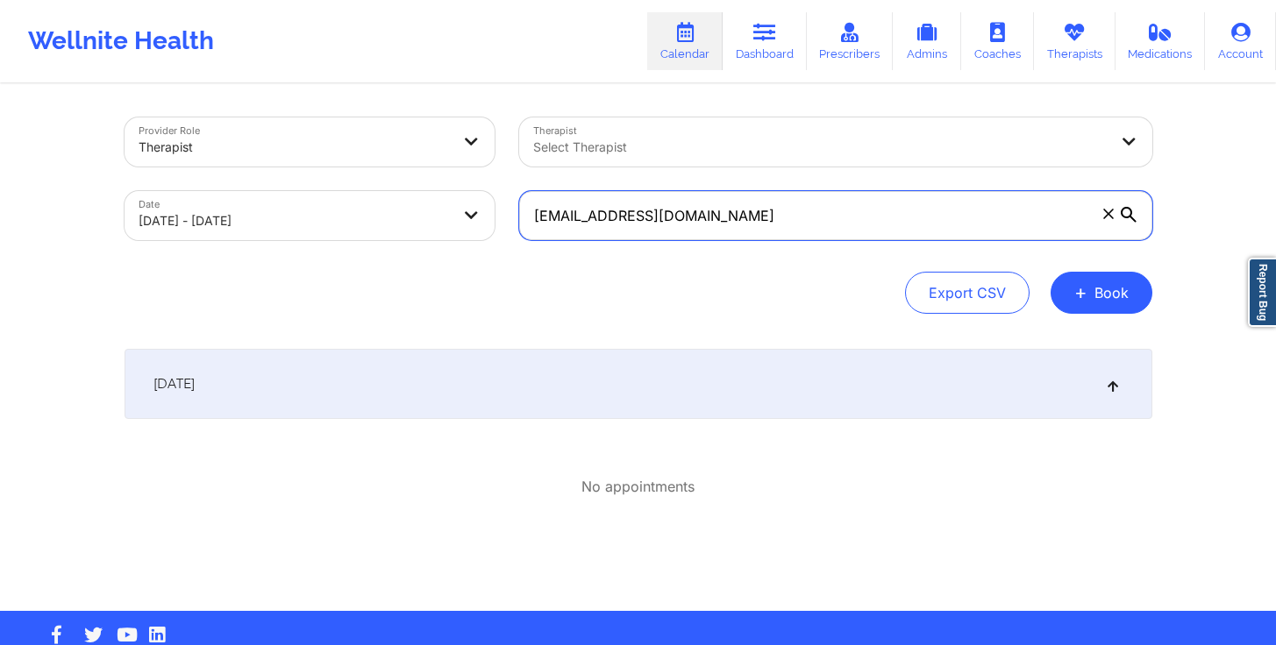
click at [739, 206] on input "[EMAIL_ADDRESS][DOMAIN_NAME]" at bounding box center [835, 215] width 633 height 49
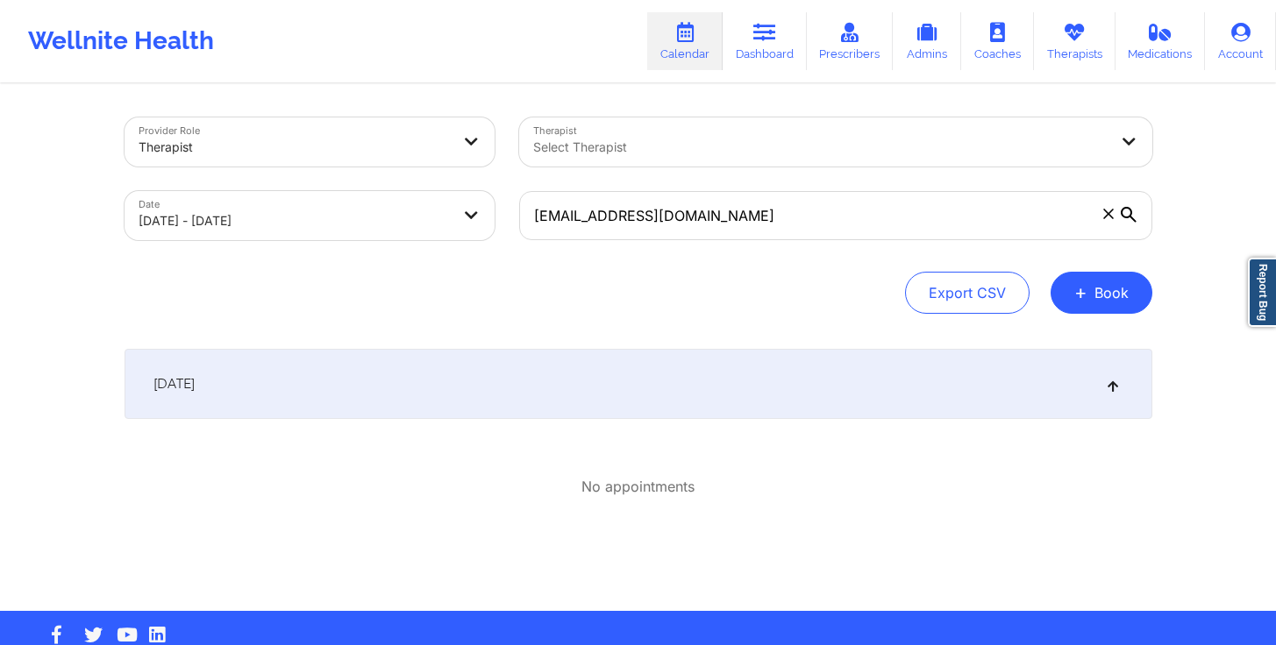
click at [395, 235] on body "Wellnite Health Calendar Dashboard Prescribers Admins Coaches Therapists Medica…" at bounding box center [638, 322] width 1276 height 645
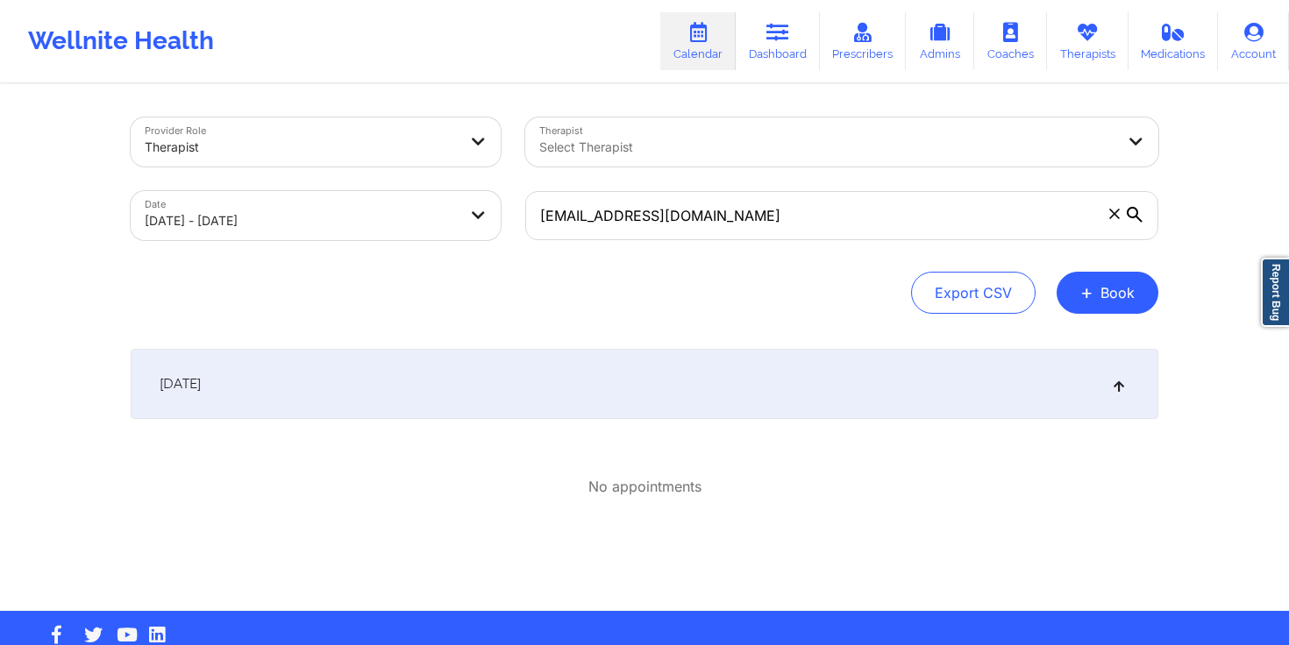
select select "2025-9"
select select "2025-10"
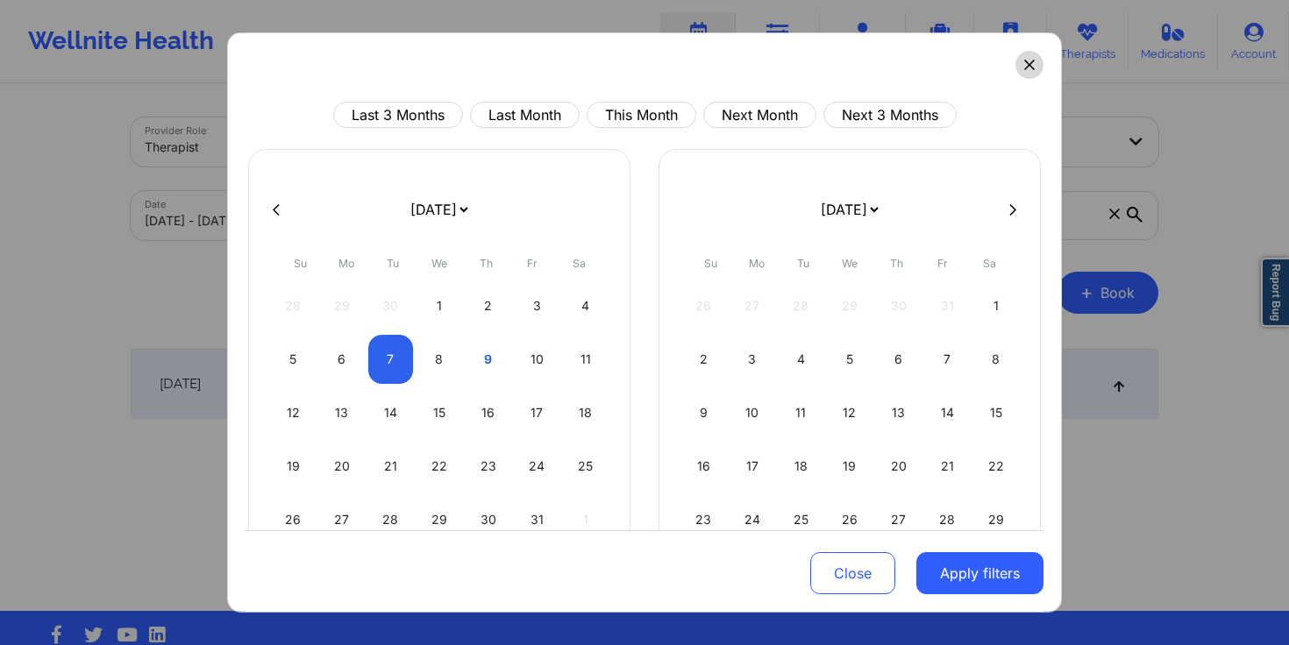
click at [1032, 66] on button at bounding box center [1029, 65] width 28 height 28
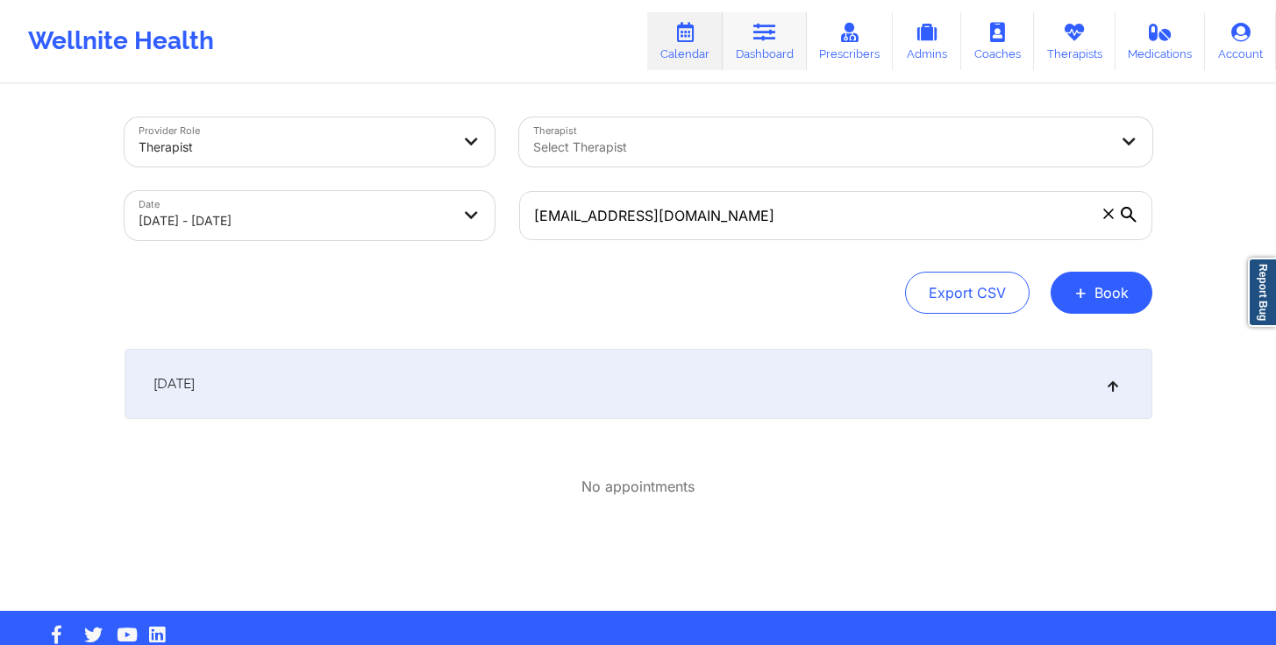
click at [773, 37] on icon at bounding box center [764, 32] width 23 height 19
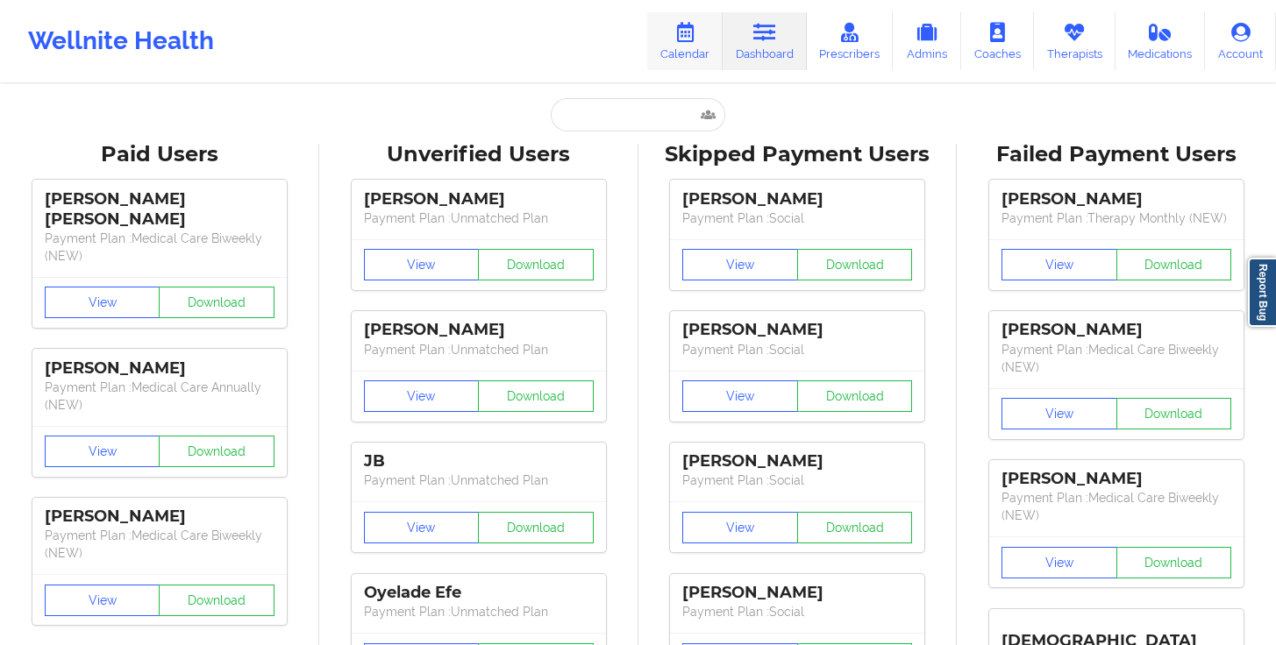
click at [678, 27] on icon at bounding box center [684, 32] width 23 height 19
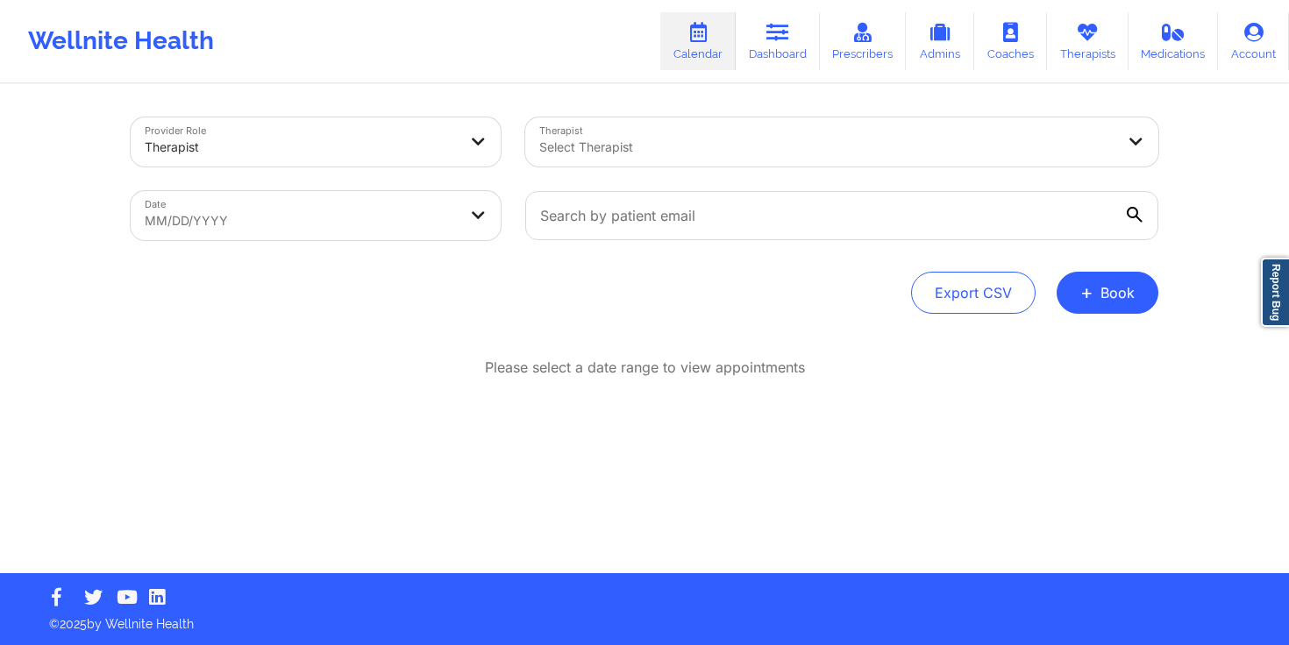
click at [424, 155] on div at bounding box center [301, 147] width 312 height 21
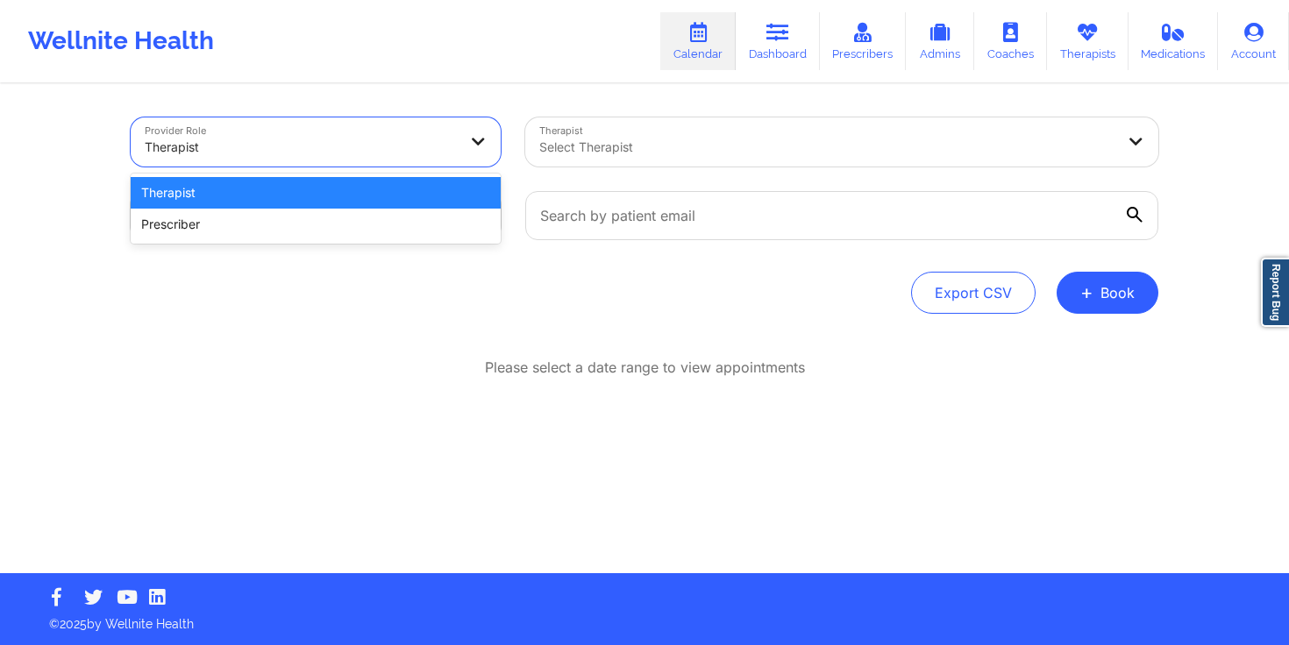
click at [396, 193] on div "Therapist" at bounding box center [316, 193] width 370 height 32
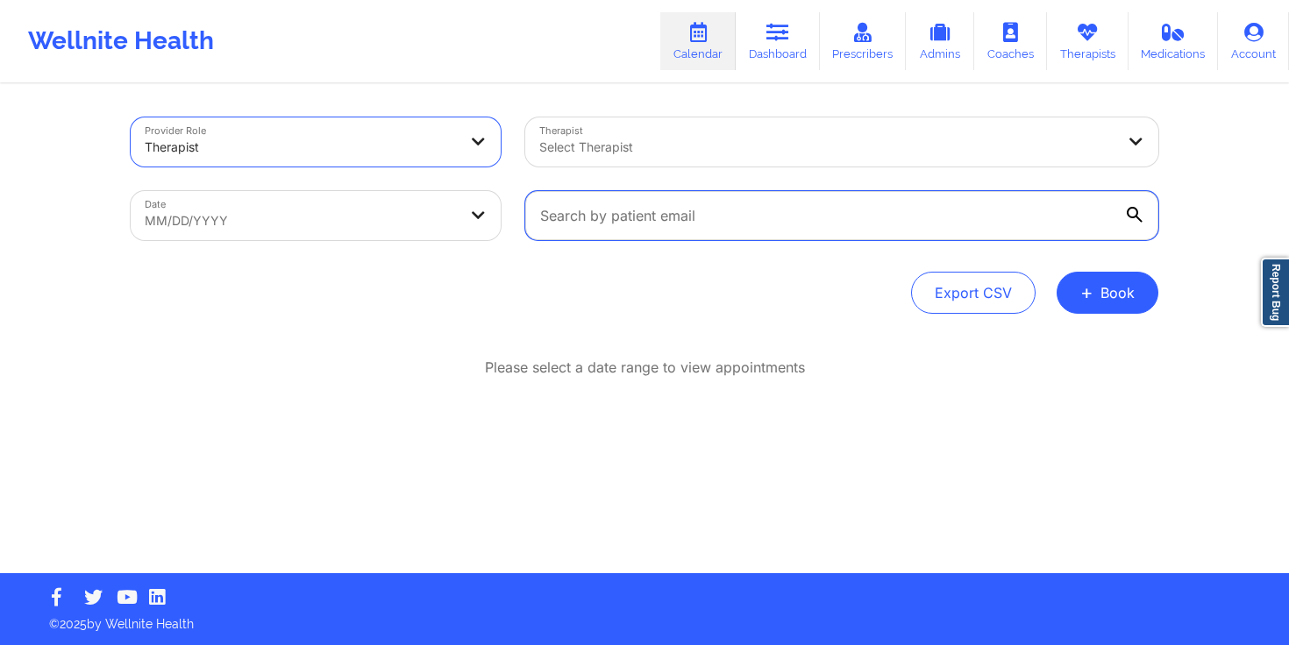
click at [833, 225] on input "text" at bounding box center [841, 215] width 633 height 49
paste input "[PERSON_NAME] GOAL: Whatever it takes to reach our goals. He wants to be assign…"
type input "[PERSON_NAME] GOAL: Whatever it takes to reach our goals. He wants to be assign…"
paste input "[PERSON_NAME][EMAIL_ADDRESS][DOMAIN_NAME]"
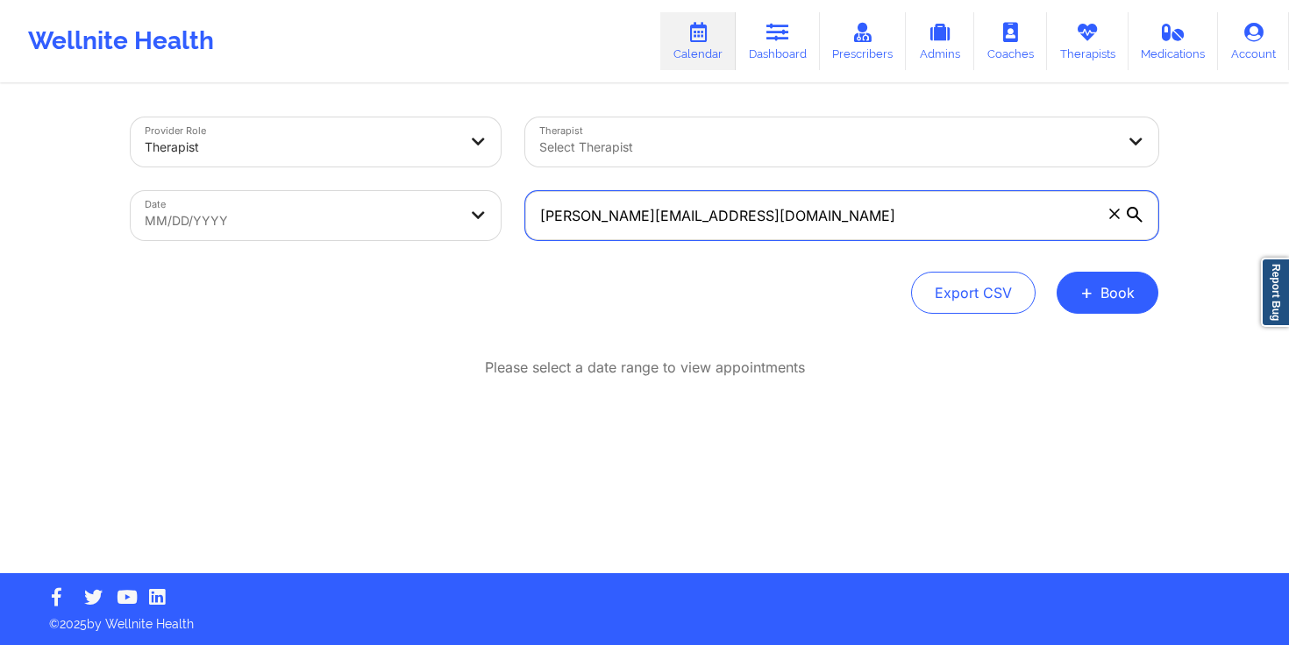
type input "[PERSON_NAME][EMAIL_ADDRESS][DOMAIN_NAME]"
select select "2025-8"
select select "2025-9"
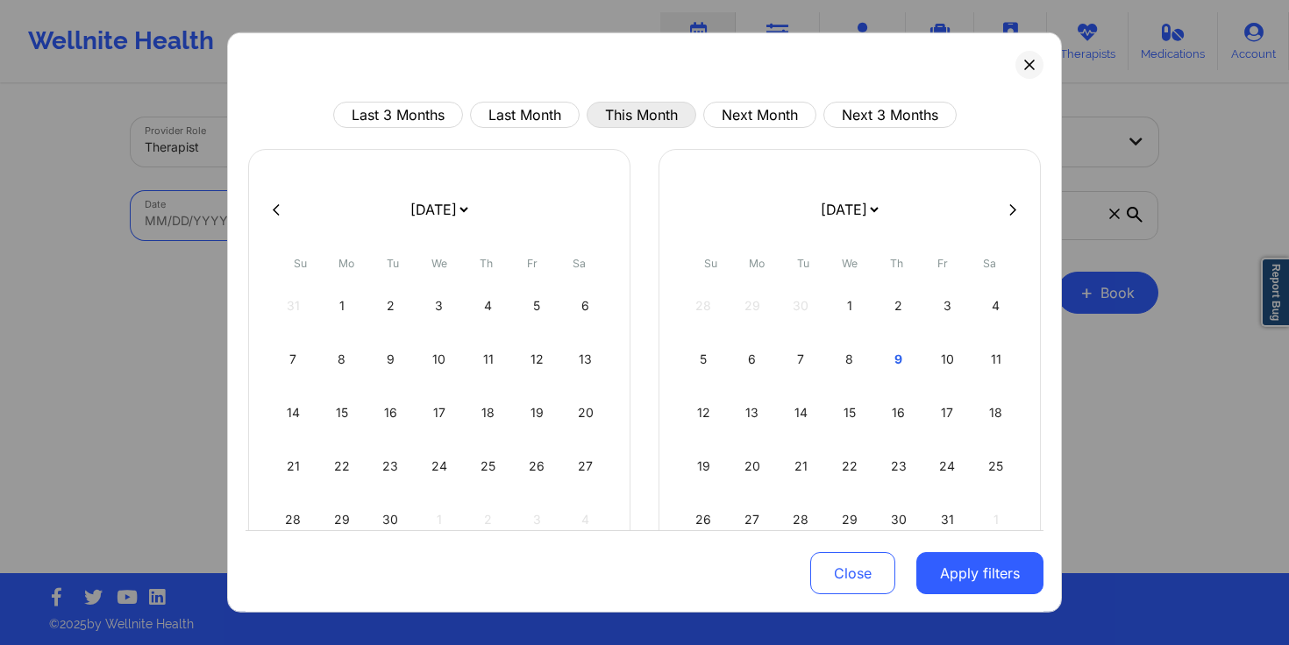
click at [588, 115] on button "This Month" at bounding box center [642, 115] width 110 height 26
select select "2025-9"
select select "2025-10"
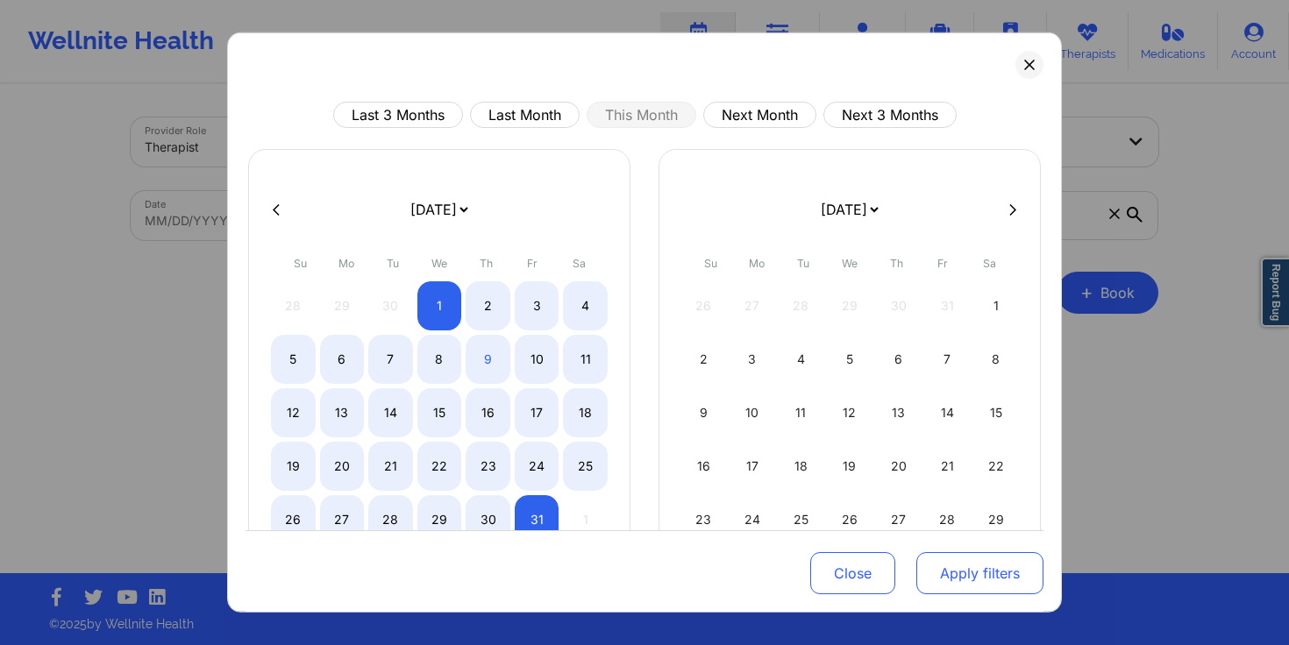
click at [993, 579] on button "Apply filters" at bounding box center [979, 573] width 127 height 42
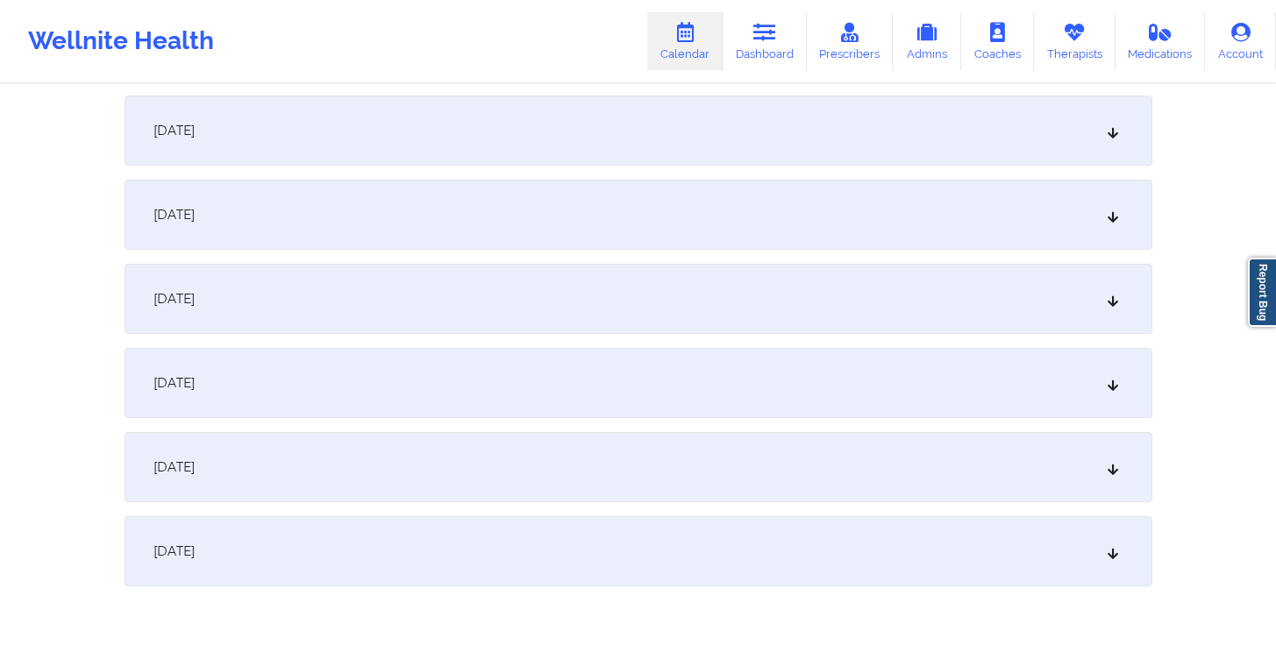
scroll to position [2070, 0]
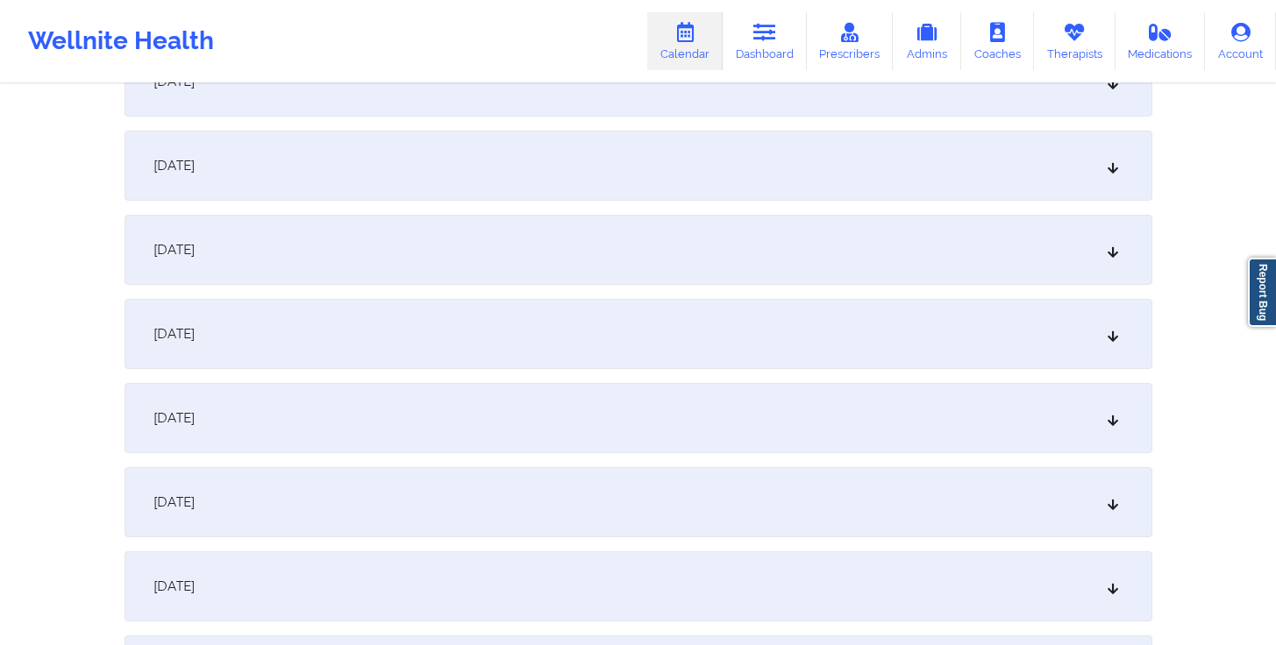
click at [318, 252] on div "[DATE]" at bounding box center [638, 250] width 1028 height 70
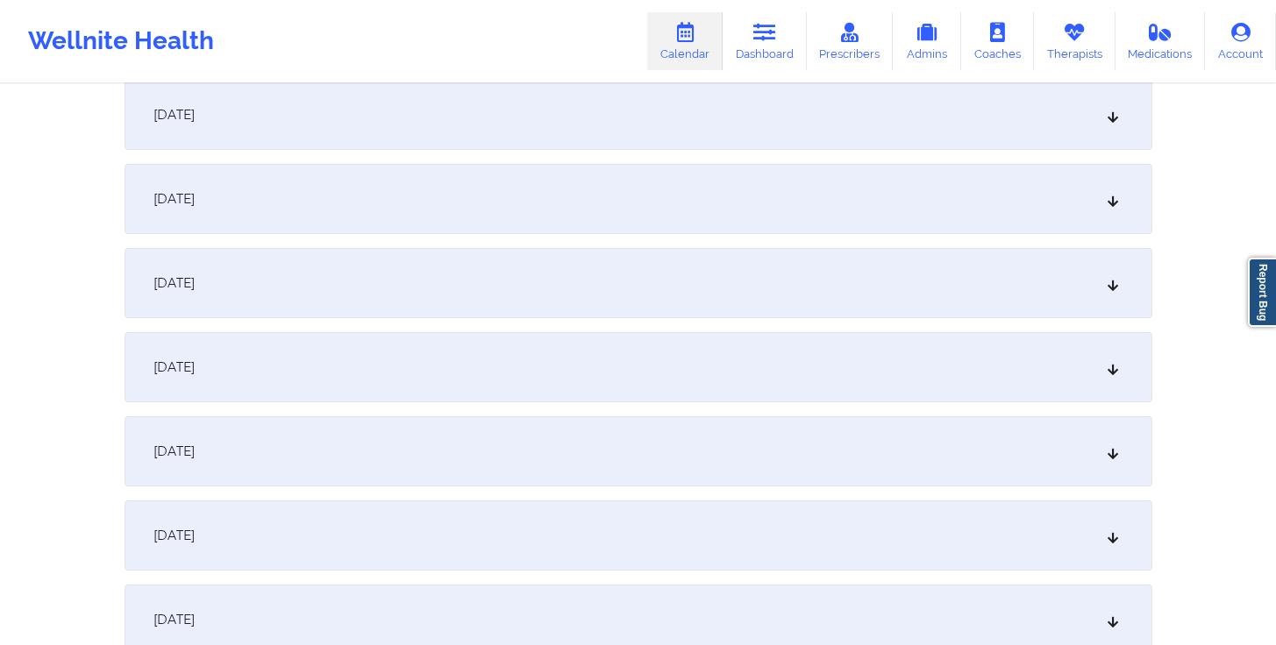
scroll to position [601, 0]
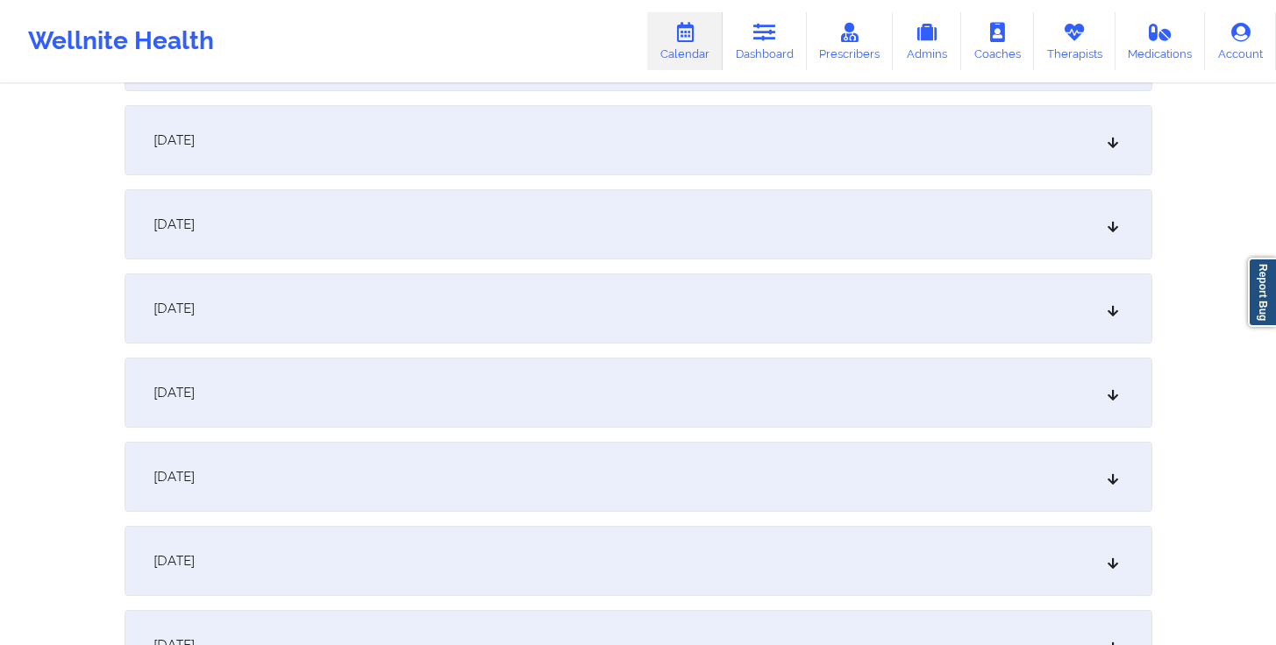
click at [297, 392] on div "[DATE]" at bounding box center [638, 393] width 1028 height 70
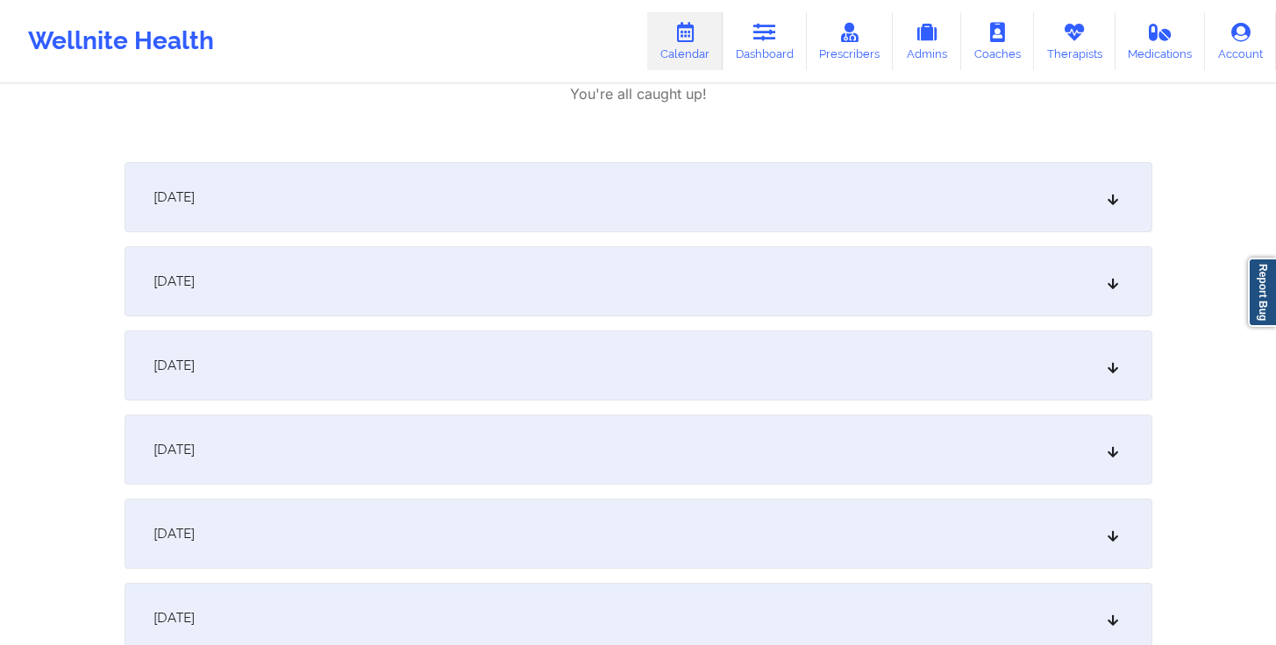
scroll to position [1456, 0]
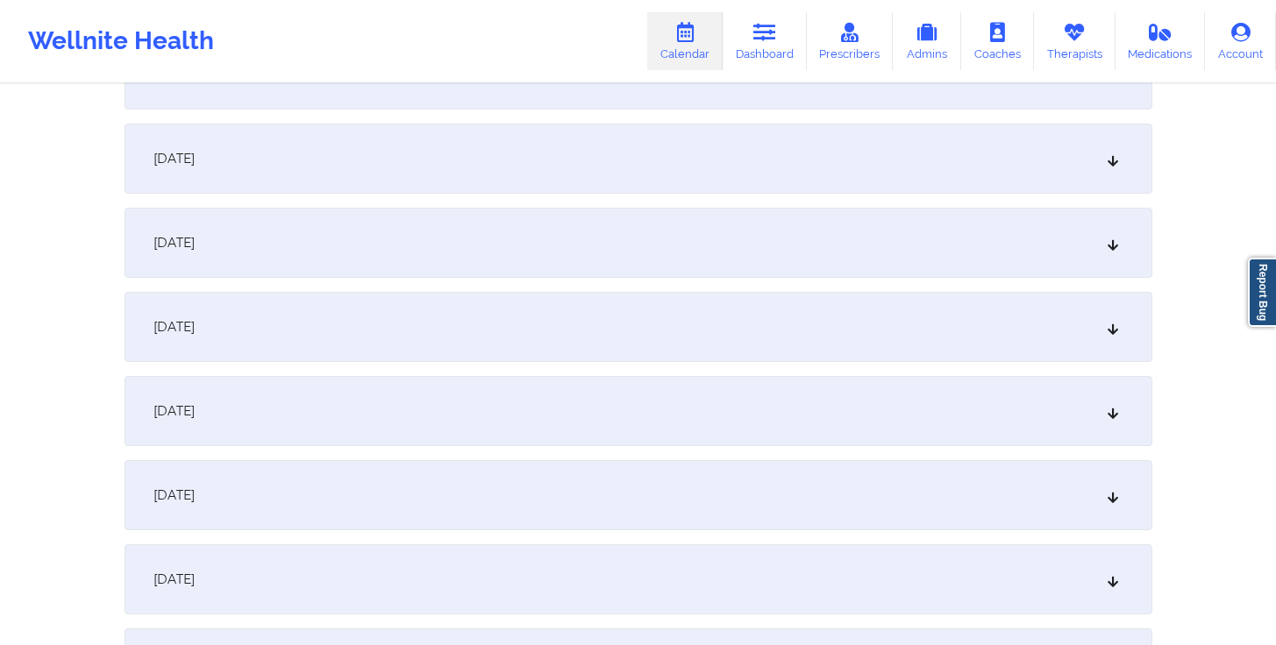
click at [311, 494] on div "[DATE]" at bounding box center [638, 495] width 1028 height 70
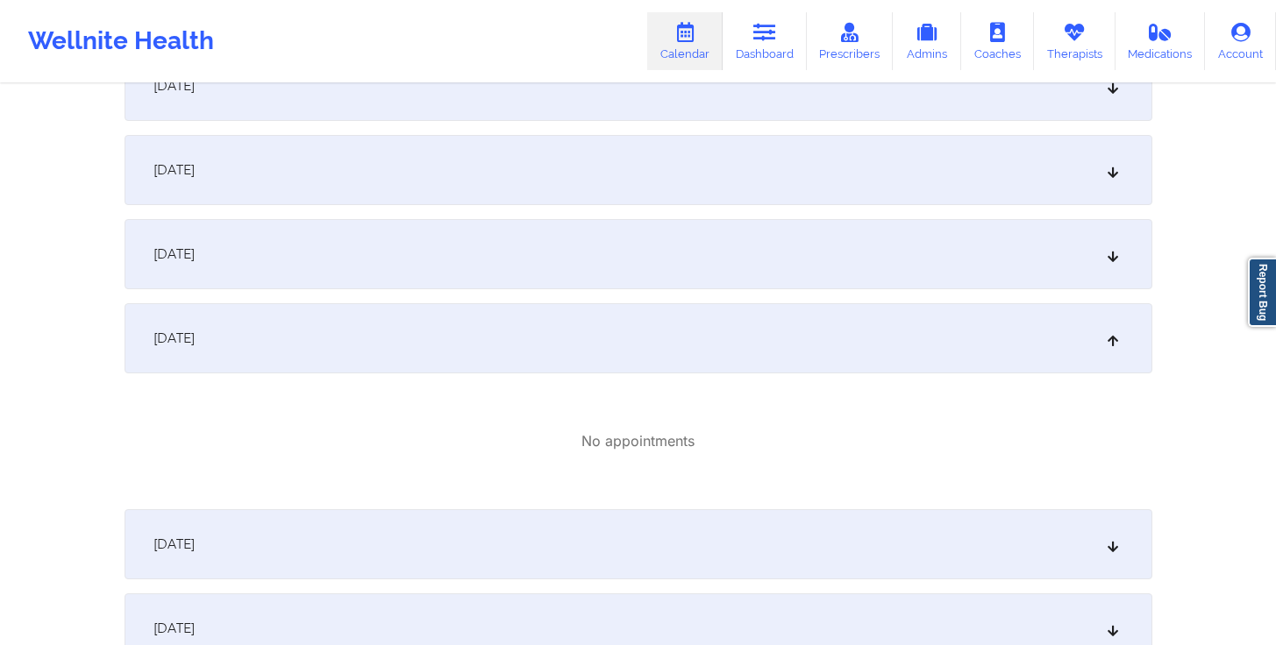
scroll to position [3172, 0]
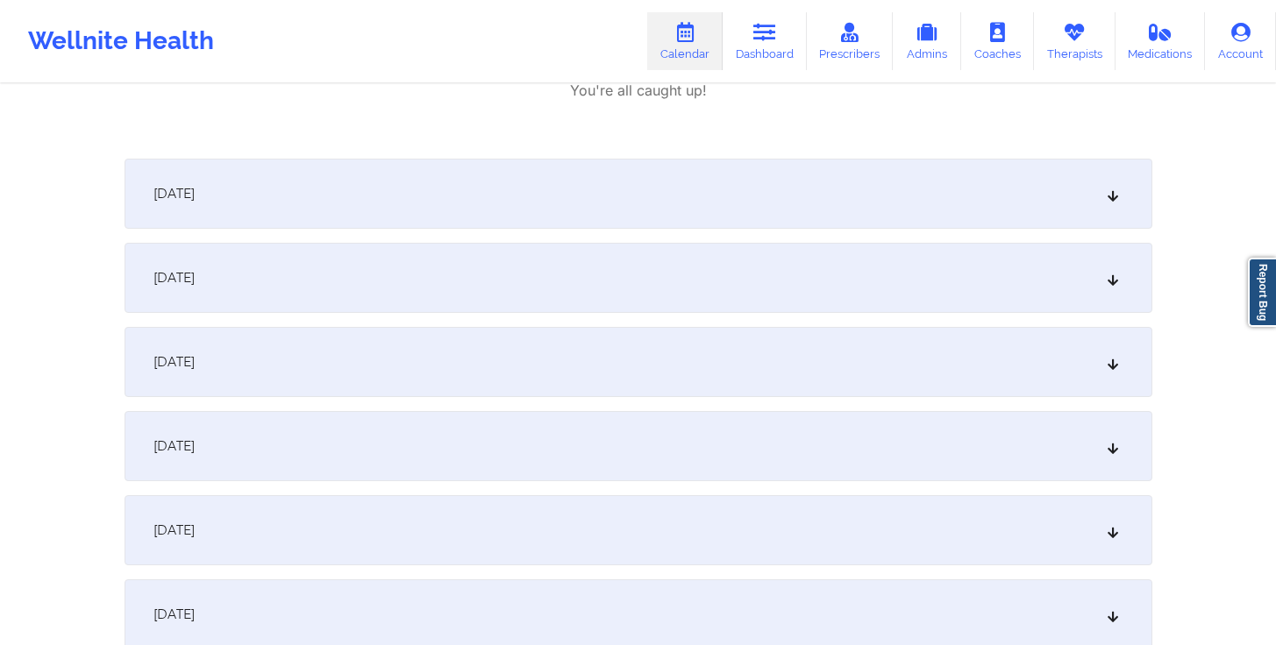
scroll to position [2577, 0]
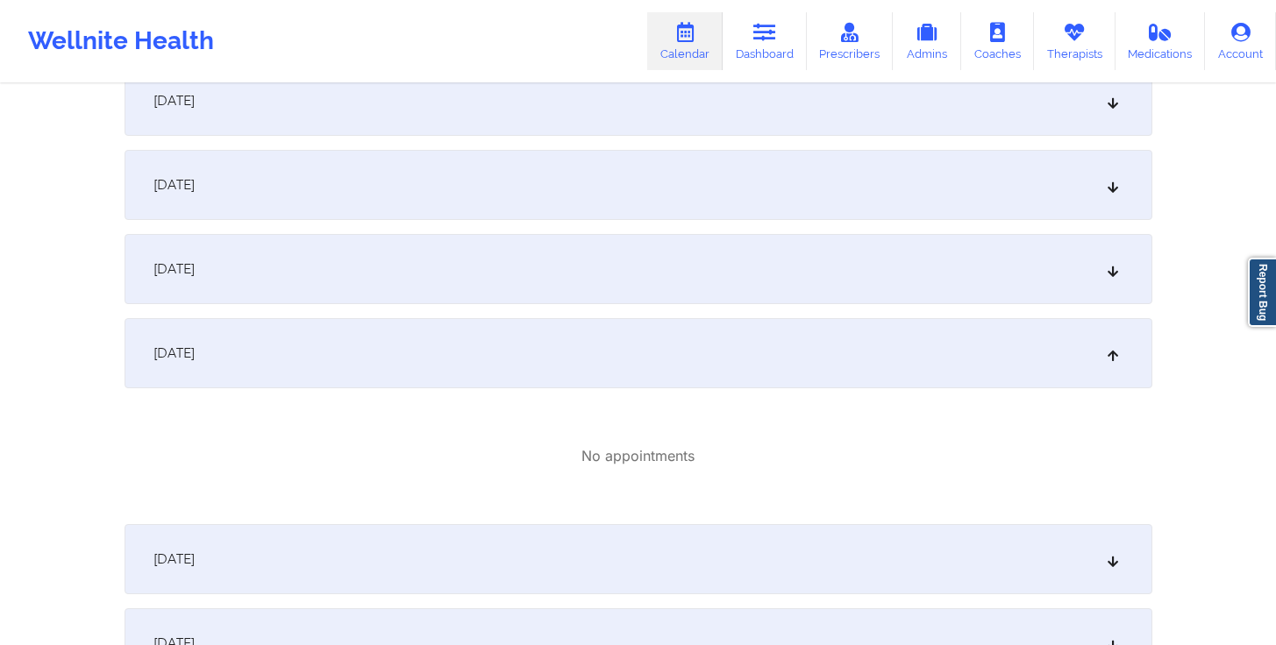
click at [461, 378] on div "[DATE]" at bounding box center [638, 353] width 1028 height 70
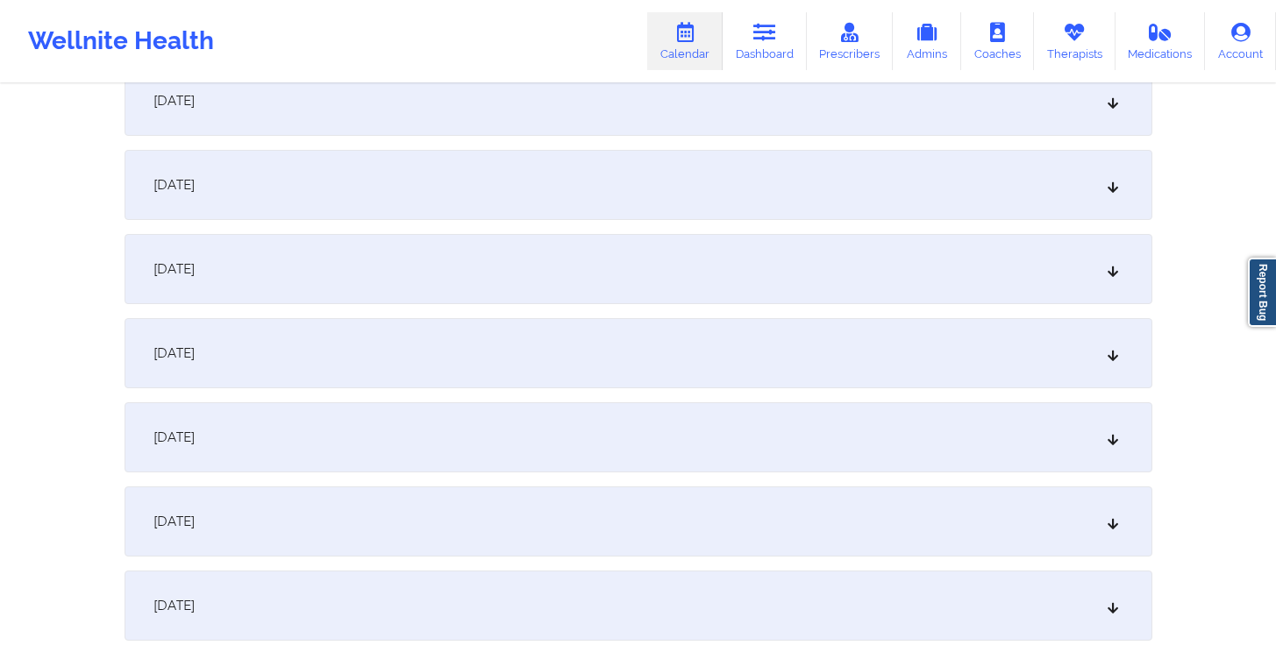
click at [464, 370] on div "[DATE]" at bounding box center [638, 353] width 1028 height 70
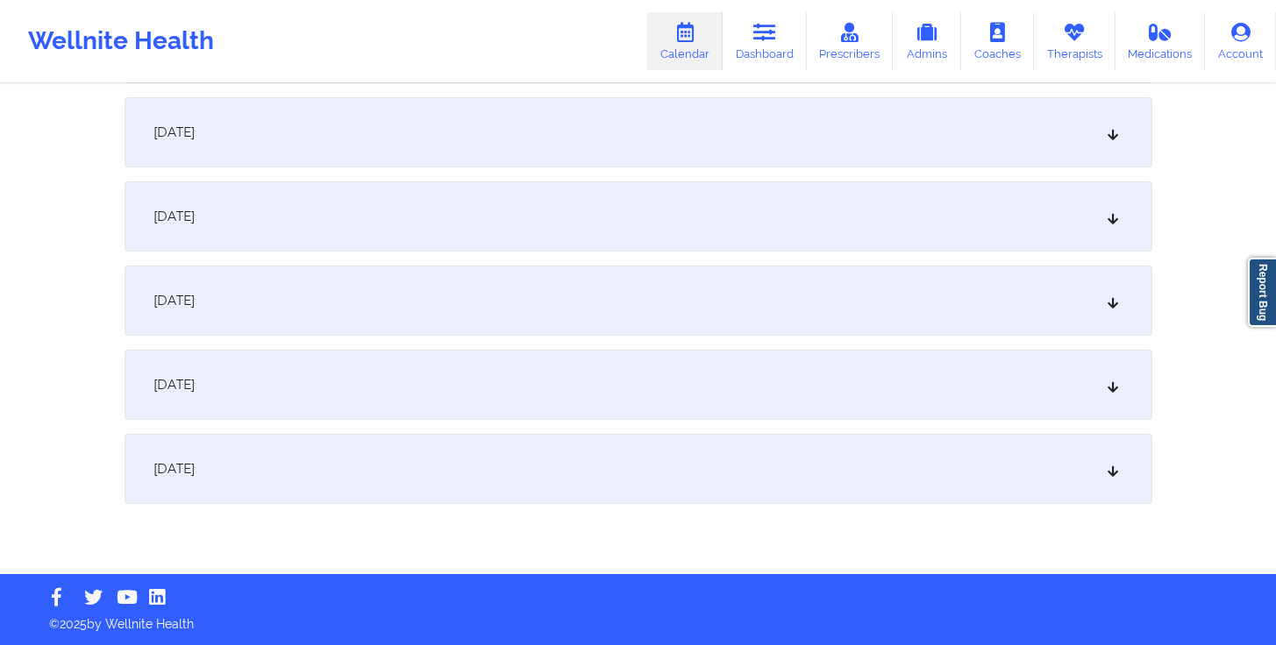
click at [346, 450] on div "[DATE]" at bounding box center [638, 469] width 1028 height 70
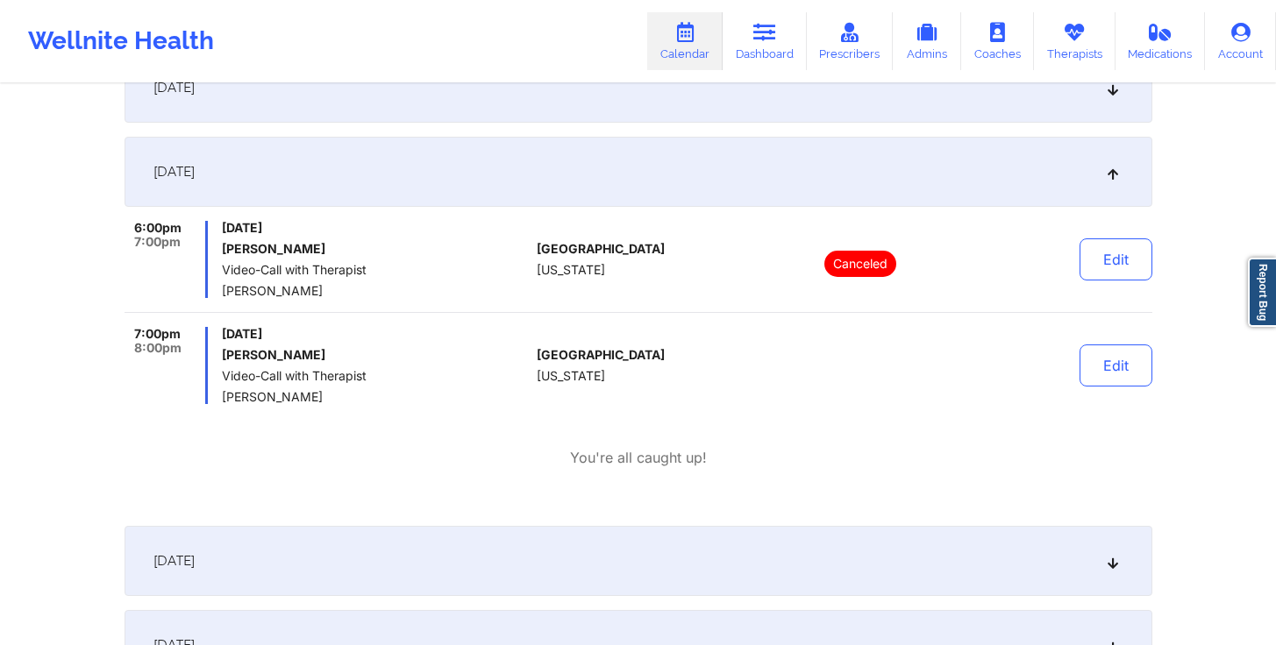
scroll to position [1014, 0]
